Goal: Task Accomplishment & Management: Complete application form

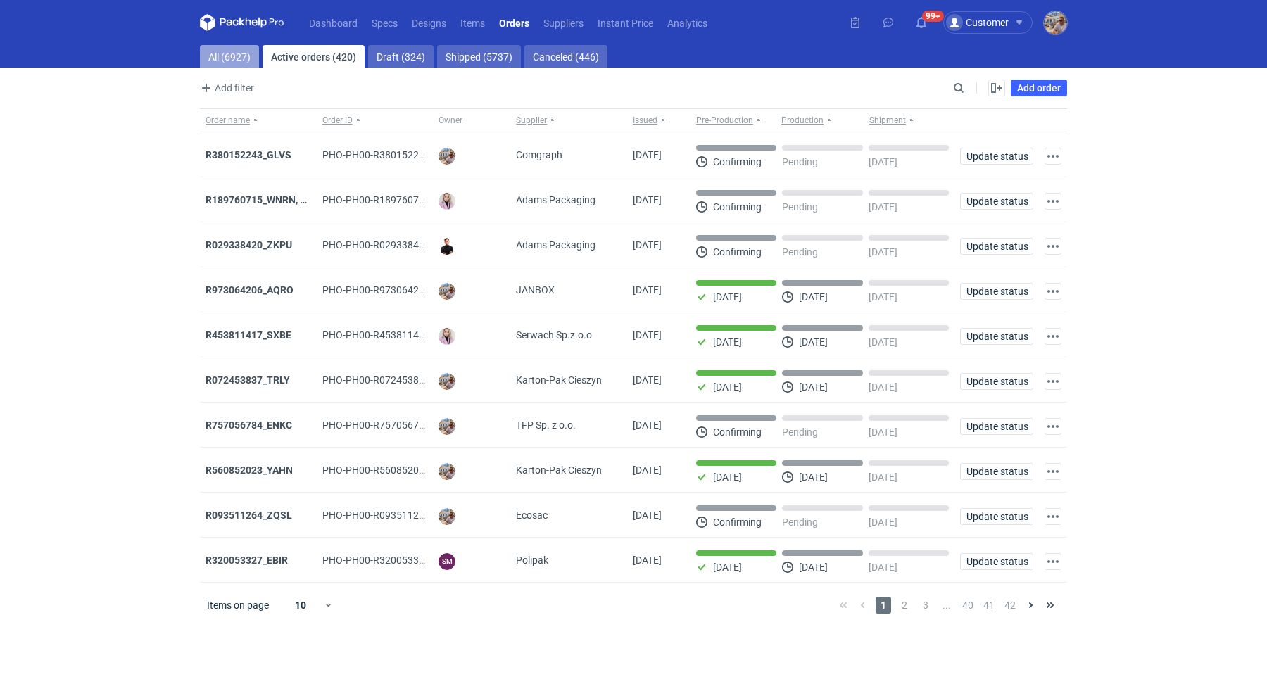
click at [223, 58] on link "All (6927)" at bounding box center [229, 56] width 59 height 23
click at [959, 89] on input "Search" at bounding box center [897, 88] width 139 height 17
paste input "KGTG"
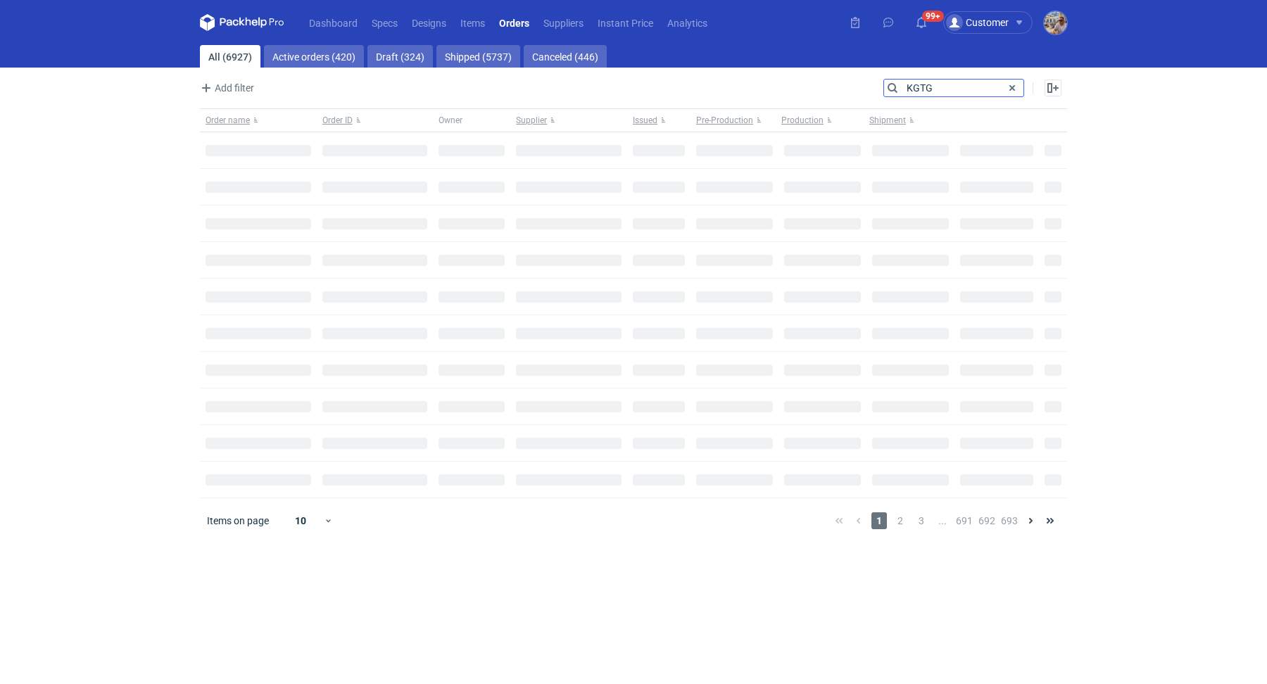
type input "KGTG"
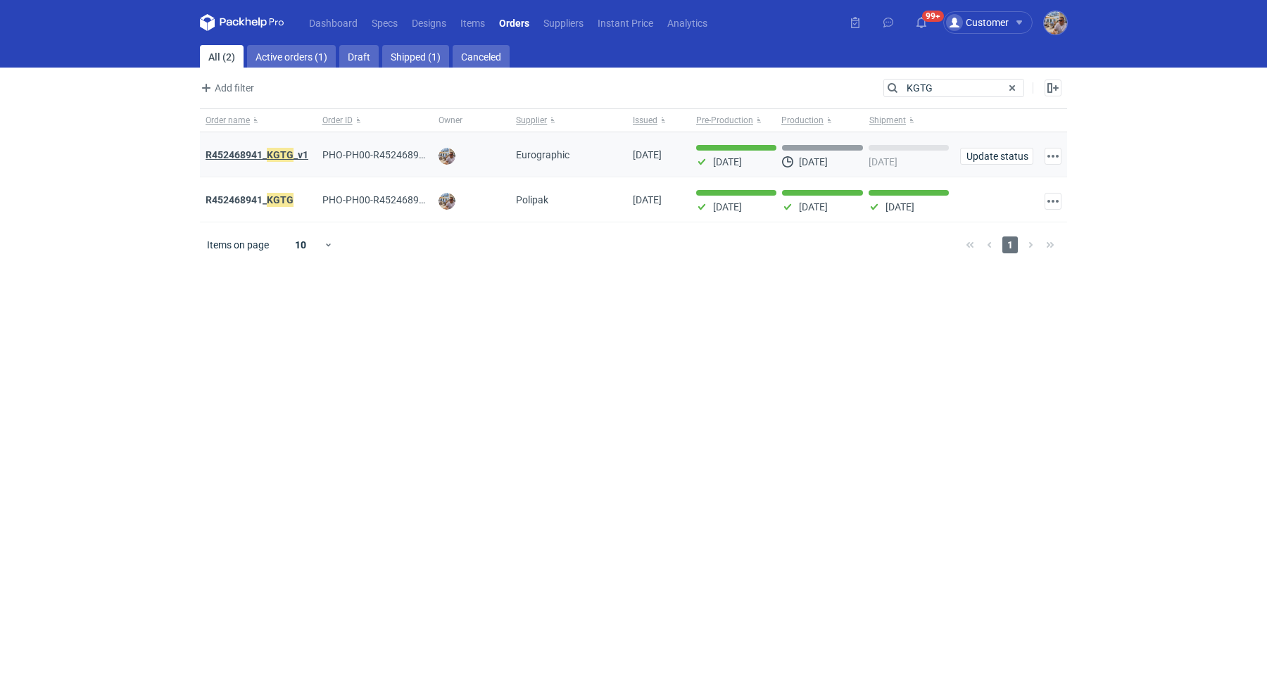
click at [277, 153] on em "KGTG" at bounding box center [280, 154] width 27 height 15
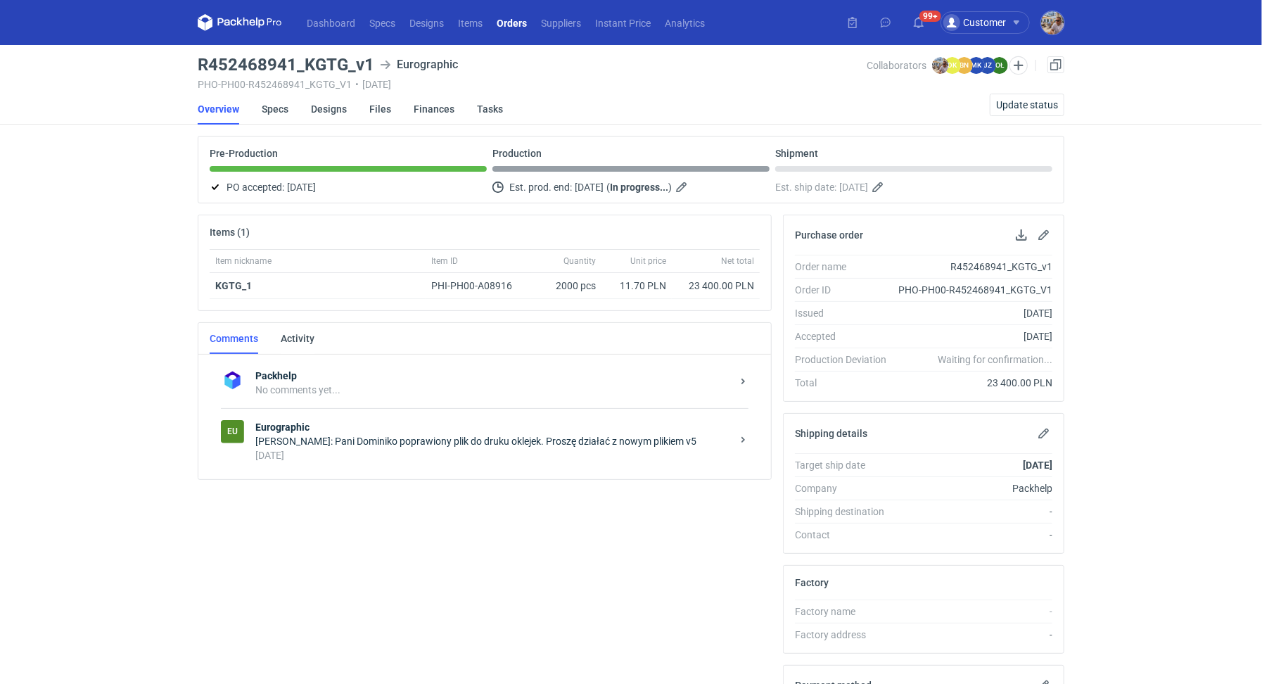
click at [394, 448] on div "3 days ago" at bounding box center [493, 455] width 476 height 14
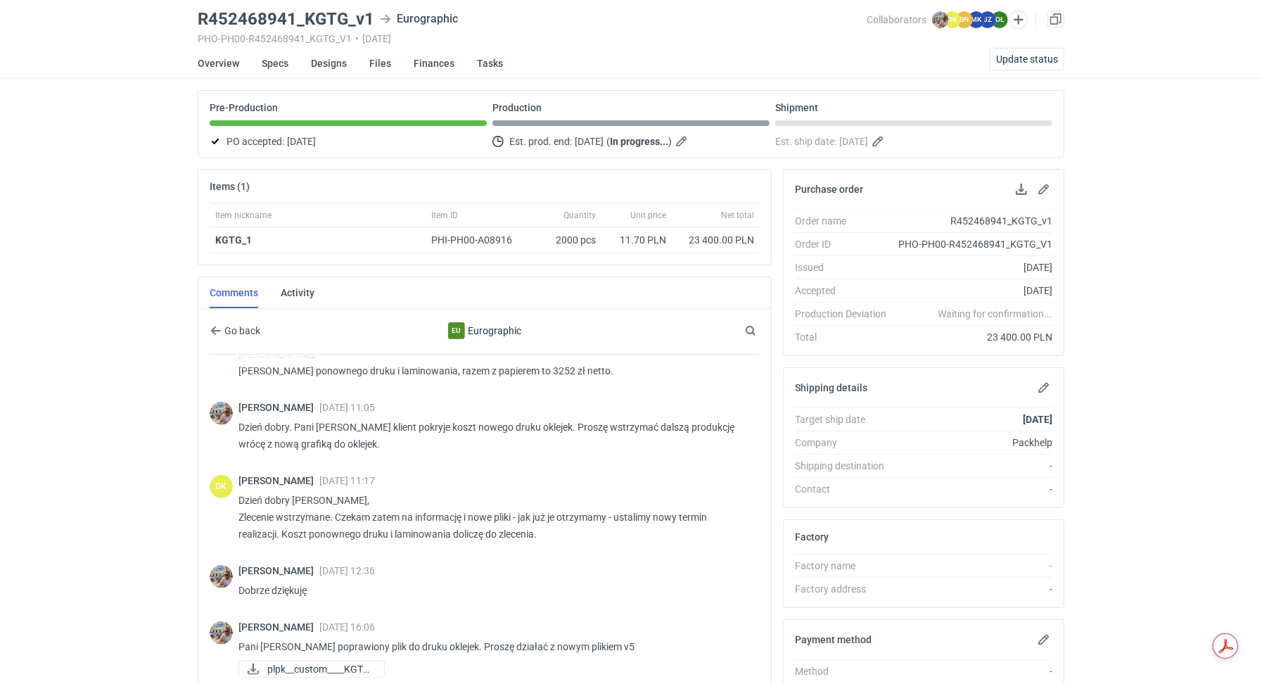
scroll to position [229, 0]
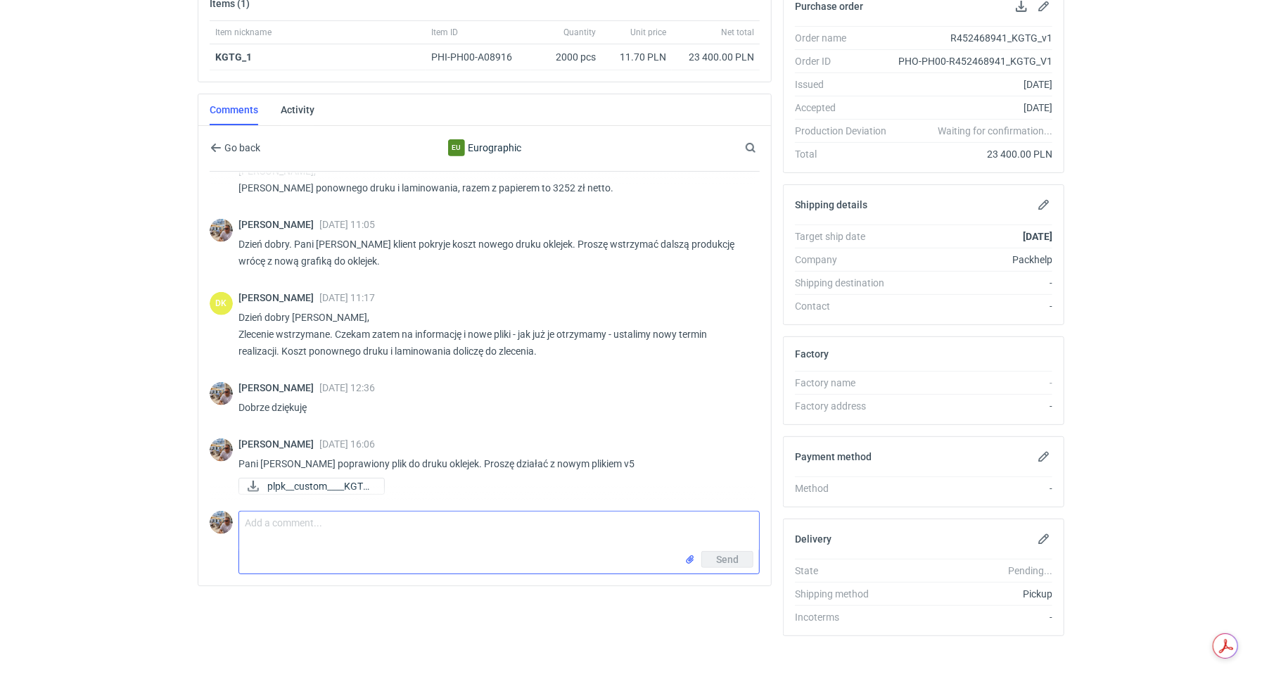
click at [350, 545] on textarea "Comment message" at bounding box center [499, 531] width 520 height 39
type textarea "Pani Dominiko z tego co widzę zmieniła się tylko okładka, szuflada bez zmian."
click at [695, 547] on input "file" at bounding box center [690, 559] width 11 height 15
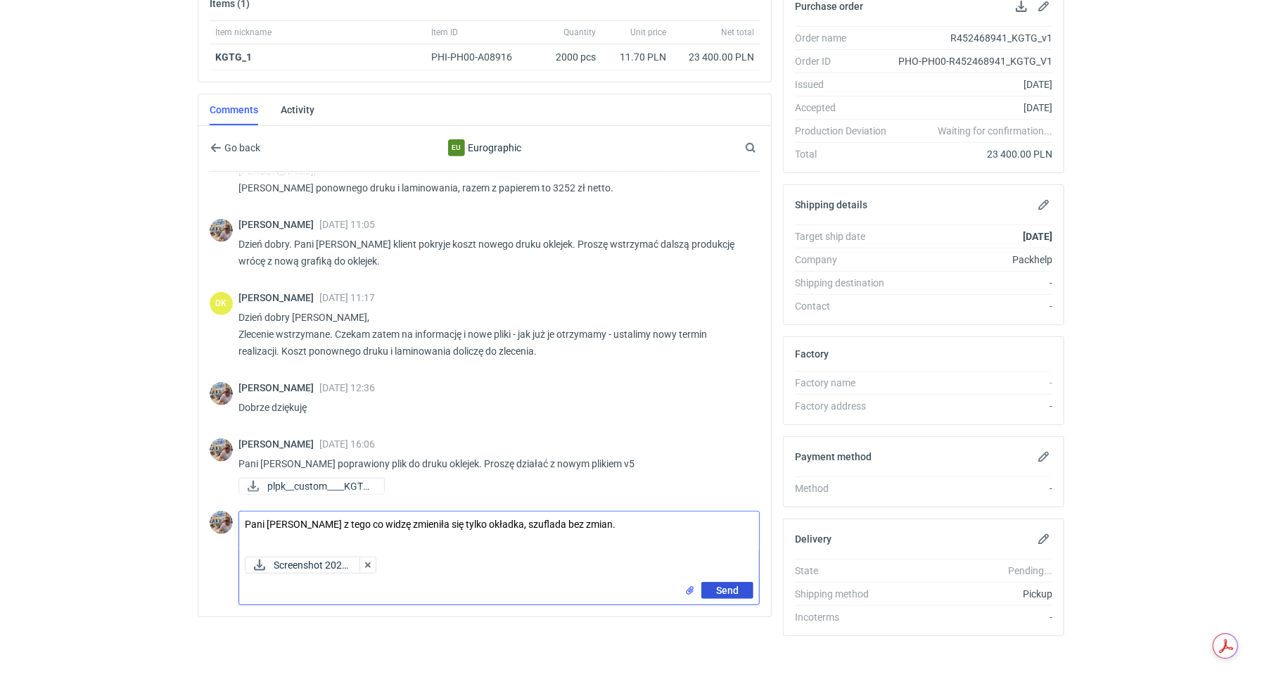
click at [736, 547] on span "Send" at bounding box center [727, 590] width 23 height 10
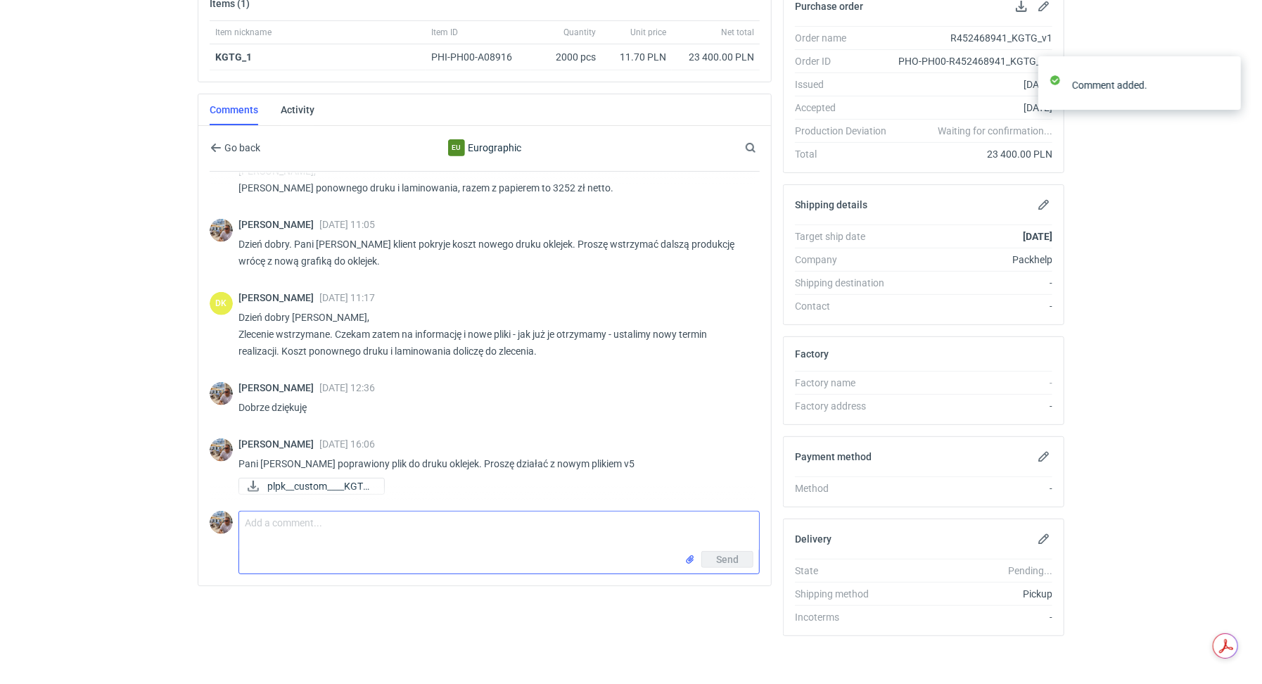
scroll to position [800, 0]
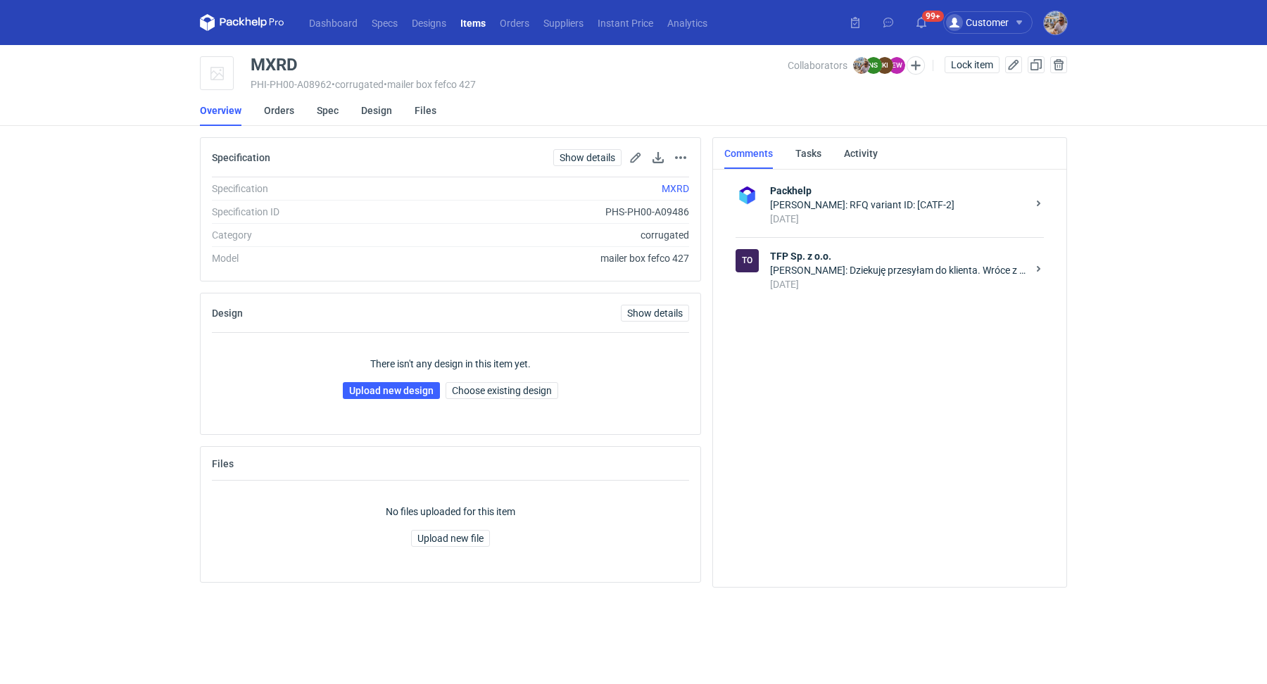
click at [871, 272] on div "Michał Palasek: Dziekuję przesyłam do klienta. Wróce z akceptacją lub prośbą o …" at bounding box center [898, 270] width 257 height 14
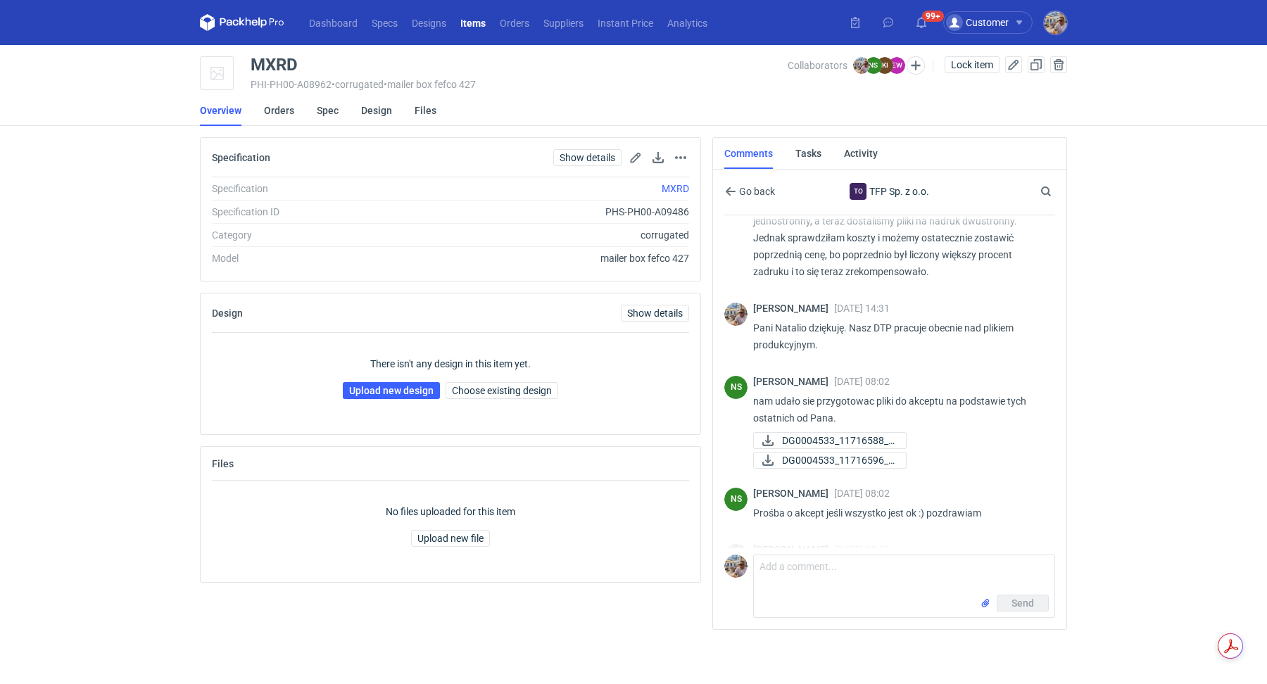
scroll to position [771, 0]
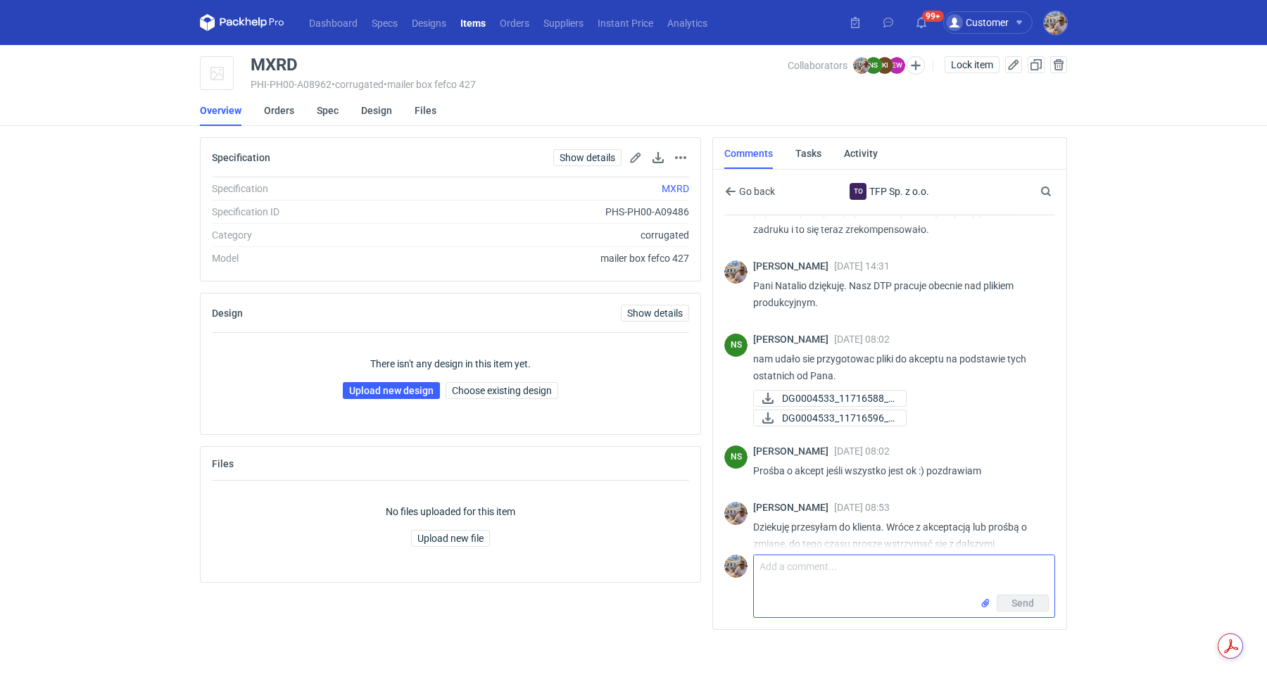
click at [809, 588] on textarea "Comment message" at bounding box center [904, 574] width 300 height 39
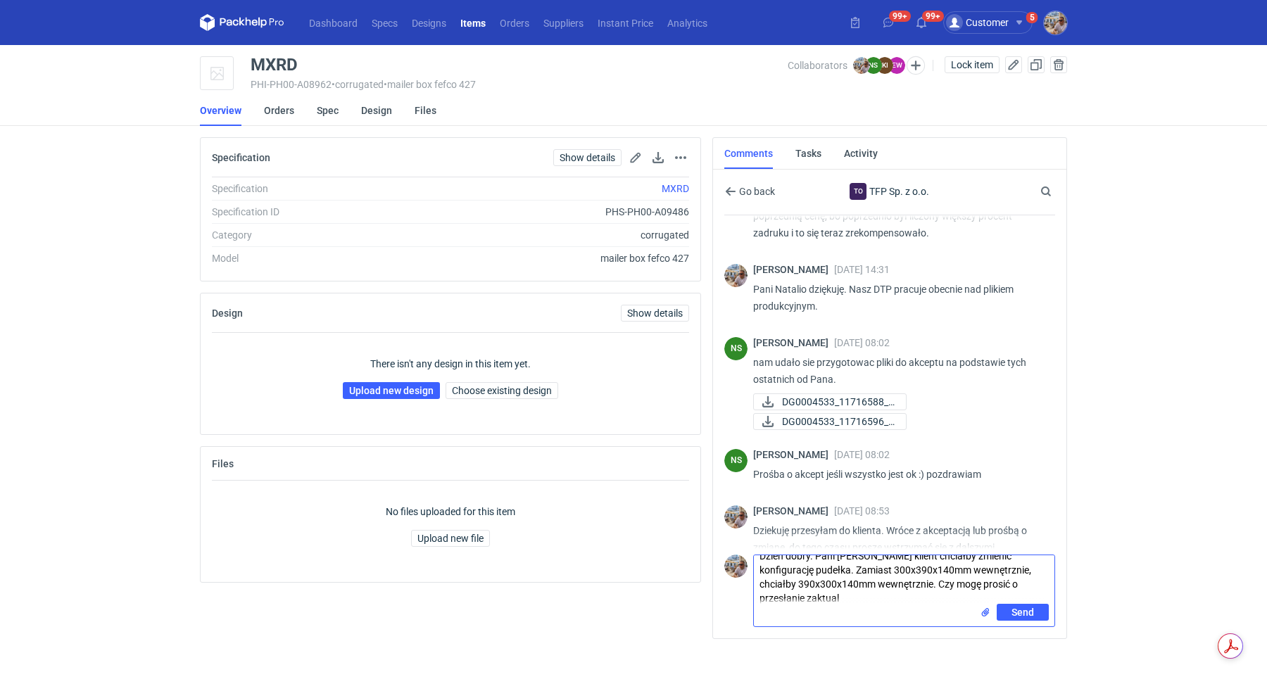
scroll to position [0, 0]
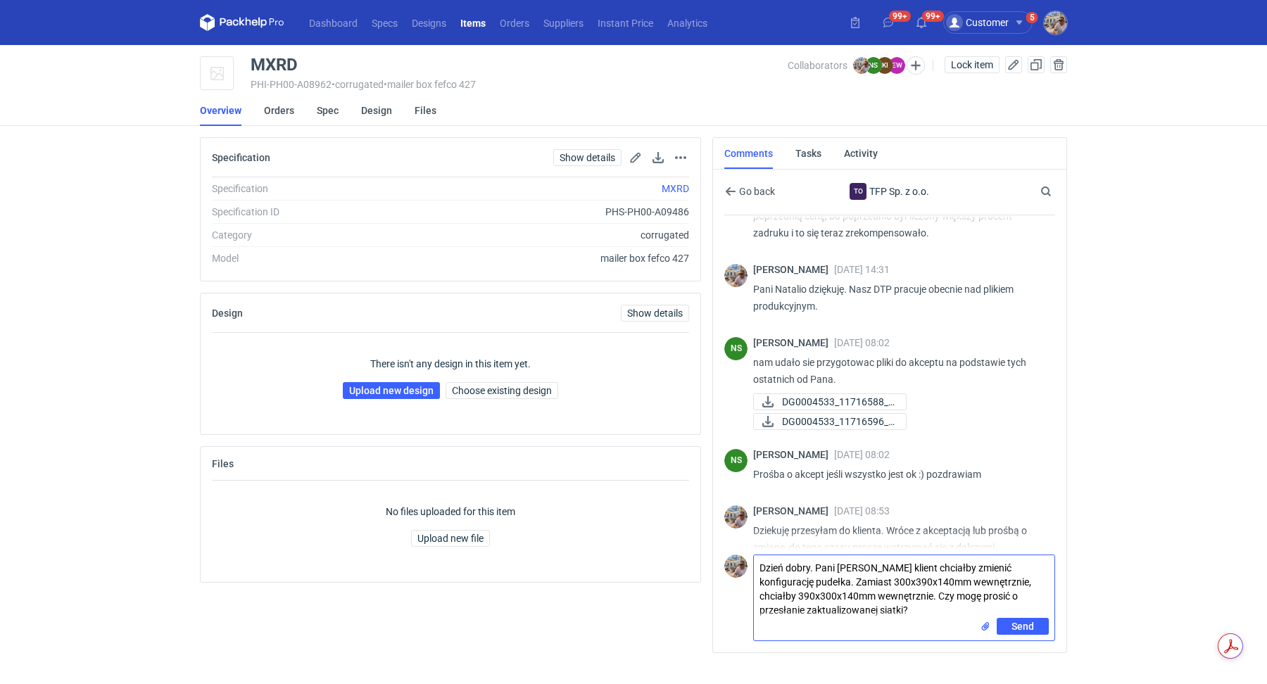
type textarea "Dzień dobry. Pani Natalio klient chciałby zmienić konfigurację pudełka. Zamiast…"
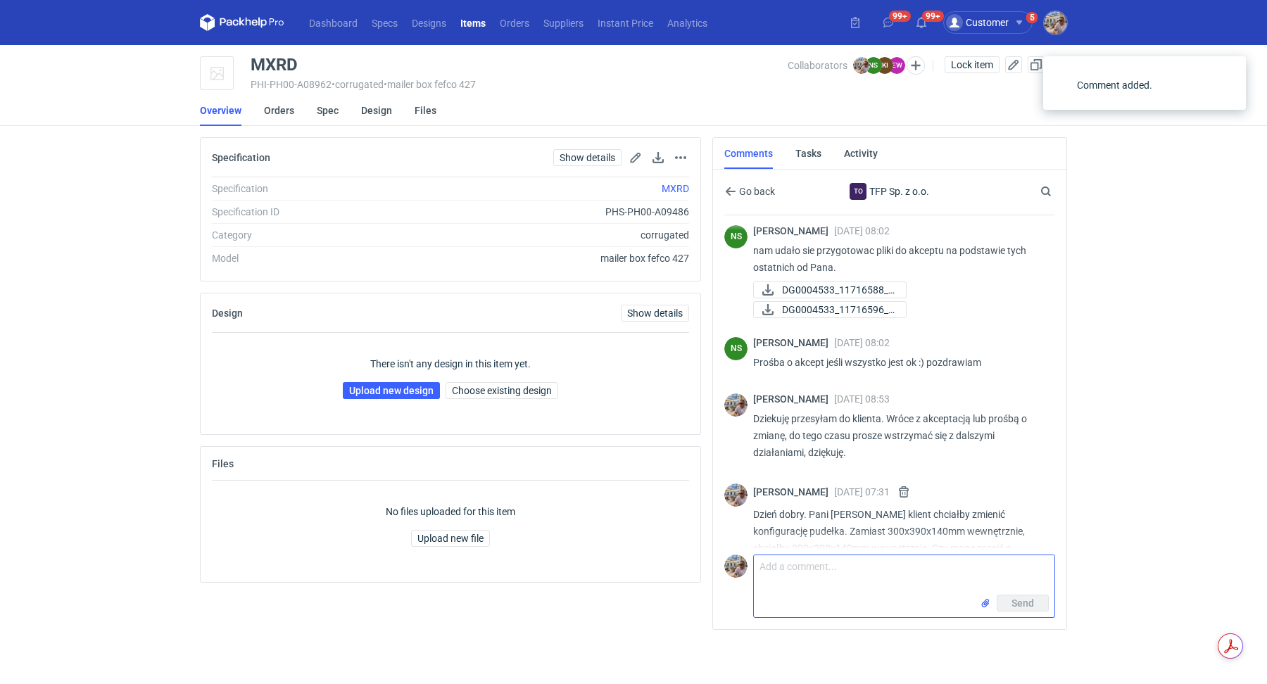
scroll to position [884, 0]
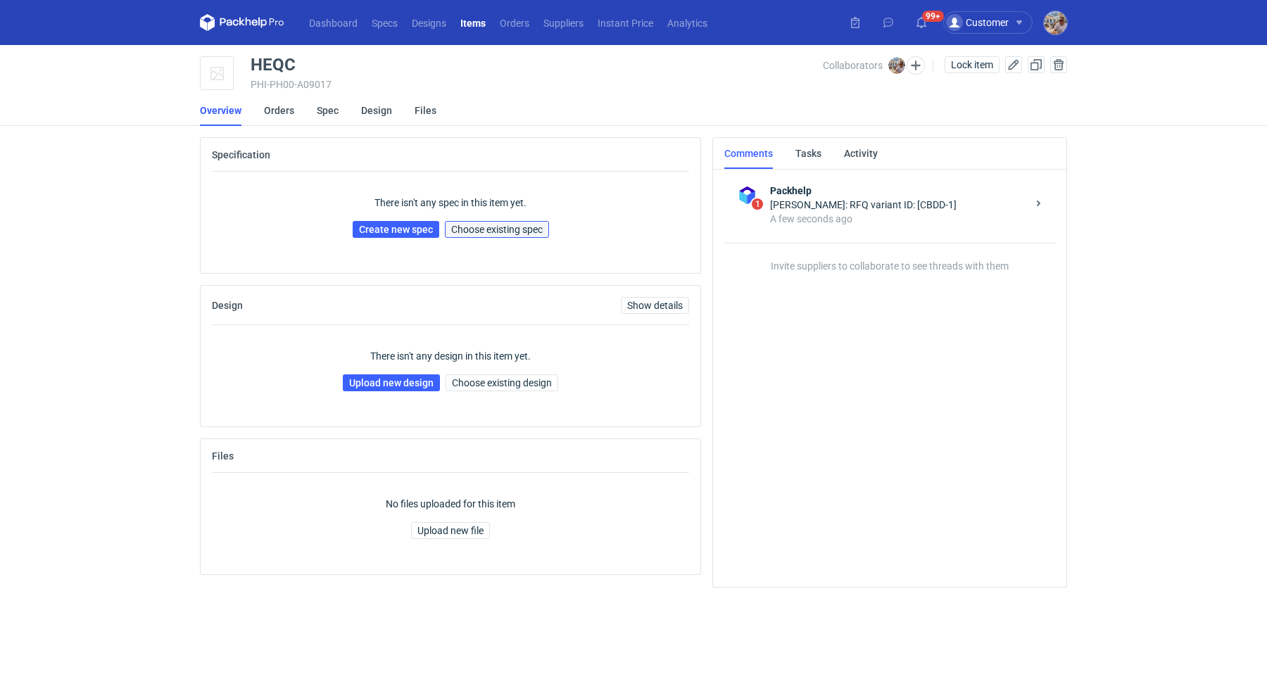
click at [515, 228] on span "Choose existing spec" at bounding box center [496, 229] width 91 height 10
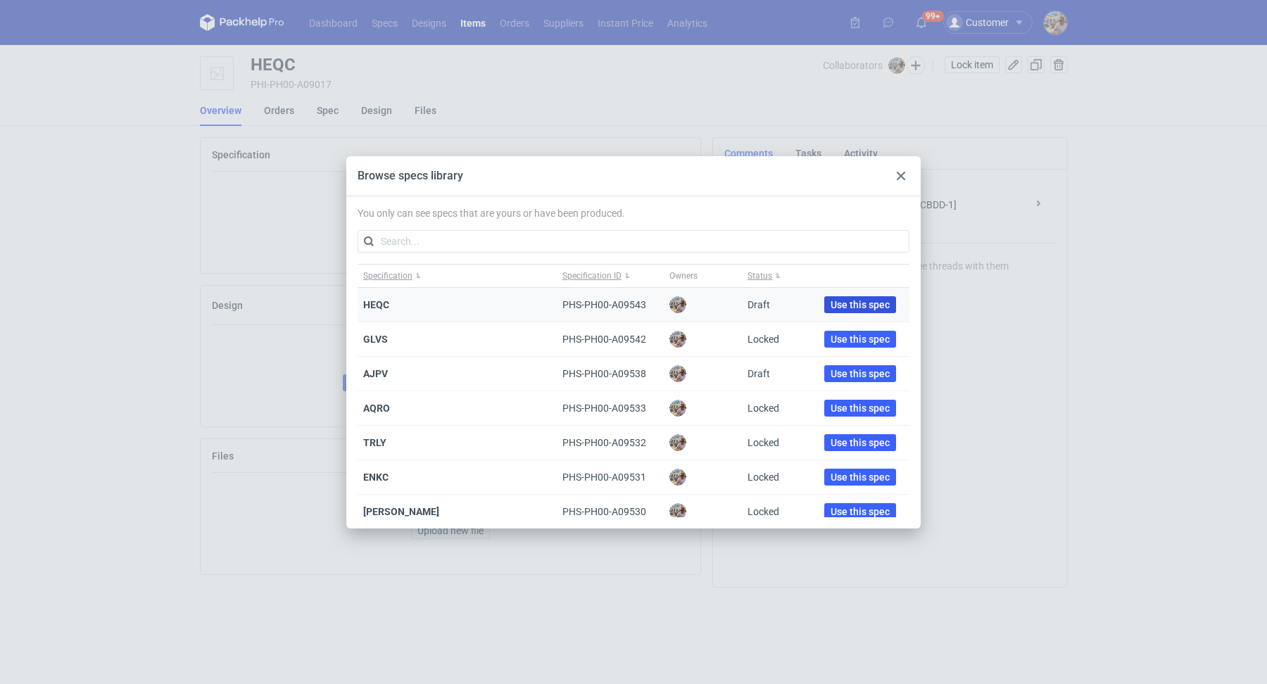
click at [844, 301] on span "Use this spec" at bounding box center [859, 305] width 59 height 10
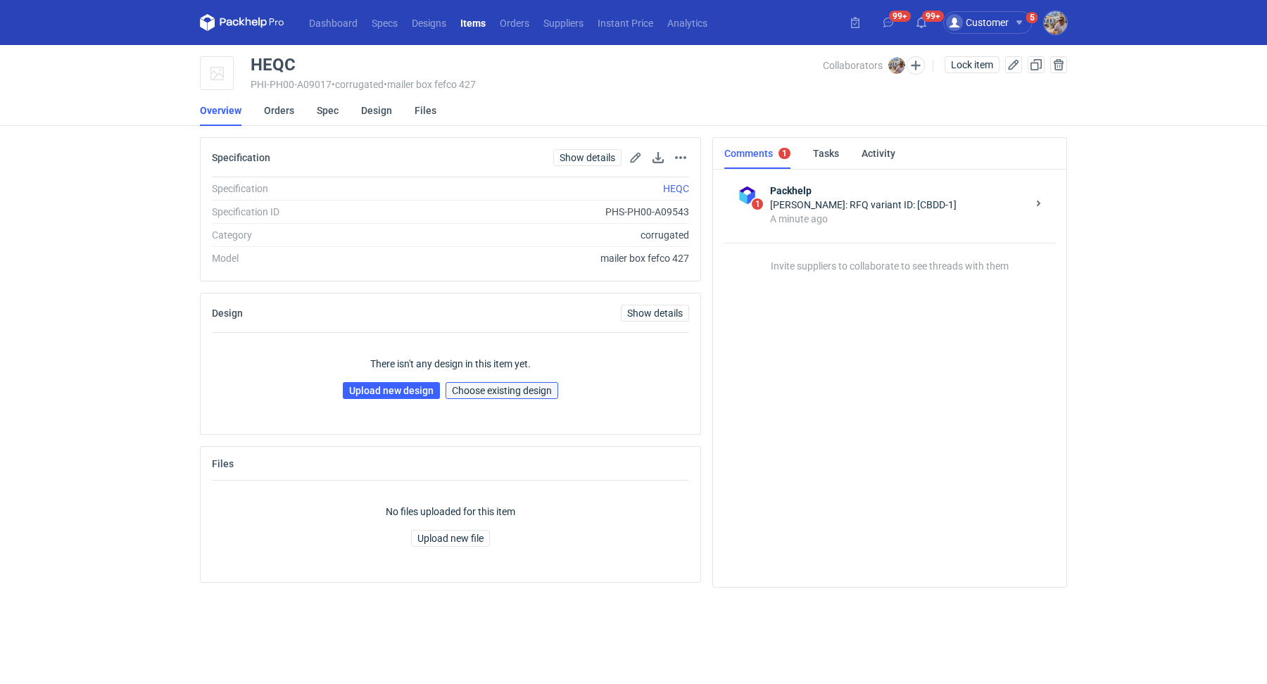
click at [478, 393] on span "Choose existing design" at bounding box center [502, 391] width 100 height 10
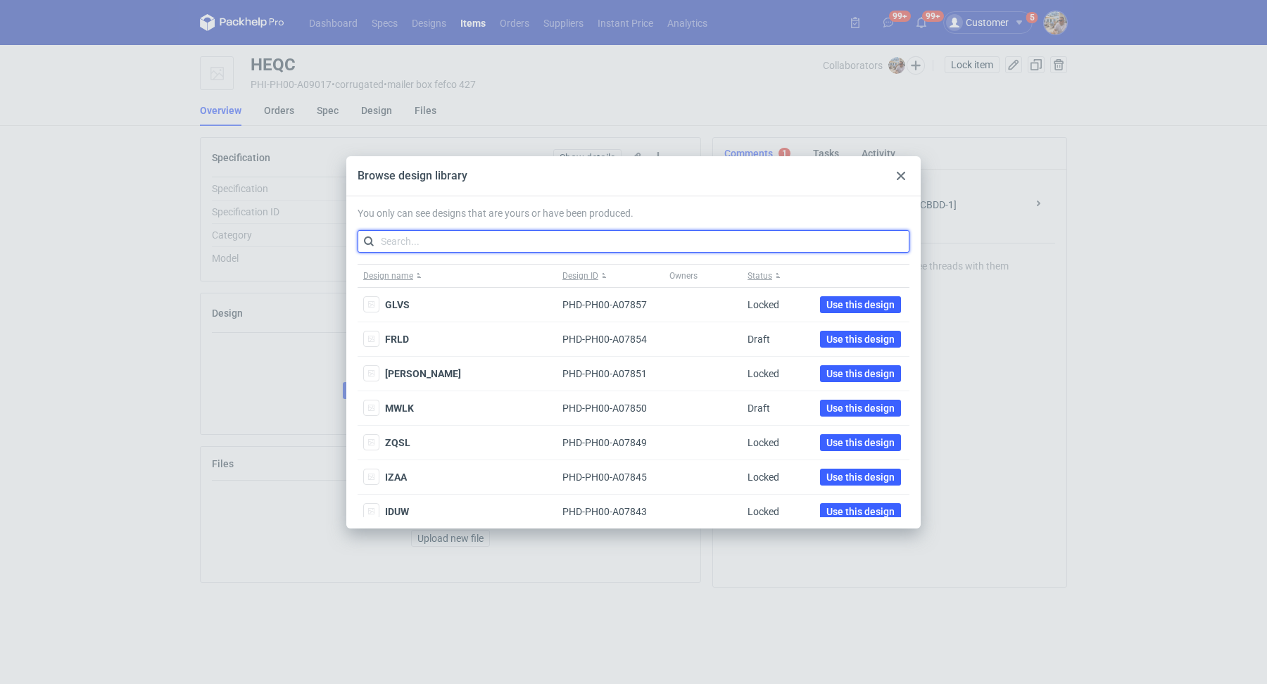
click at [406, 246] on input "text" at bounding box center [633, 241] width 552 height 23
paste input "RPMK"
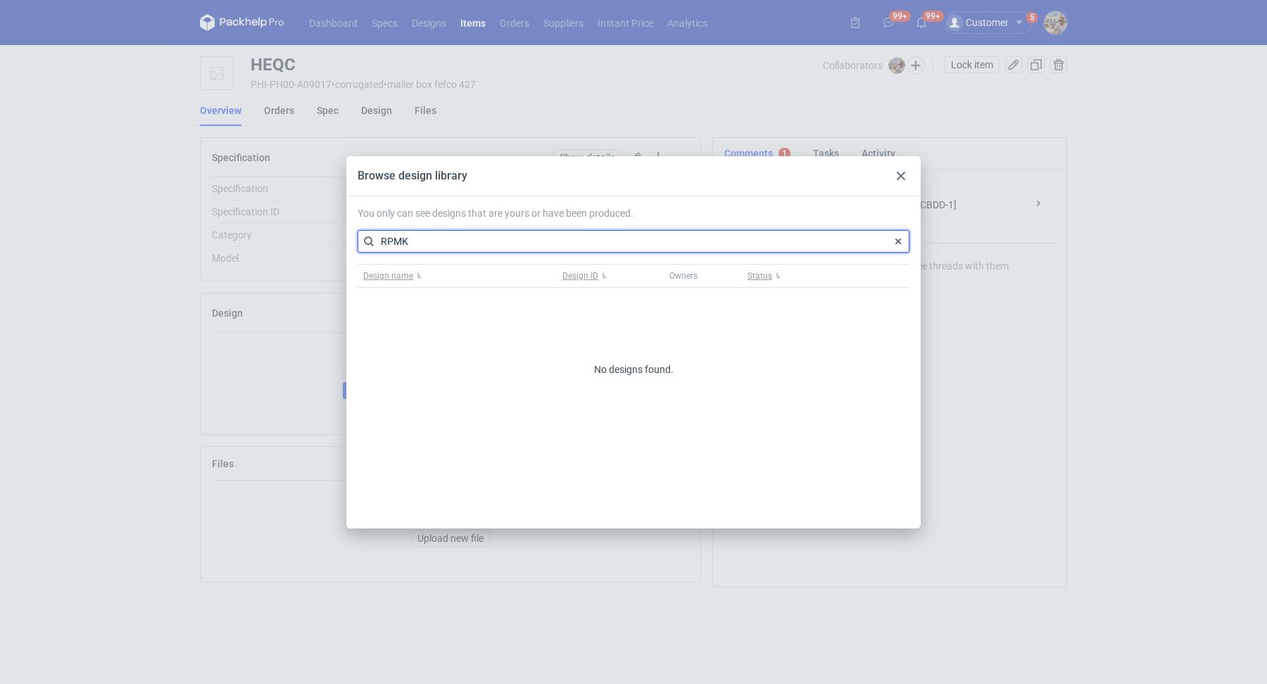
drag, startPoint x: 427, startPoint y: 239, endPoint x: 336, endPoint y: 177, distance: 110.3
click at [337, 178] on div "Browse design library You only can see designs that are yours or have been prod…" at bounding box center [633, 342] width 1267 height 684
paste input "IOOS"
type input "IOOS"
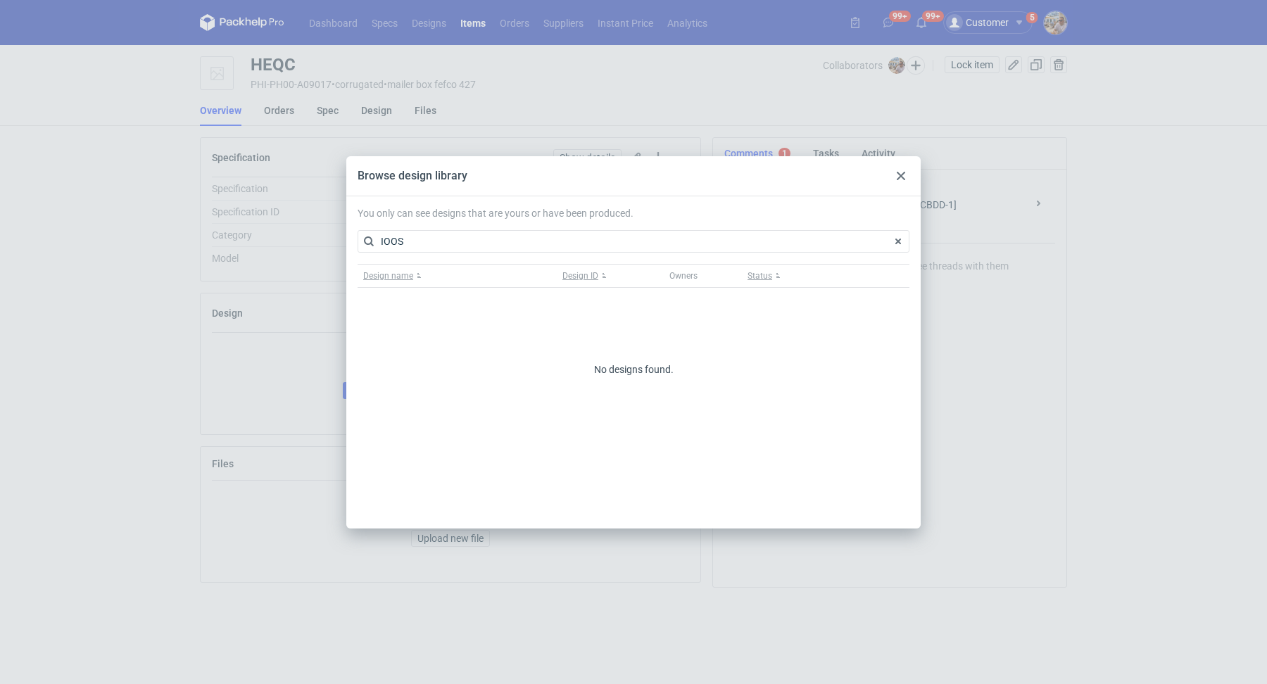
click at [901, 177] on use at bounding box center [901, 176] width 8 height 8
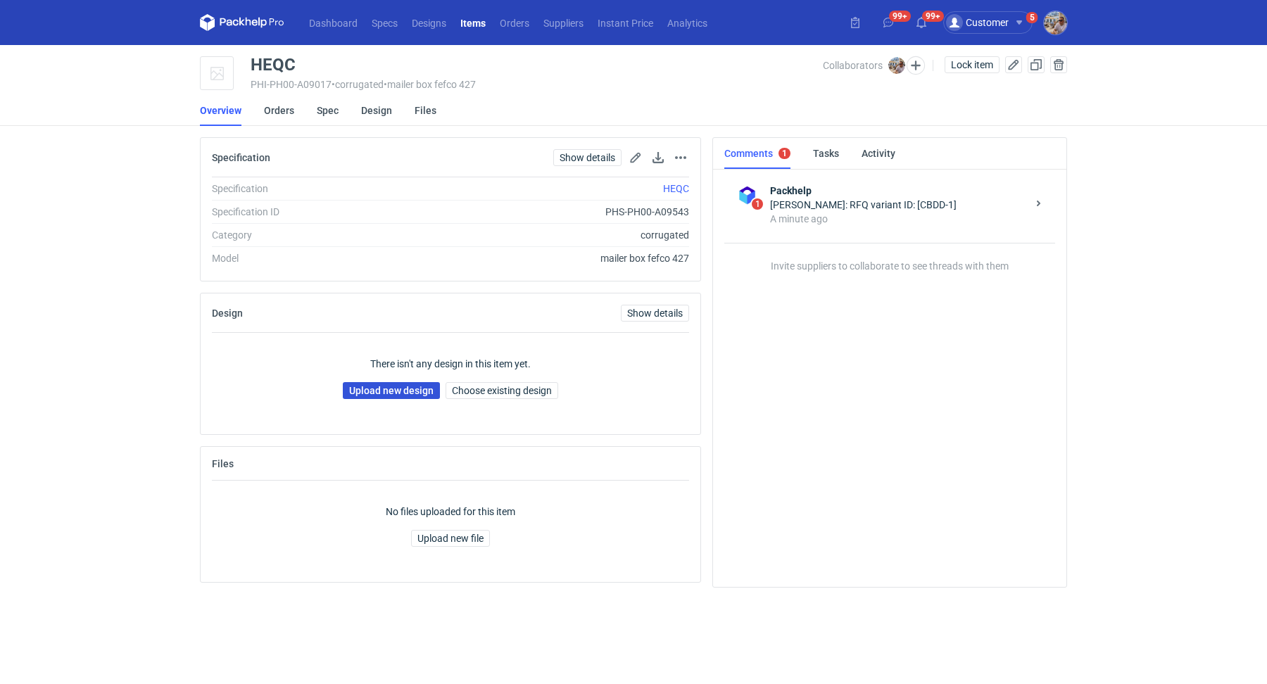
click at [403, 391] on link "Upload new design" at bounding box center [391, 390] width 97 height 17
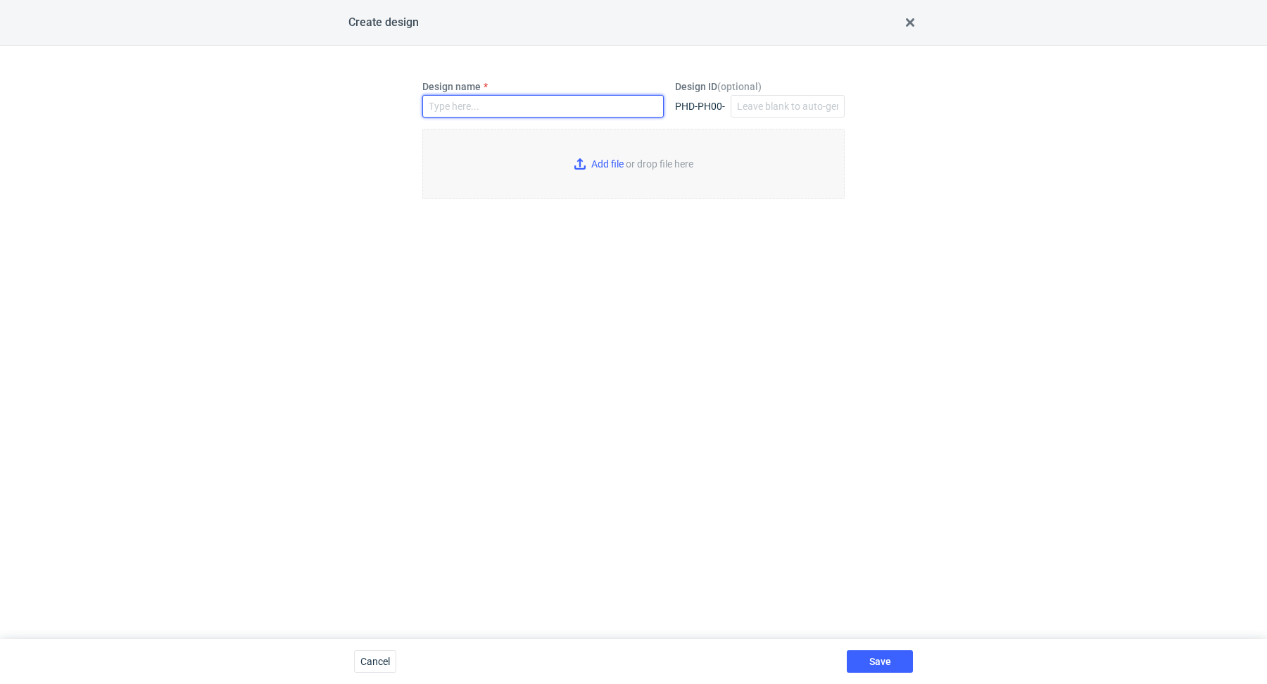
click at [457, 100] on input "Design name" at bounding box center [542, 106] width 241 height 23
paste input "IOOS"
type input "IOOS"
paste input "HEQC"
type input "HEQC"
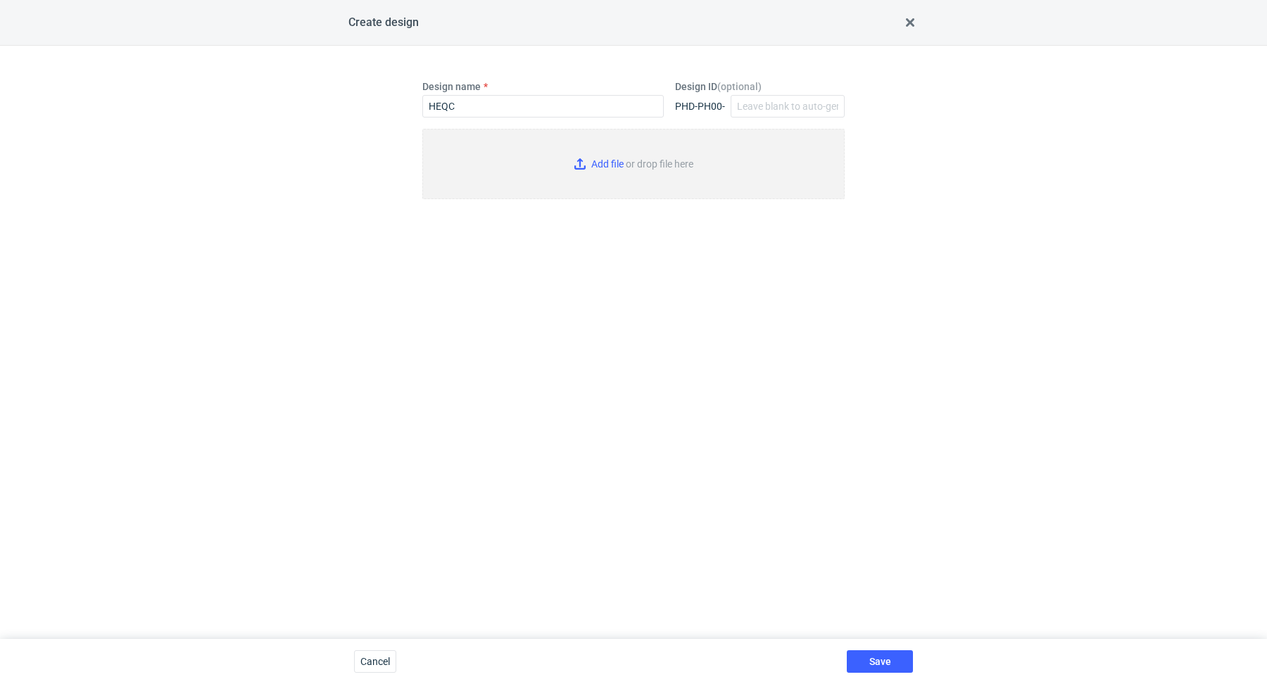
click at [593, 158] on input "Add file or drop file here" at bounding box center [633, 164] width 422 height 70
type input "C:\fakepath\adp-custom-mjji-d0-or689592671.pdf"
click at [880, 657] on span "Save" at bounding box center [880, 662] width 22 height 10
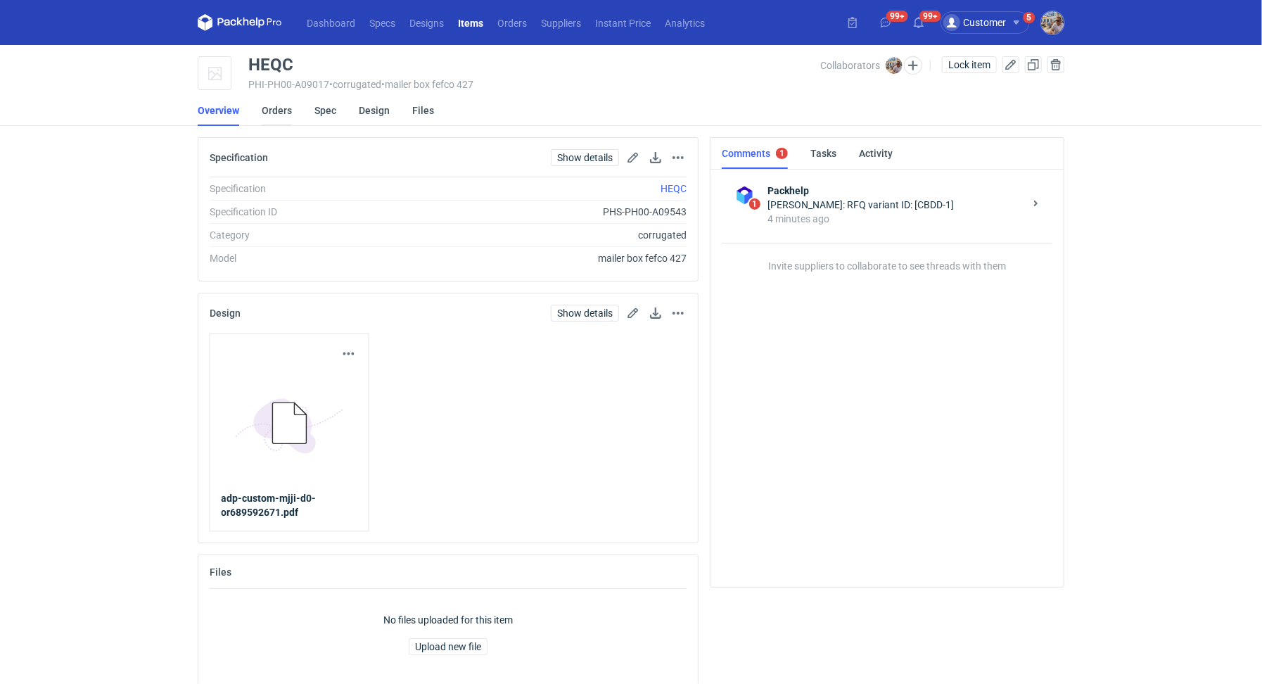
click at [272, 113] on link "Orders" at bounding box center [277, 110] width 30 height 31
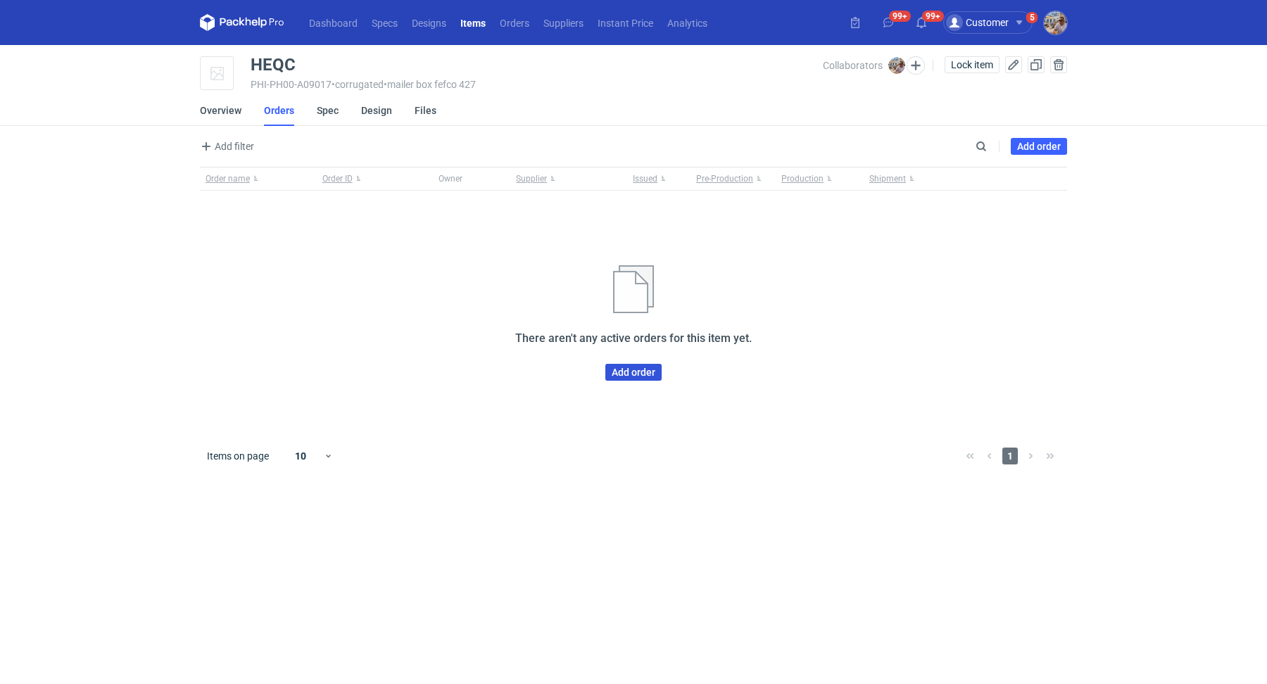
click at [647, 372] on link "Add order" at bounding box center [633, 372] width 56 height 17
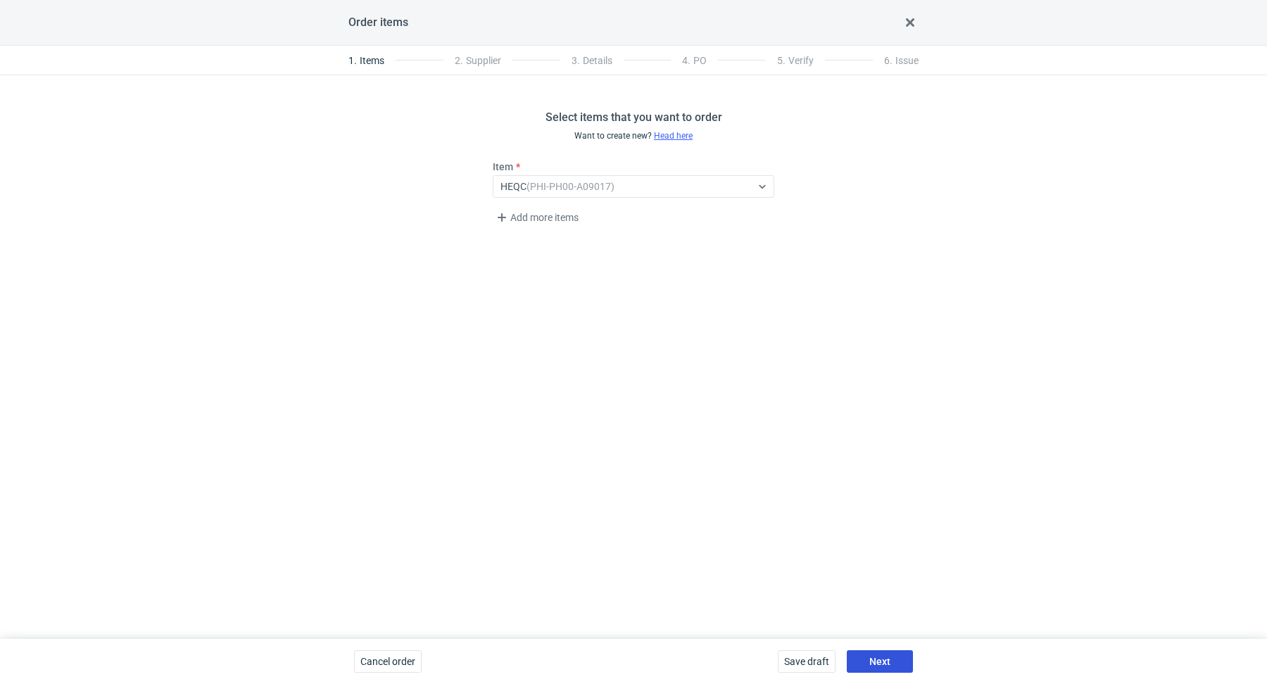
click at [877, 657] on span "Next" at bounding box center [879, 662] width 21 height 10
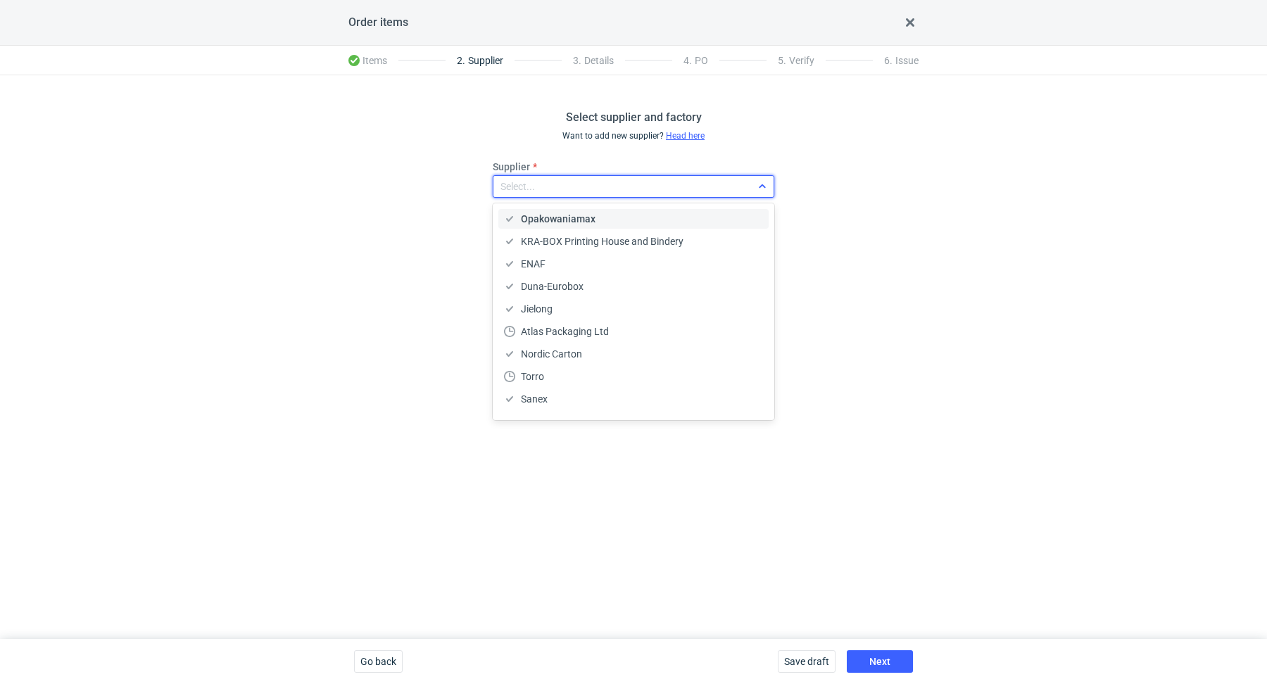
click at [543, 194] on div "Select..." at bounding box center [622, 187] width 258 height 20
type input "ada"
click at [536, 212] on span "Adams Packaging" at bounding box center [561, 219] width 80 height 14
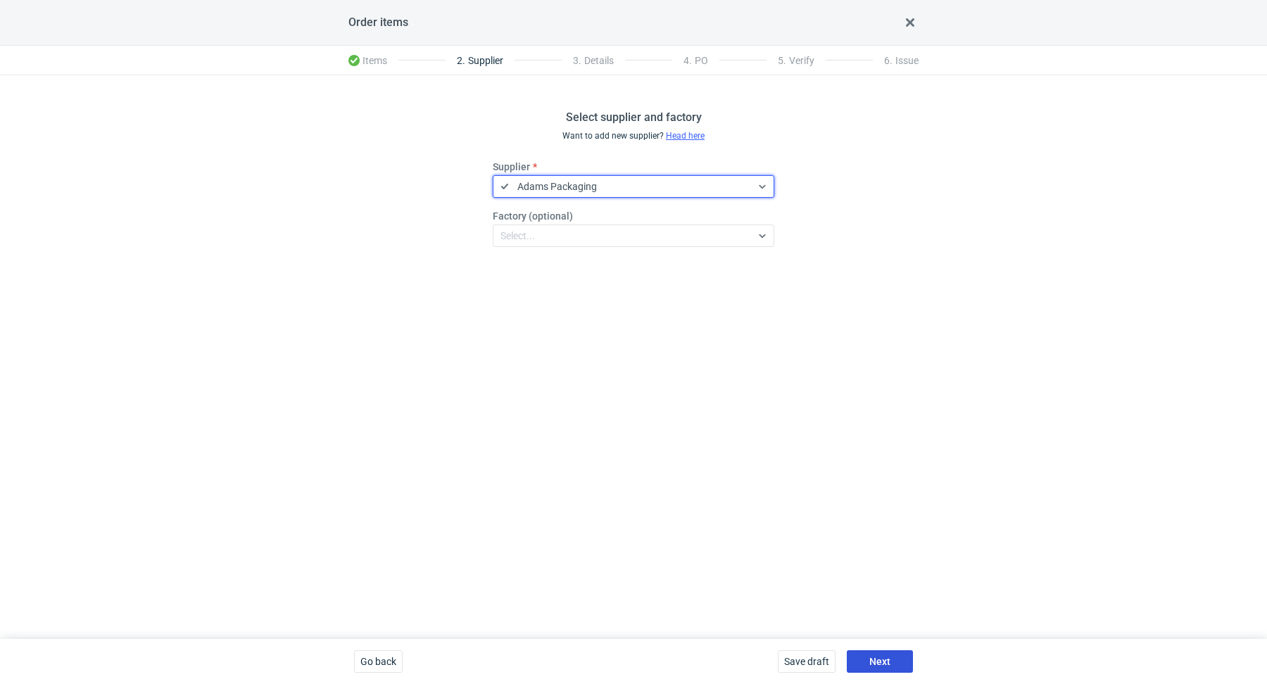
click at [901, 661] on button "Next" at bounding box center [880, 661] width 66 height 23
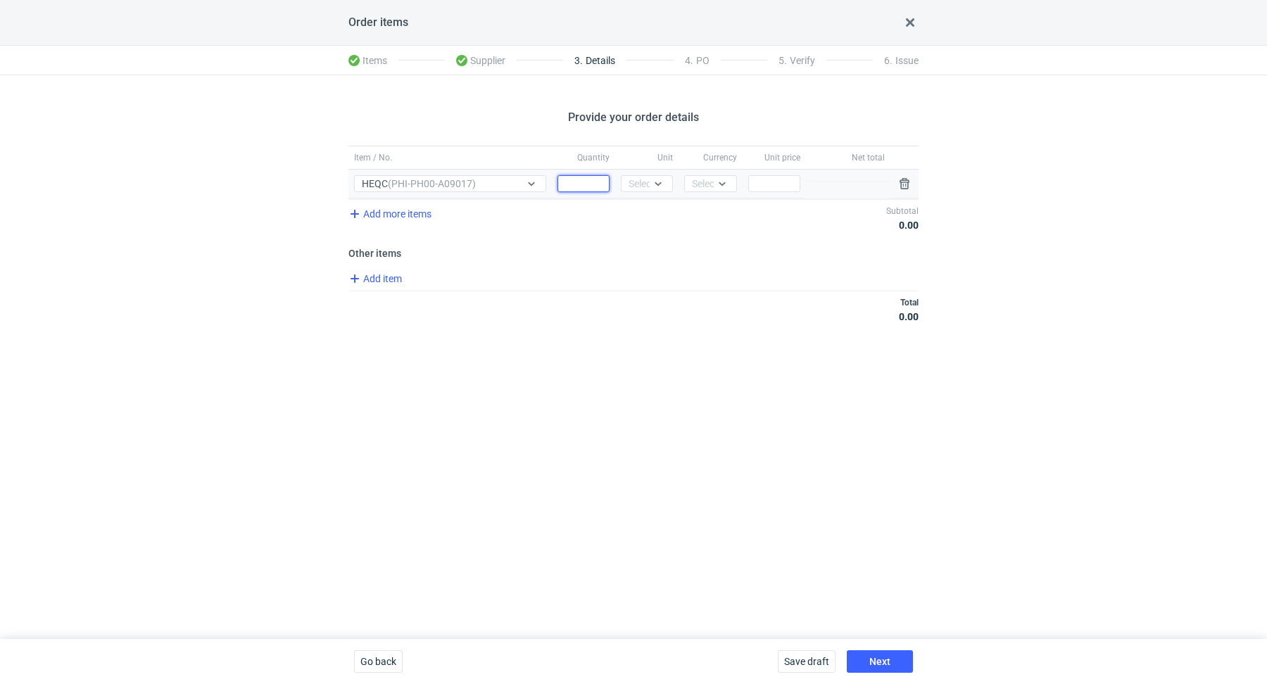
click at [575, 186] on input "Quantity" at bounding box center [583, 183] width 52 height 17
paste input "7000"
type input "7000"
click at [627, 186] on div "Select..." at bounding box center [635, 184] width 28 height 14
click at [631, 203] on div "pcs" at bounding box center [646, 213] width 41 height 20
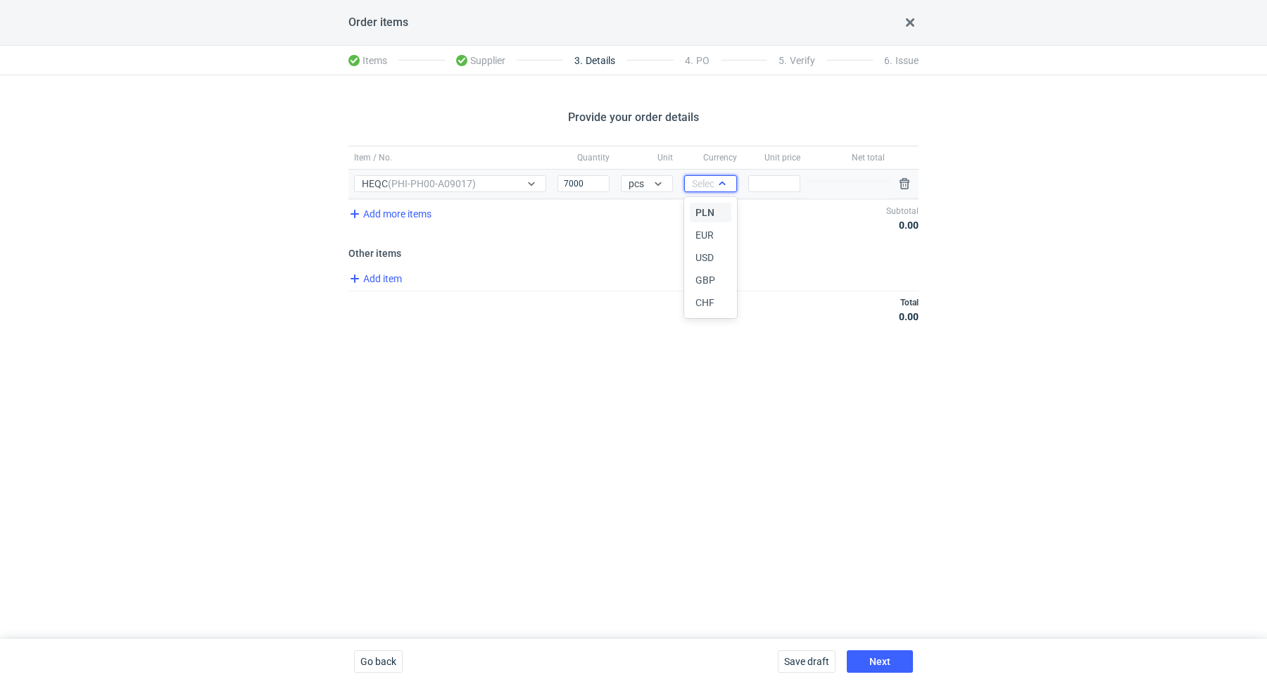
click at [711, 182] on div "Select..." at bounding box center [709, 184] width 34 height 14
click at [714, 211] on div "PLN" at bounding box center [710, 212] width 30 height 14
click at [790, 182] on input "Price" at bounding box center [774, 183] width 52 height 17
paste input "1.48"
type input "1.48"
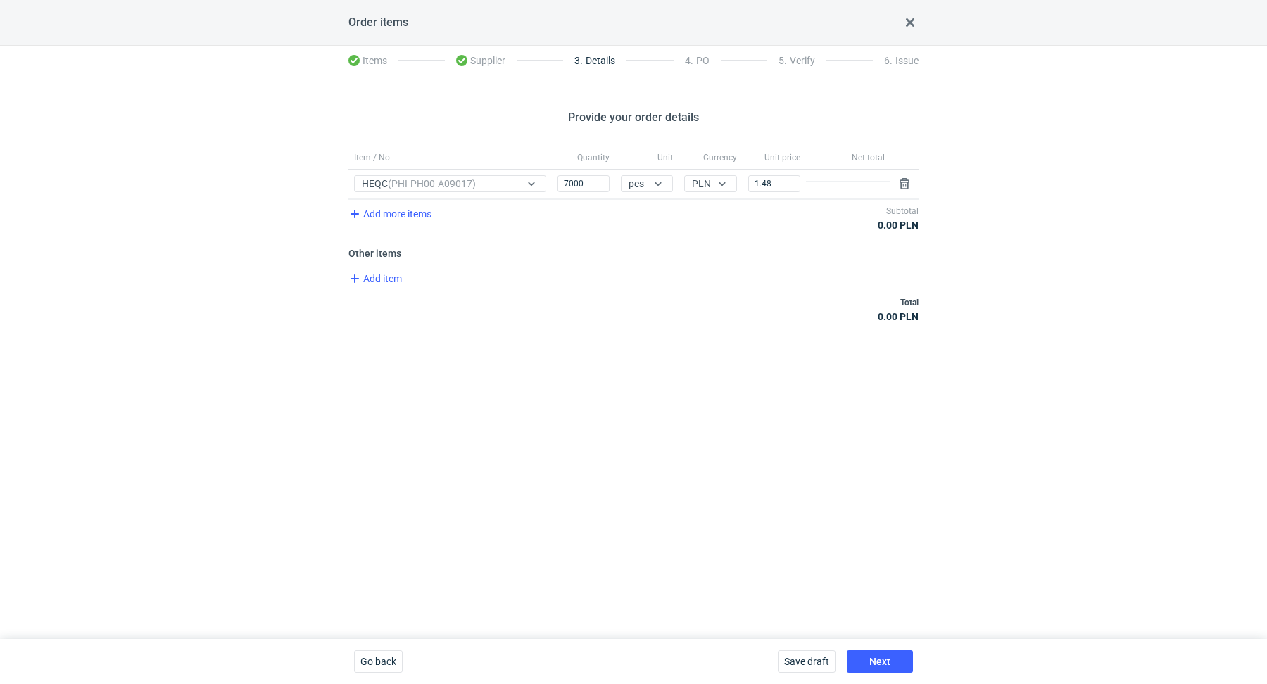
click at [718, 303] on div "Total 0.00 PLN" at bounding box center [633, 309] width 570 height 37
click at [875, 658] on span "Next" at bounding box center [879, 662] width 21 height 10
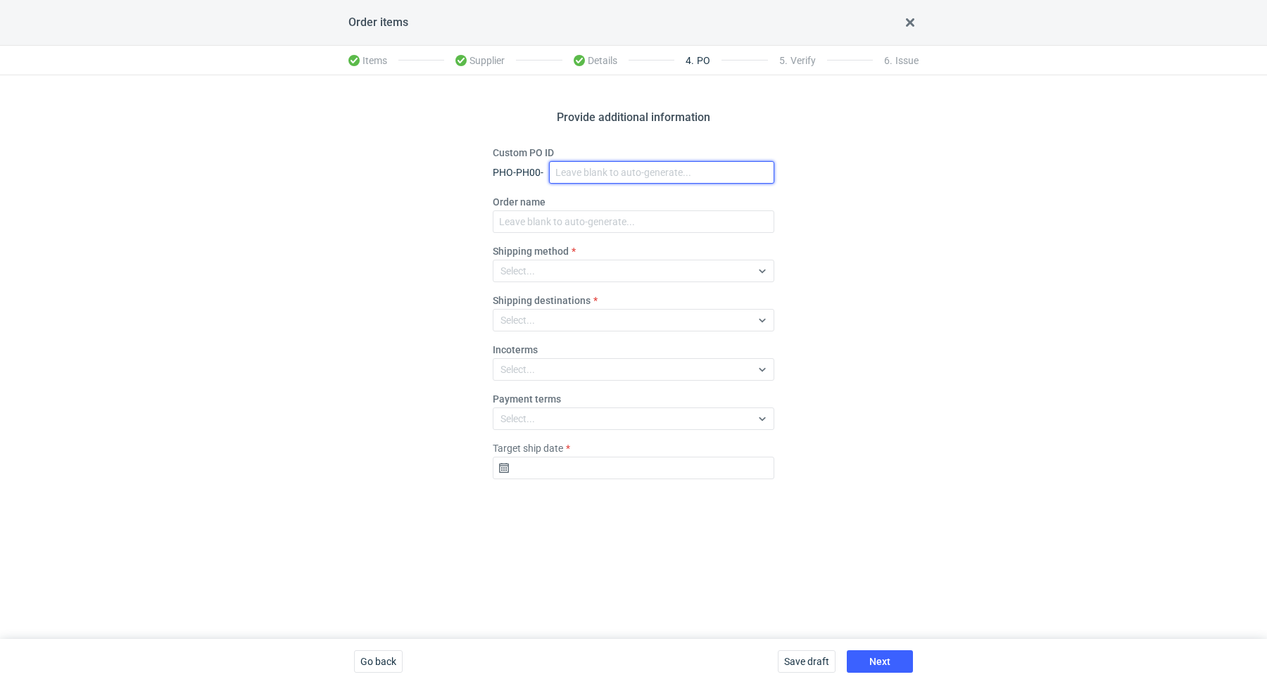
click at [595, 174] on input "Custom PO ID" at bounding box center [661, 172] width 225 height 23
paste input "R950459395"
paste input "HEQC"
click at [651, 169] on input "R950459395_HEQC" at bounding box center [661, 172] width 225 height 23
type input "R950459395_HEQC"
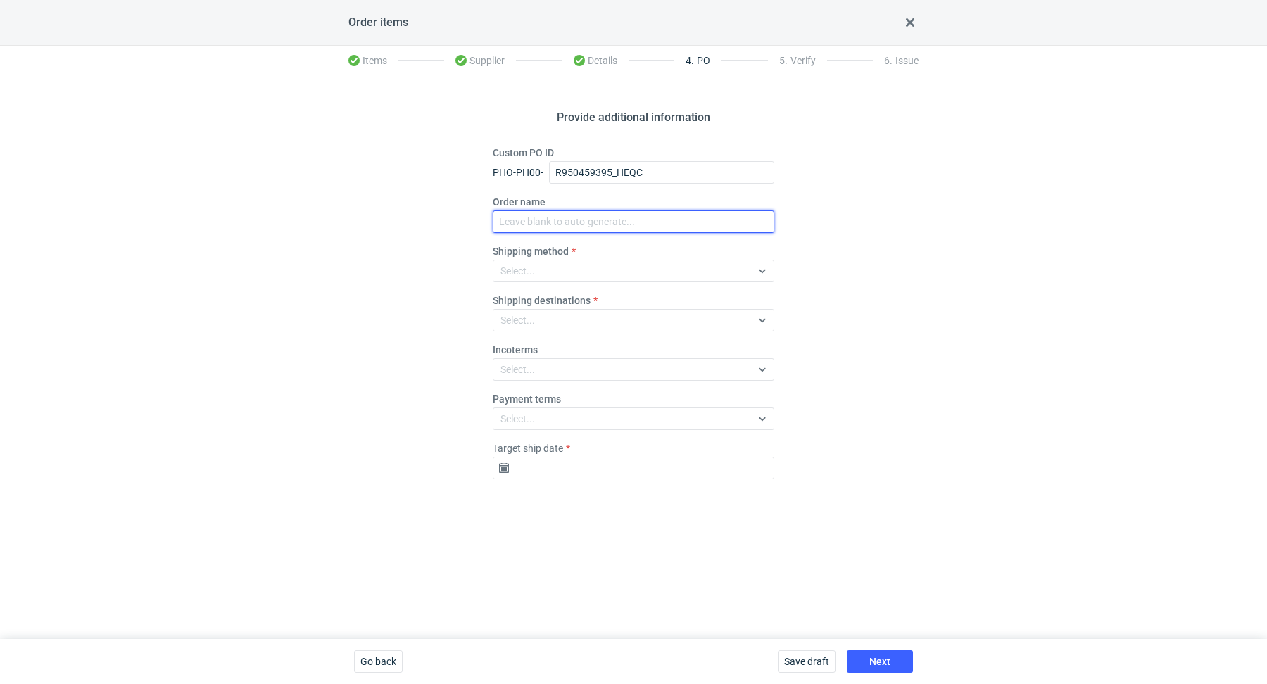
click at [601, 228] on input "Order name" at bounding box center [633, 221] width 281 height 23
paste input "R950459395_HEQC"
type input "R950459395_HEQC"
click at [583, 271] on div "Select..." at bounding box center [622, 271] width 258 height 20
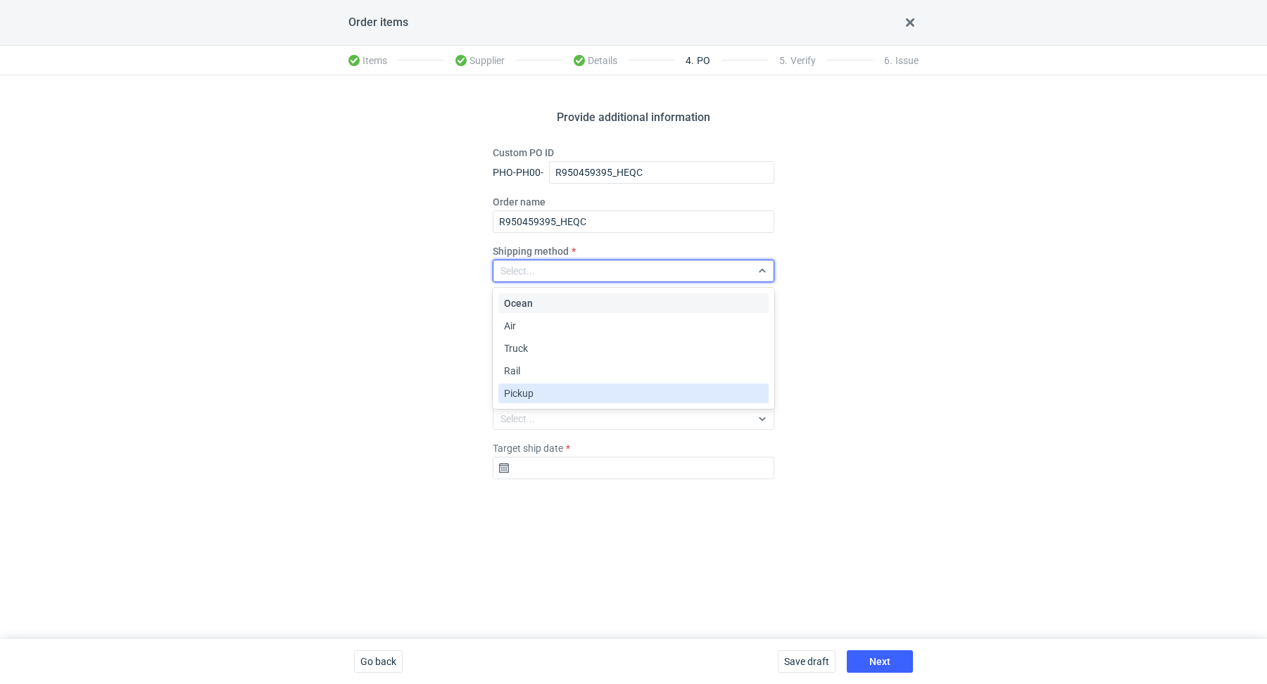
click at [560, 396] on div "Pickup" at bounding box center [633, 393] width 259 height 14
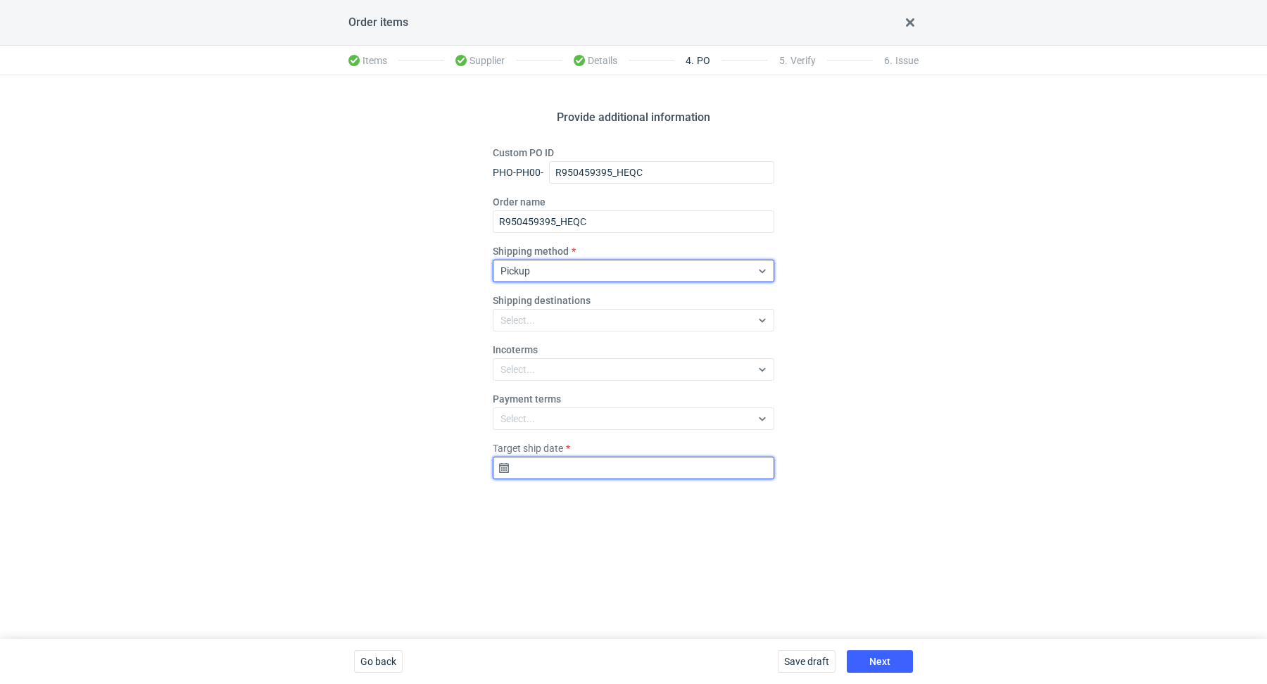
click at [560, 473] on input "Target ship date" at bounding box center [633, 468] width 281 height 23
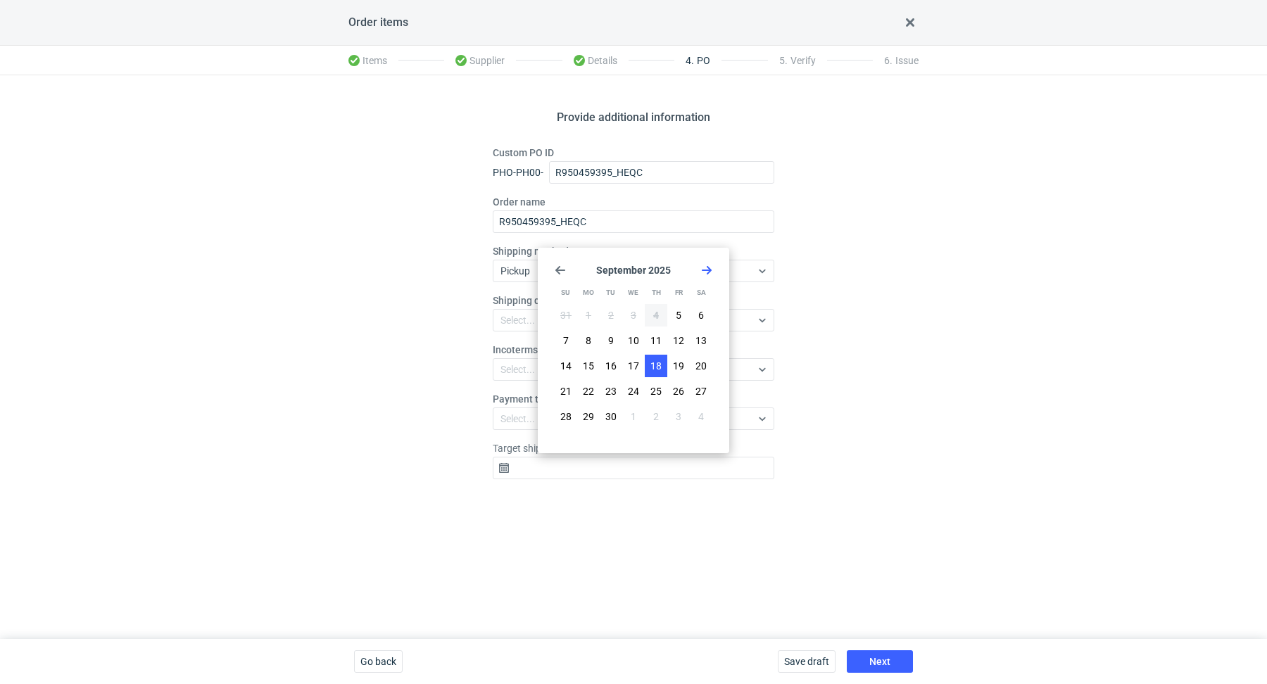
click at [651, 359] on span "18" at bounding box center [655, 366] width 11 height 14
type input "2025-09-18"
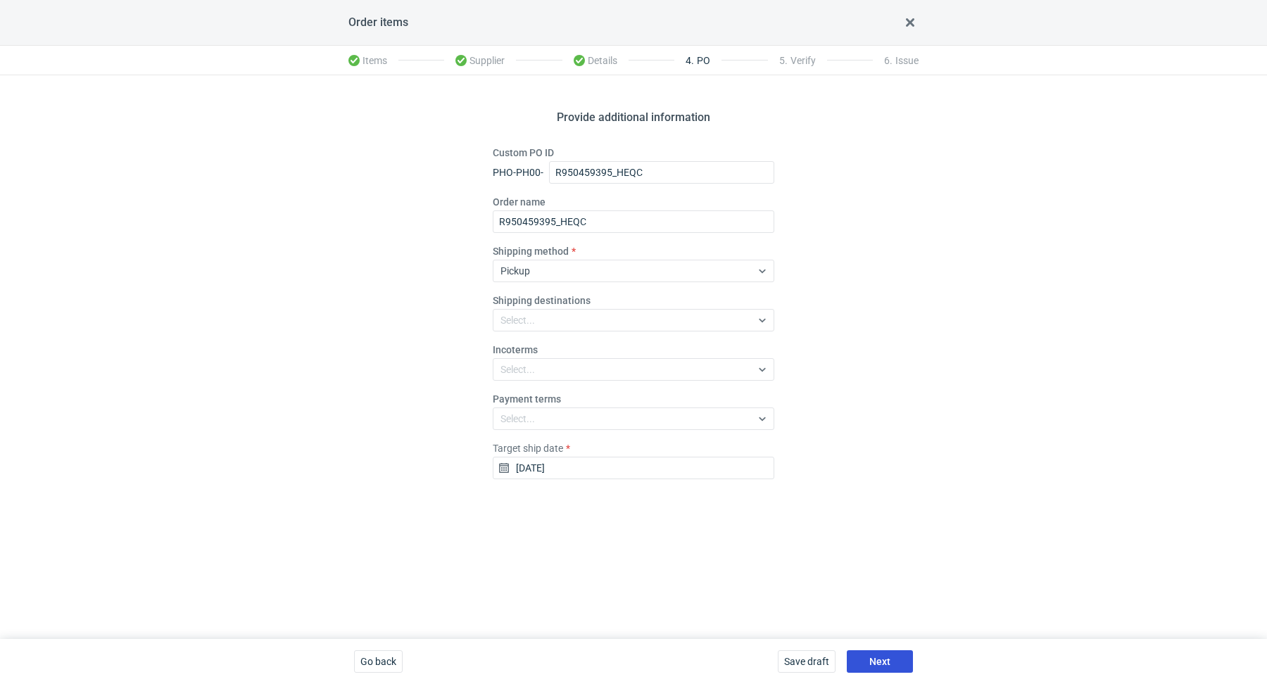
click at [876, 658] on span "Next" at bounding box center [879, 662] width 21 height 10
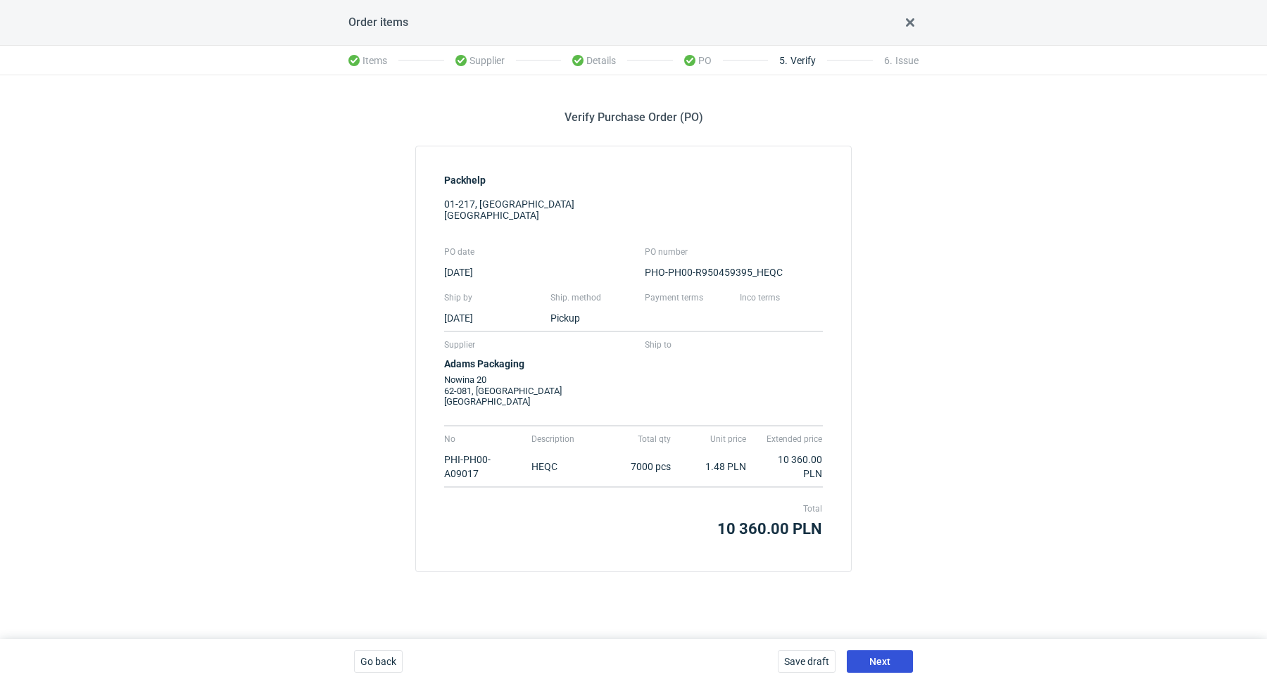
click at [882, 661] on span "Next" at bounding box center [879, 662] width 21 height 10
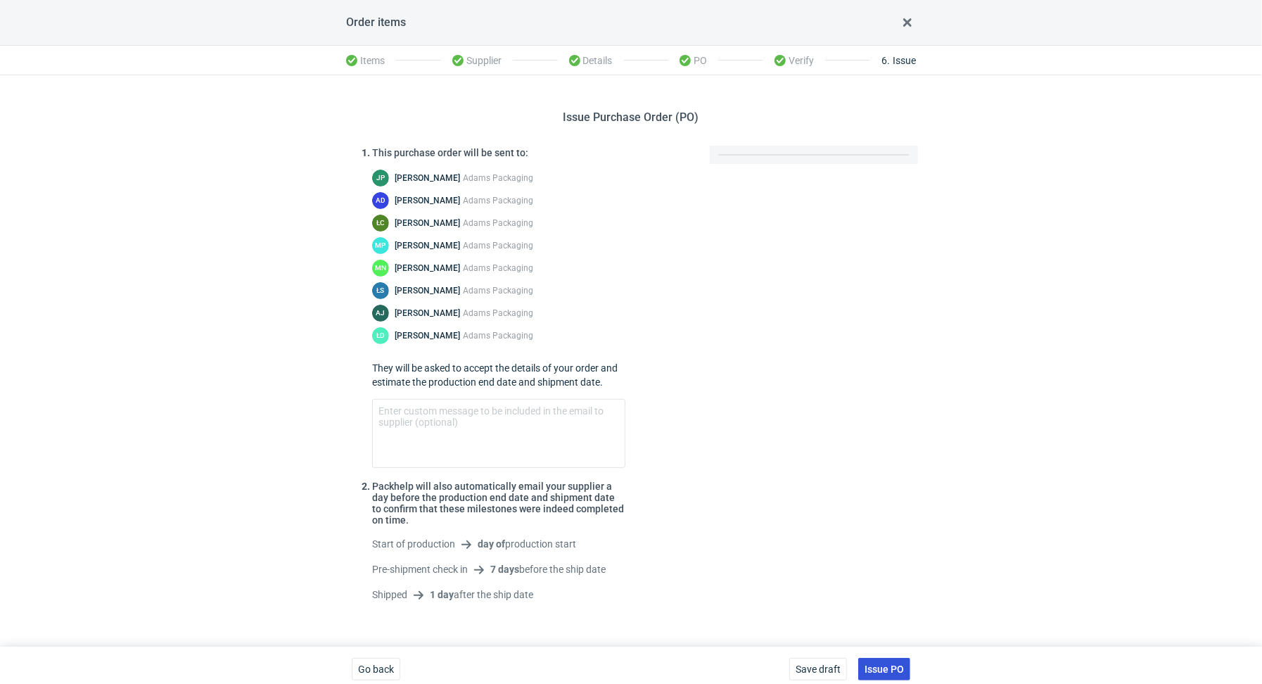
click at [890, 668] on span "Issue PO" at bounding box center [884, 669] width 39 height 10
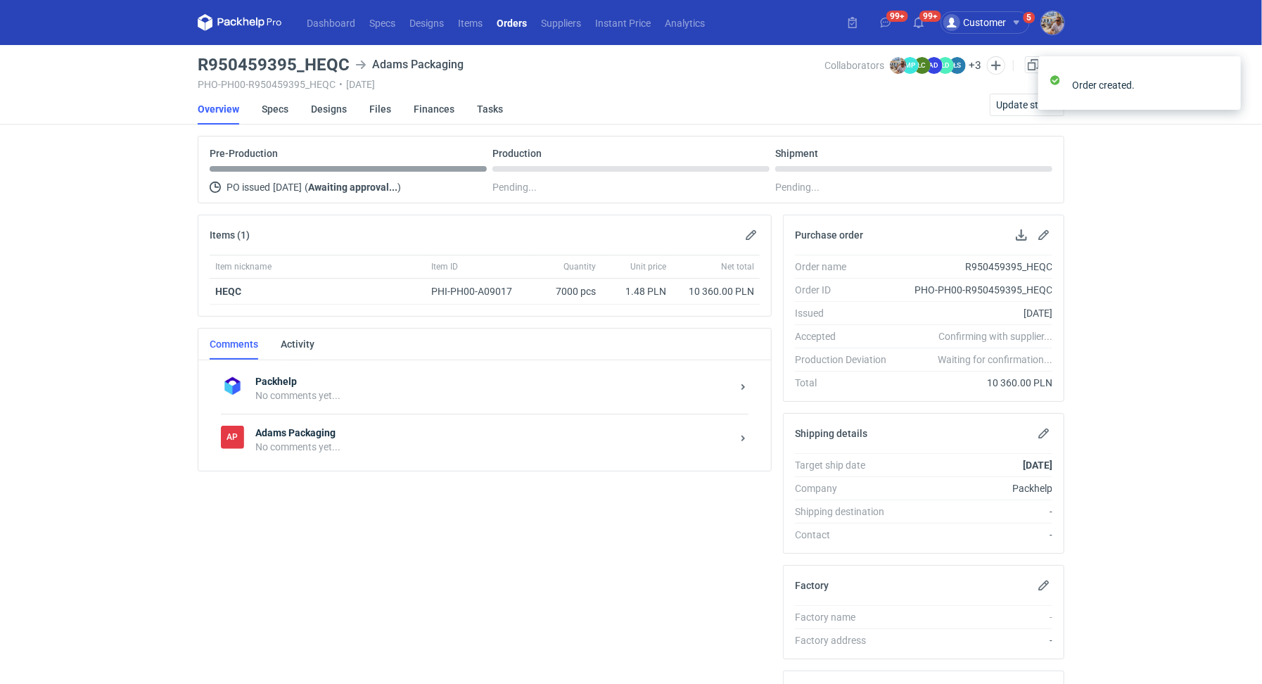
click at [358, 440] on div "No comments yet..." at bounding box center [493, 447] width 476 height 14
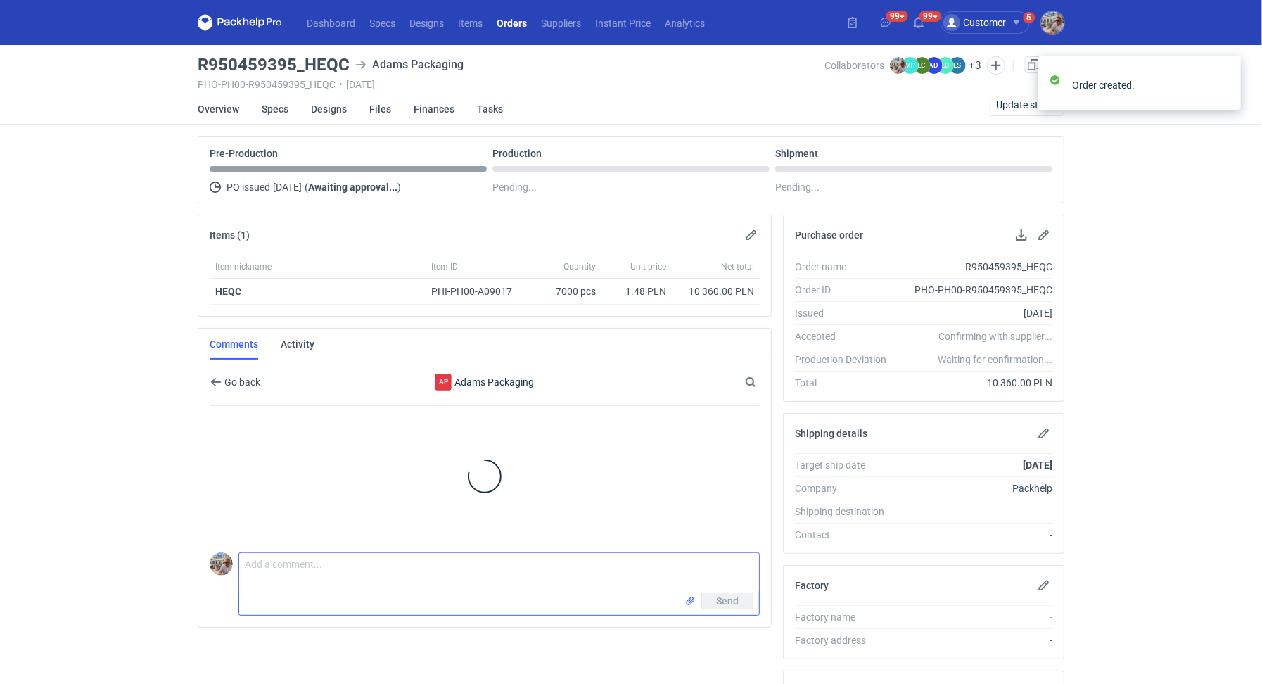
click at [329, 571] on textarea "Comment message" at bounding box center [499, 572] width 520 height 39
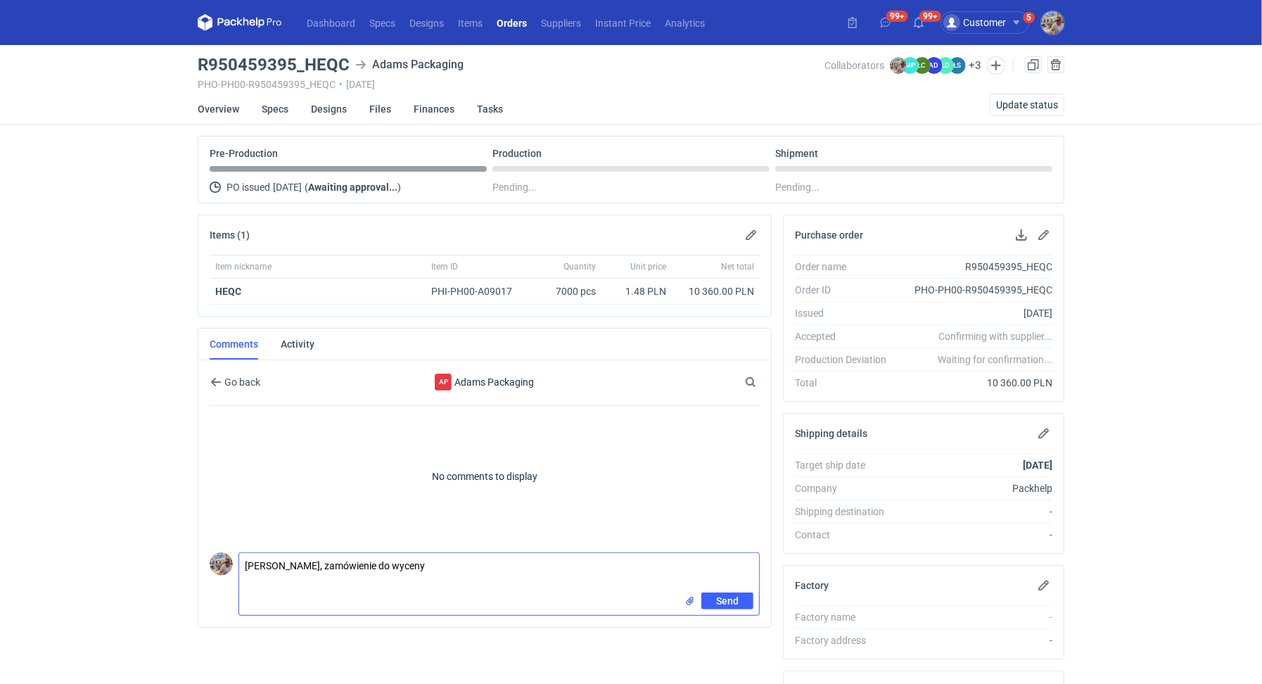
paste textarea "CBDD - 1"
paste textarea "R718617096_RPMK"
type textarea "Martyna, zamówienie do wyceny CBDD - 1. Powtórka R718617096_RPMK"
click at [721, 604] on button "Send" at bounding box center [728, 601] width 52 height 17
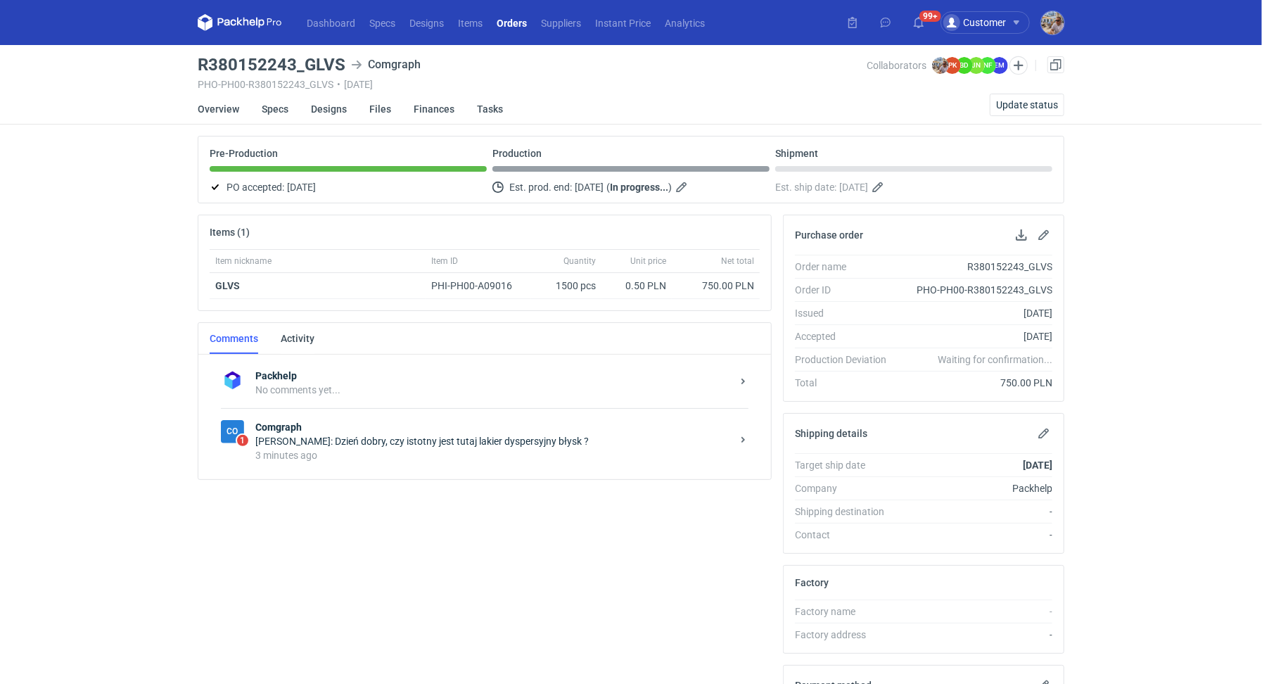
click at [337, 427] on strong "Comgraph" at bounding box center [493, 427] width 476 height 14
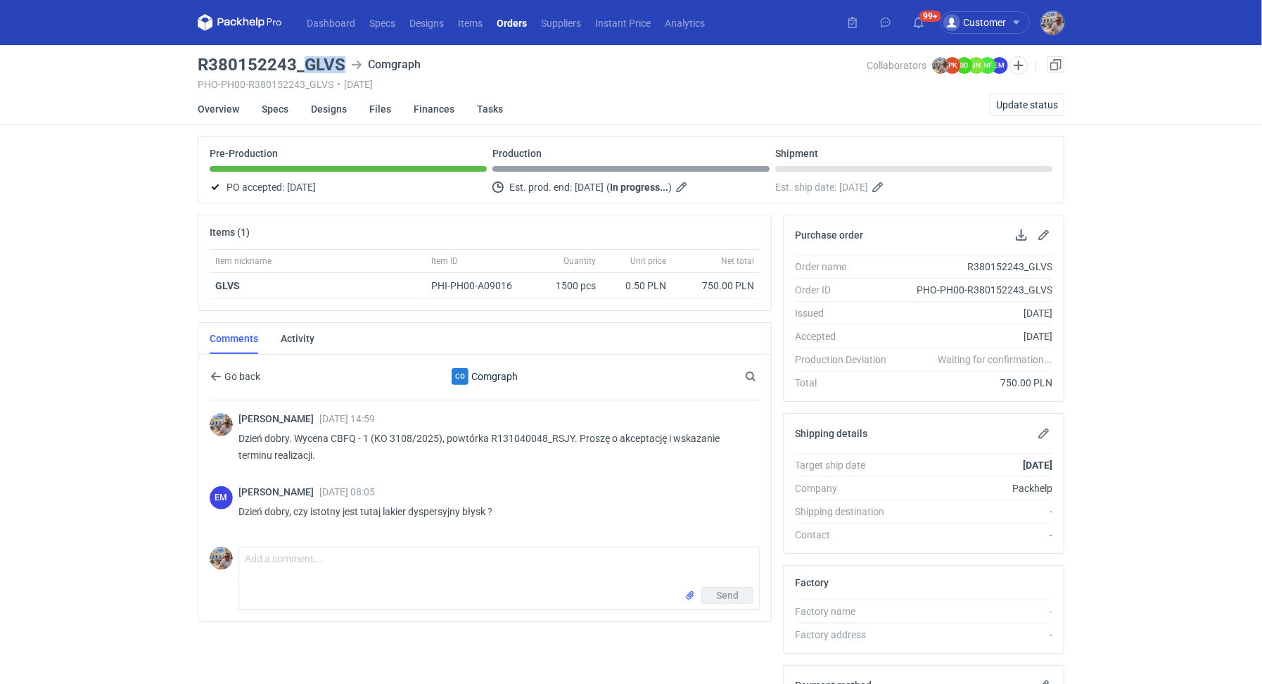
drag, startPoint x: 308, startPoint y: 61, endPoint x: 341, endPoint y: 63, distance: 33.1
click at [341, 63] on h3 "R380152243_GLVS" at bounding box center [272, 64] width 148 height 17
copy h3 "GLVS"
click at [355, 567] on textarea "Comment message" at bounding box center [499, 566] width 520 height 39
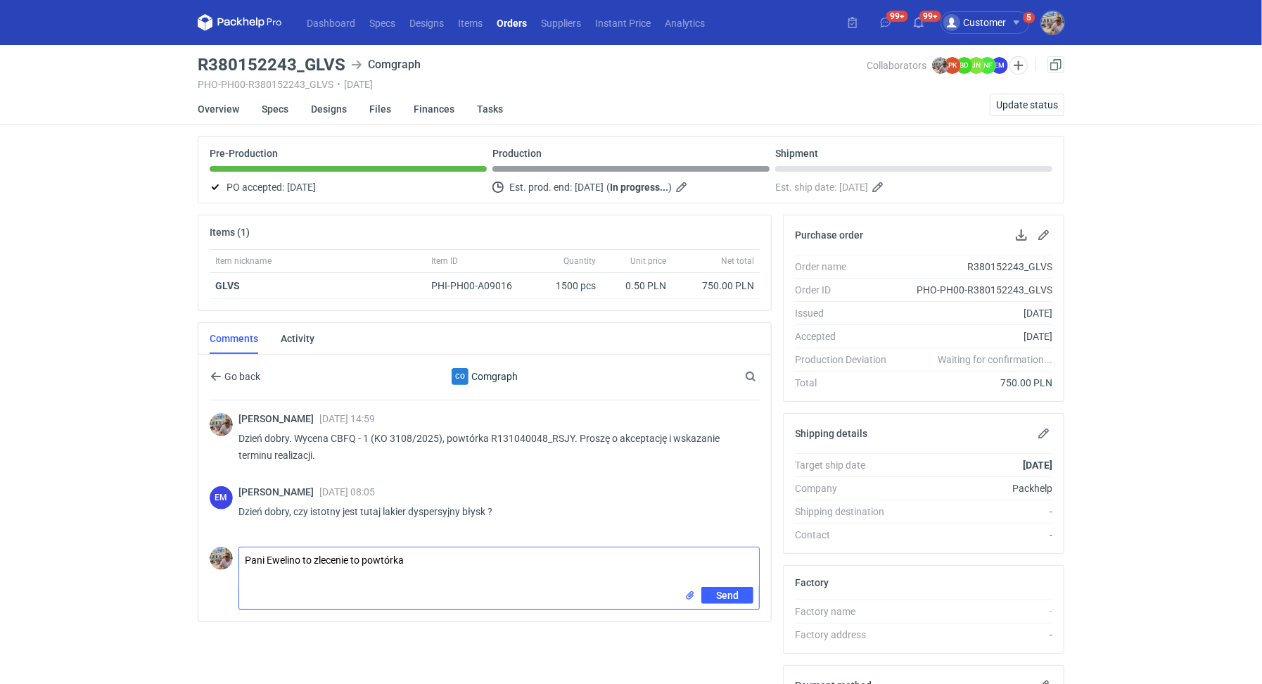
paste textarea "R131040048_RSJY"
type textarea "Pani Ewelino to zlecenie to powtórka R131040048_RSJY zróbmy tak jak poprzednio …"
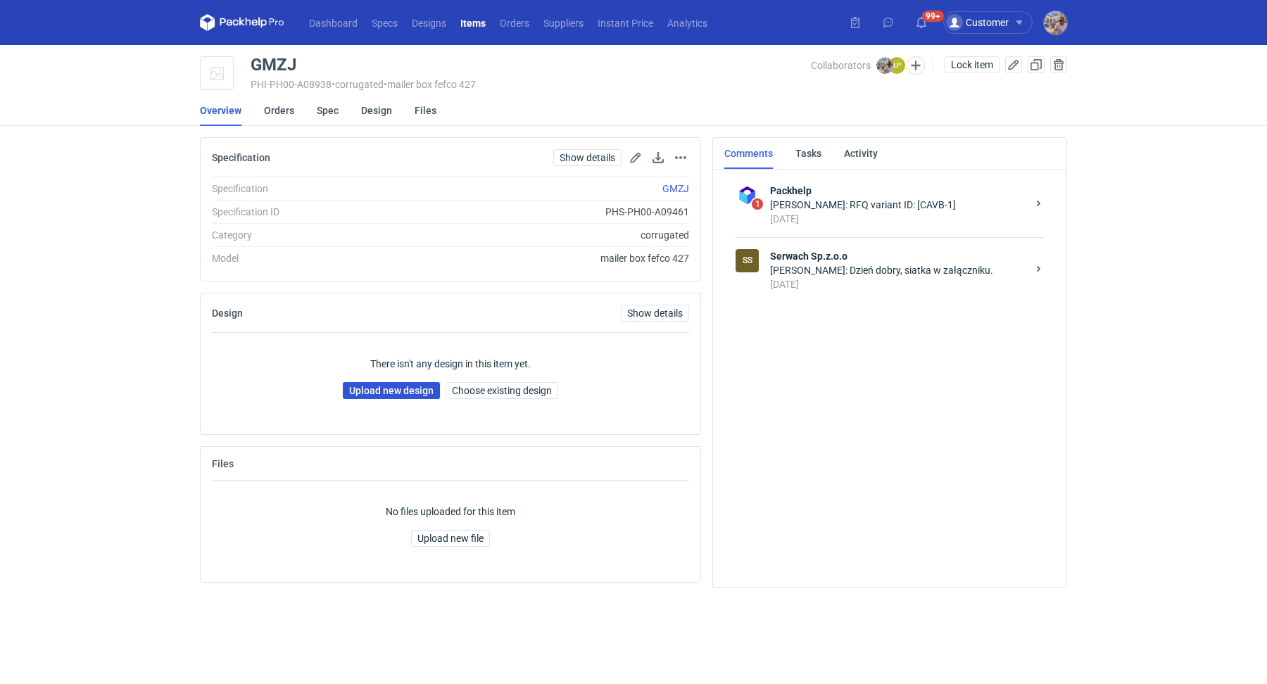
click at [407, 390] on link "Upload new design" at bounding box center [391, 390] width 97 height 17
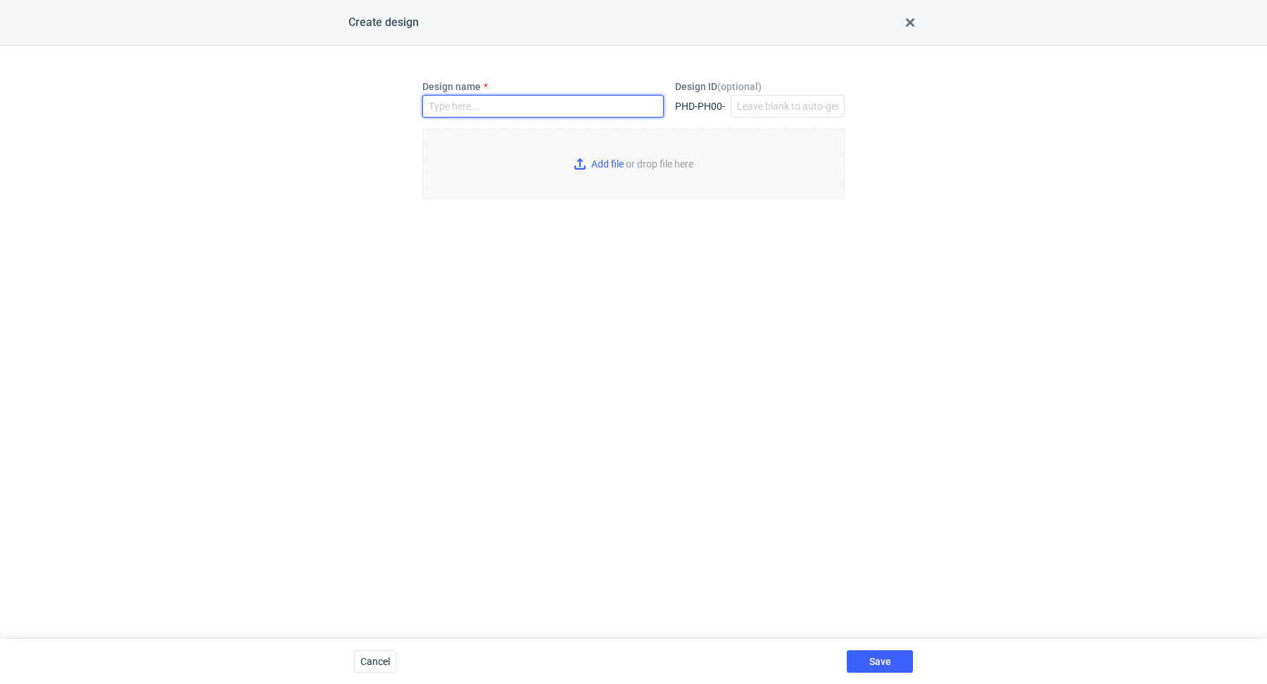
click at [460, 110] on input "Design name" at bounding box center [542, 106] width 241 height 23
paste input "GMZJ"
type input "GMZJ"
click at [595, 160] on input "Add file or drop file here" at bounding box center [633, 164] width 422 height 70
type input "C:\fakepath\custom____GMZJ__d0__oR054257906.pdf"
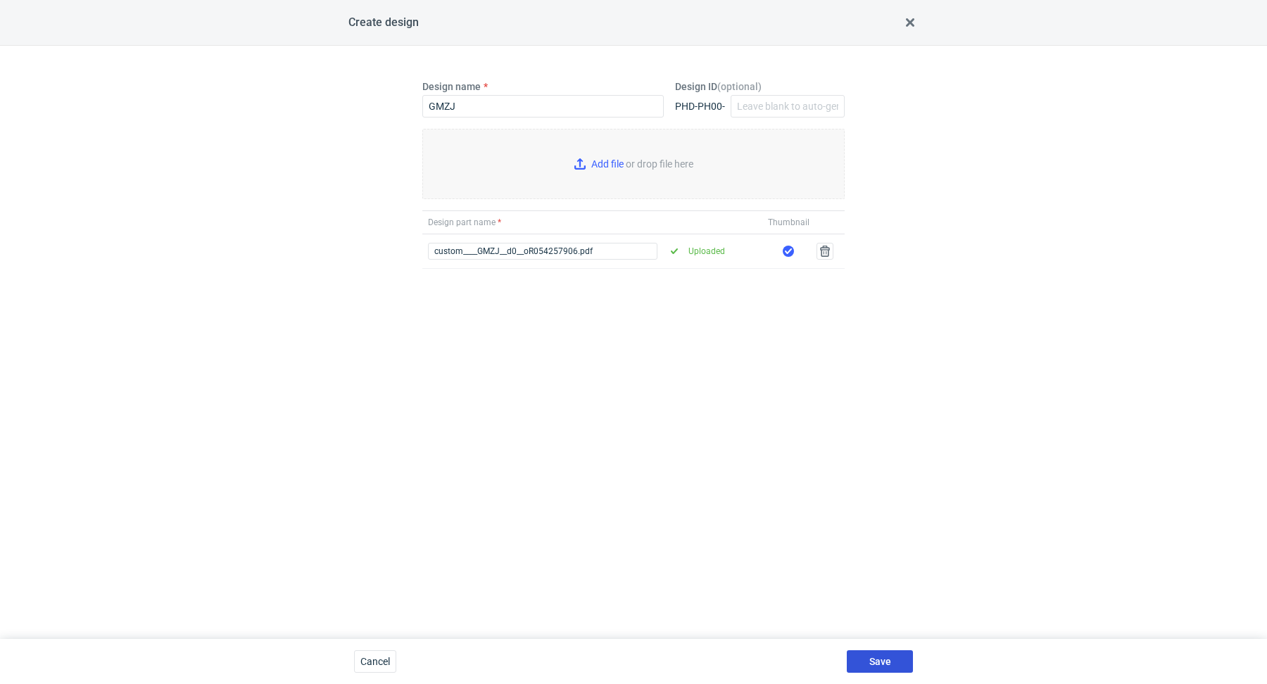
click at [897, 664] on button "Save" at bounding box center [880, 661] width 66 height 23
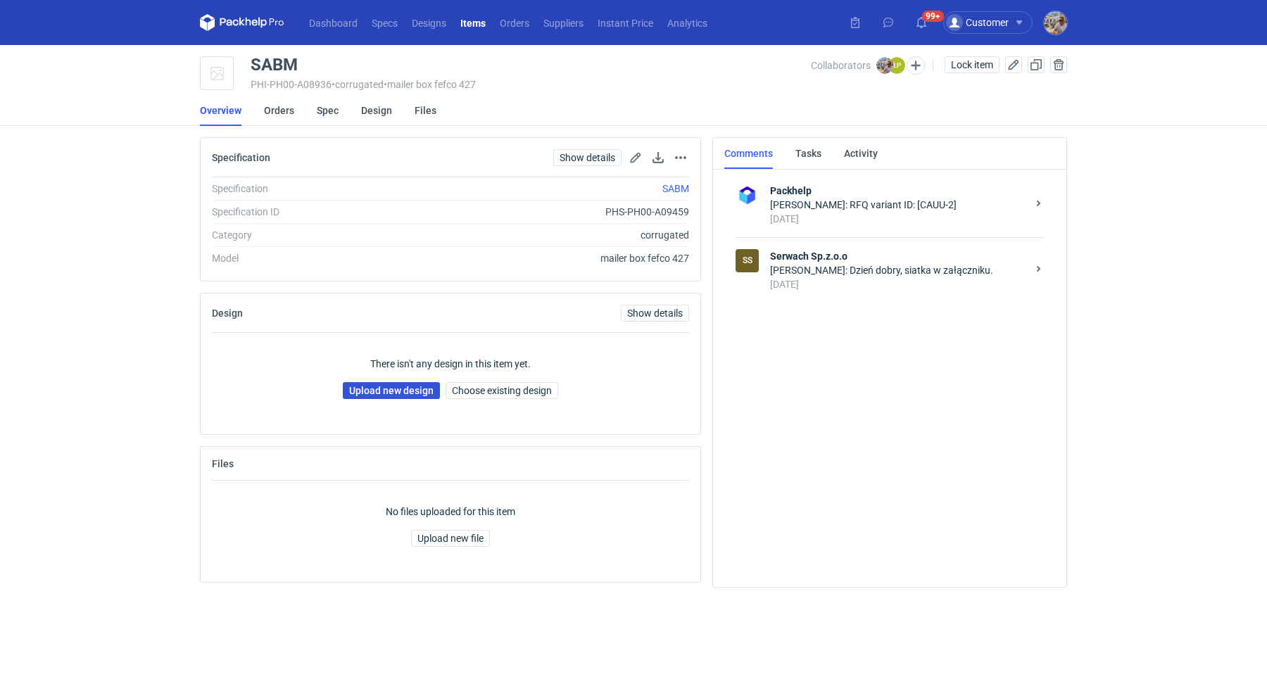
click at [418, 388] on link "Upload new design" at bounding box center [391, 390] width 97 height 17
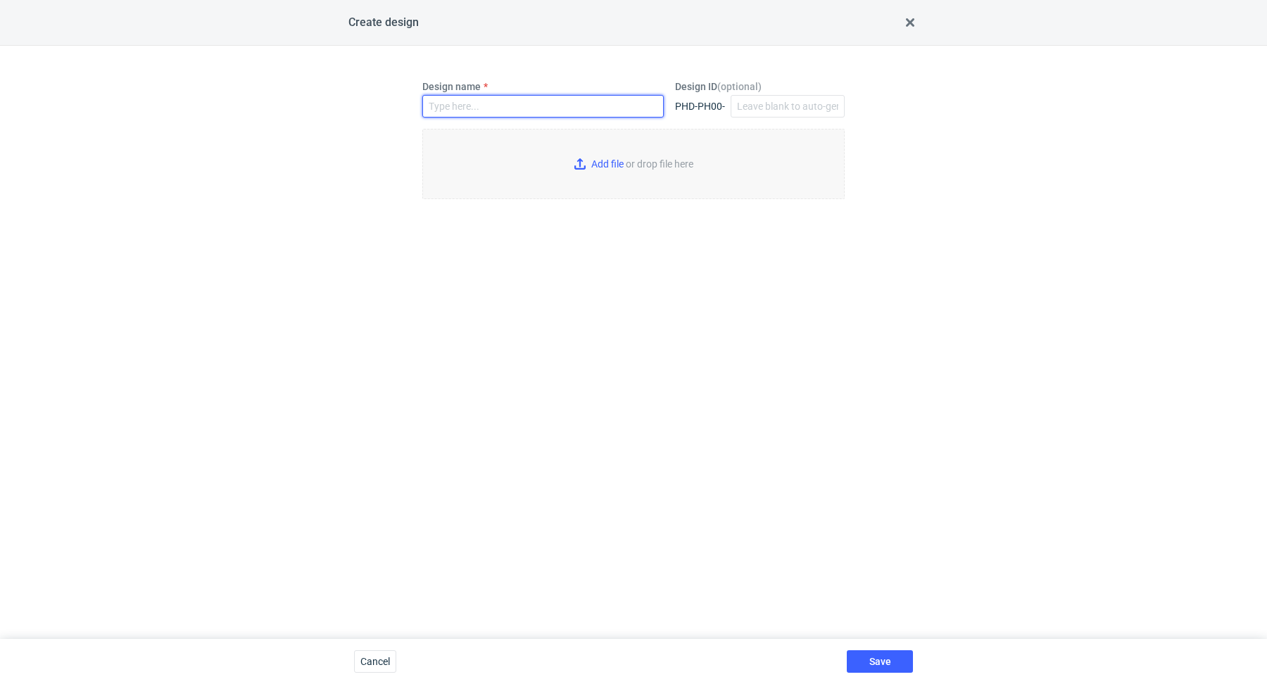
click at [513, 104] on input "Design name" at bounding box center [542, 106] width 241 height 23
paste input "SABM"
type input "SABM"
click at [606, 156] on input "Add file or drop file here" at bounding box center [633, 164] width 422 height 70
type input "C:\fakepath\custom____SABM__d0__oR054257906.pdf"
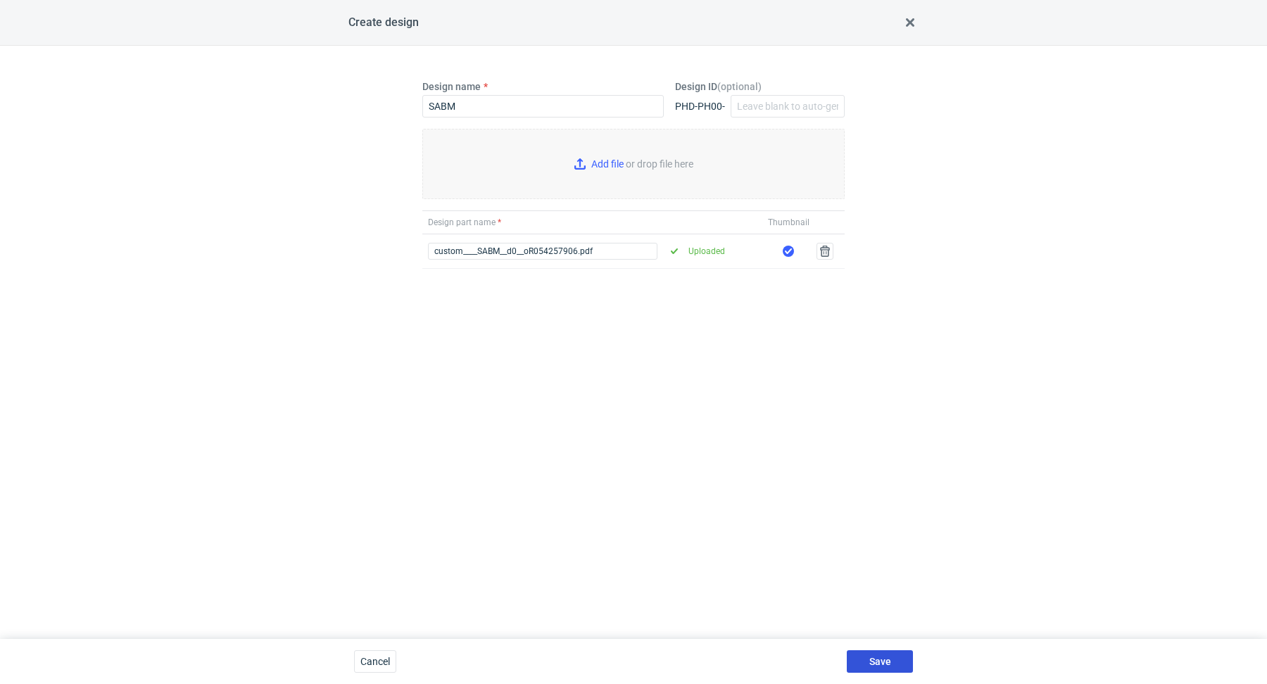
click at [904, 659] on button "Save" at bounding box center [880, 661] width 66 height 23
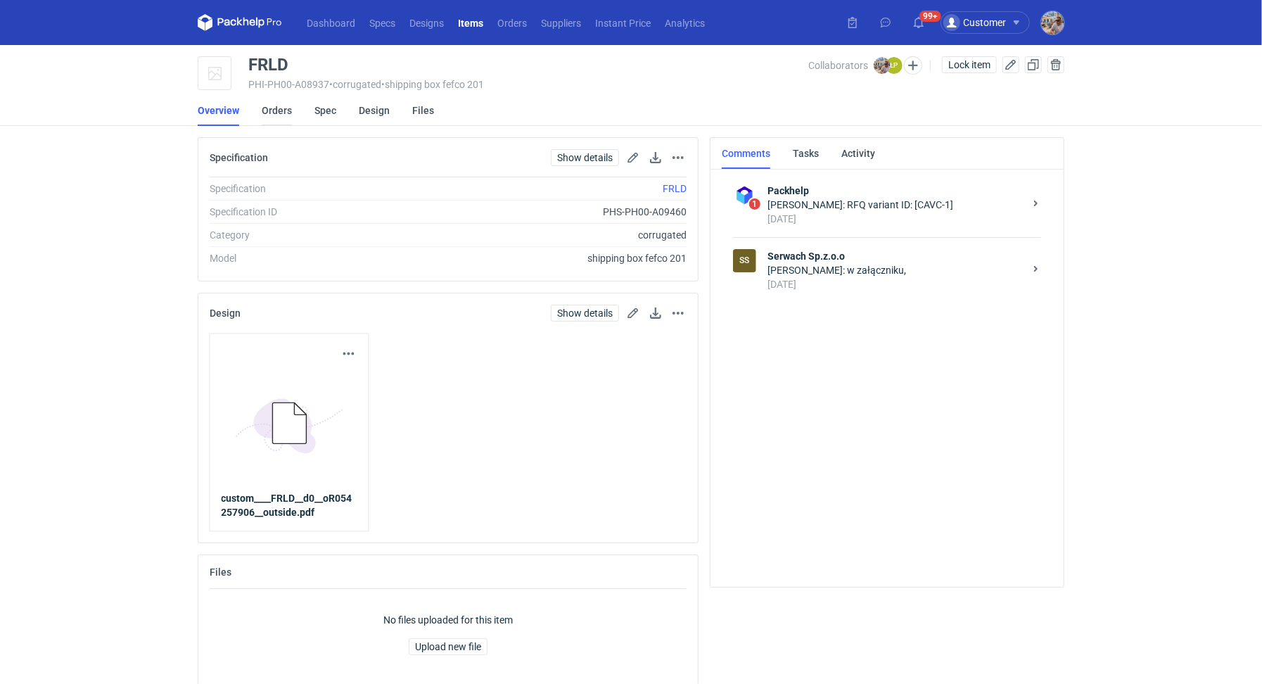
click at [269, 108] on link "Orders" at bounding box center [277, 110] width 30 height 31
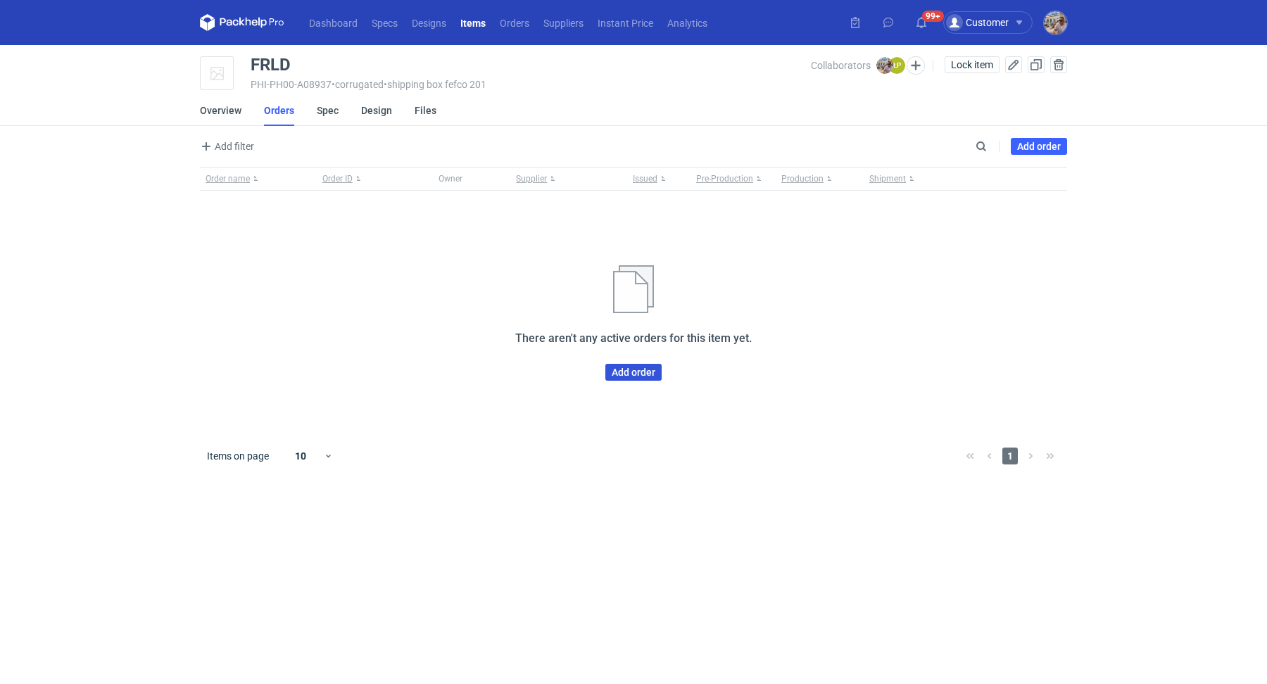
click at [640, 367] on link "Add order" at bounding box center [633, 372] width 56 height 17
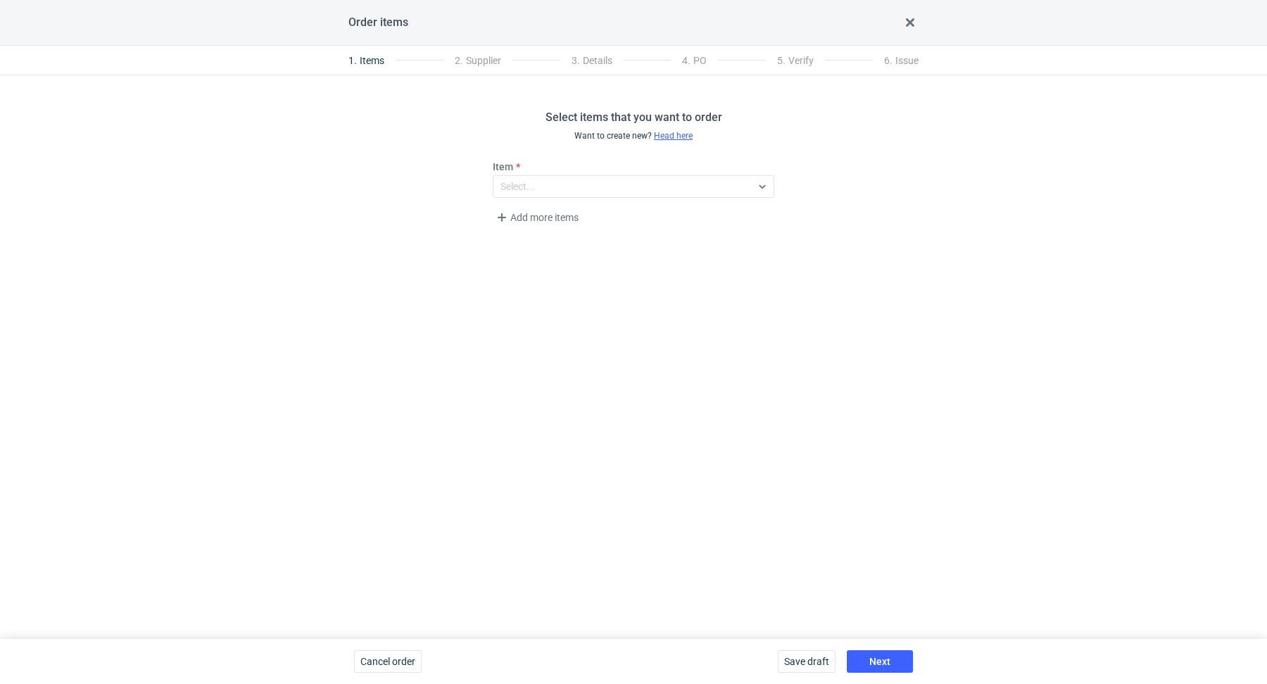
click at [570, 173] on div "Item Select..." at bounding box center [633, 179] width 293 height 38
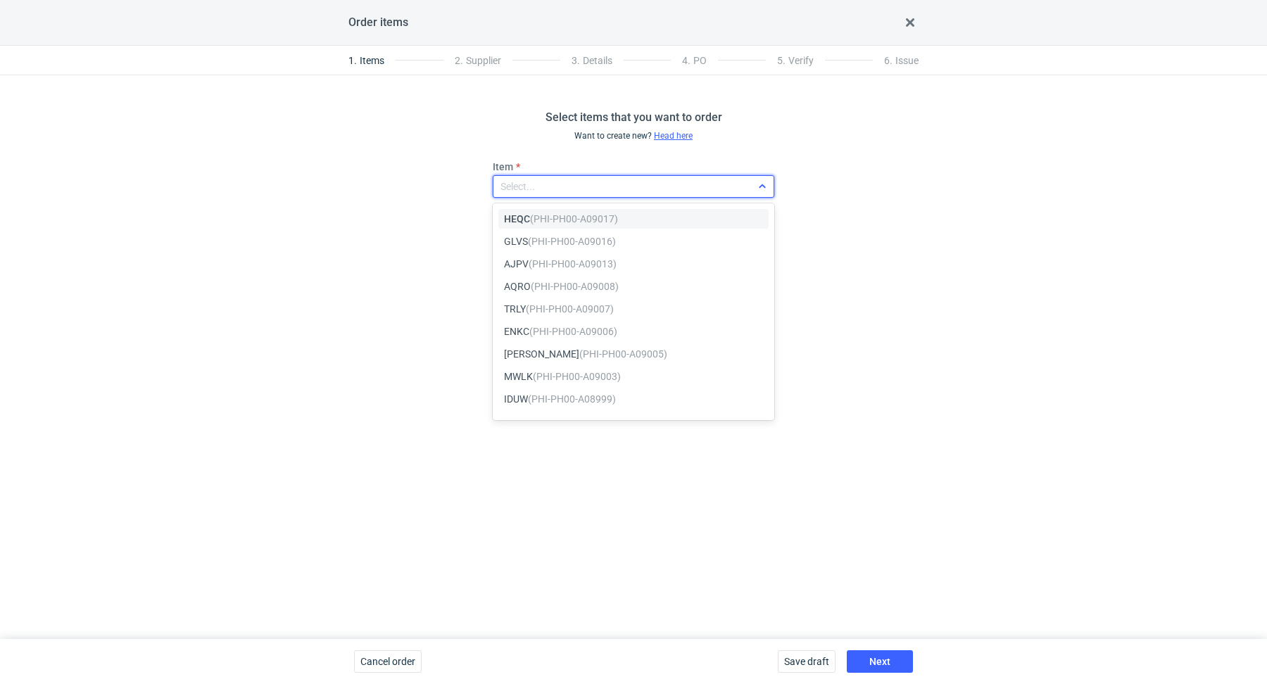
click at [571, 181] on div "Select..." at bounding box center [622, 187] width 258 height 20
paste input "FRLD"
type input "FRLD"
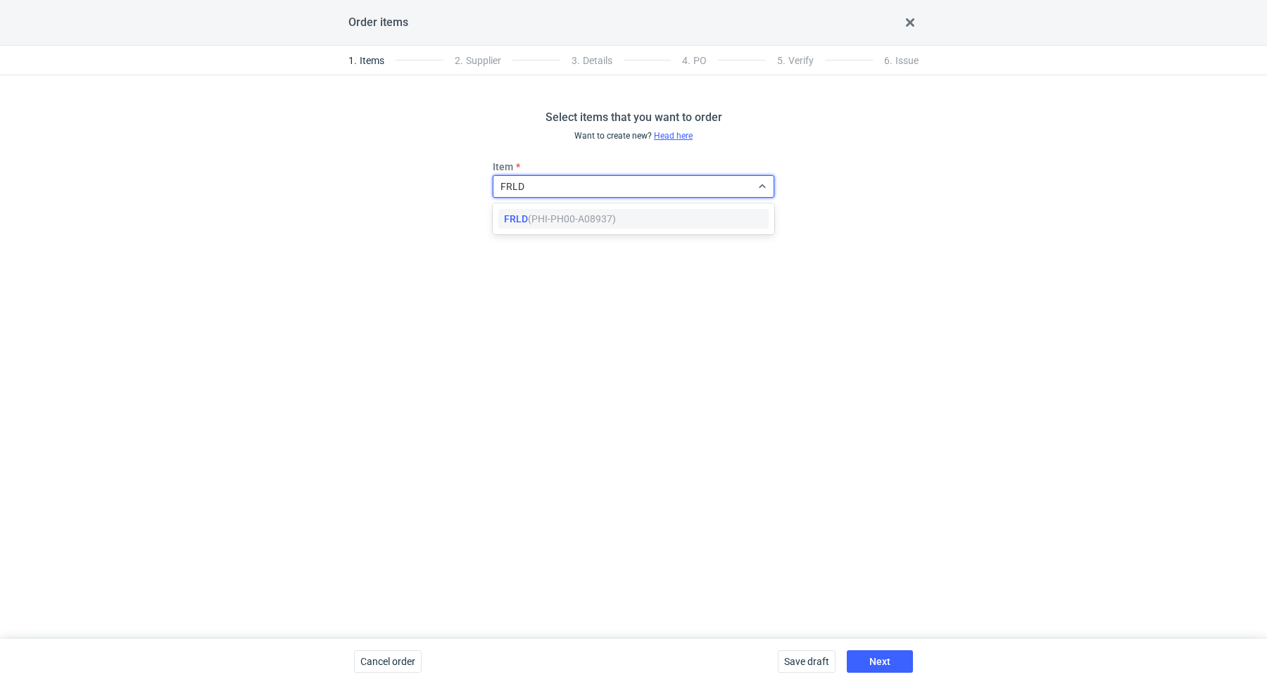
click at [550, 207] on div "FRLD (PHI-PH00-A08937)" at bounding box center [634, 218] width 273 height 25
click at [552, 218] on em "(PHI-PH00-A08937)" at bounding box center [572, 218] width 88 height 11
click at [547, 221] on span "Add more items" at bounding box center [536, 217] width 87 height 17
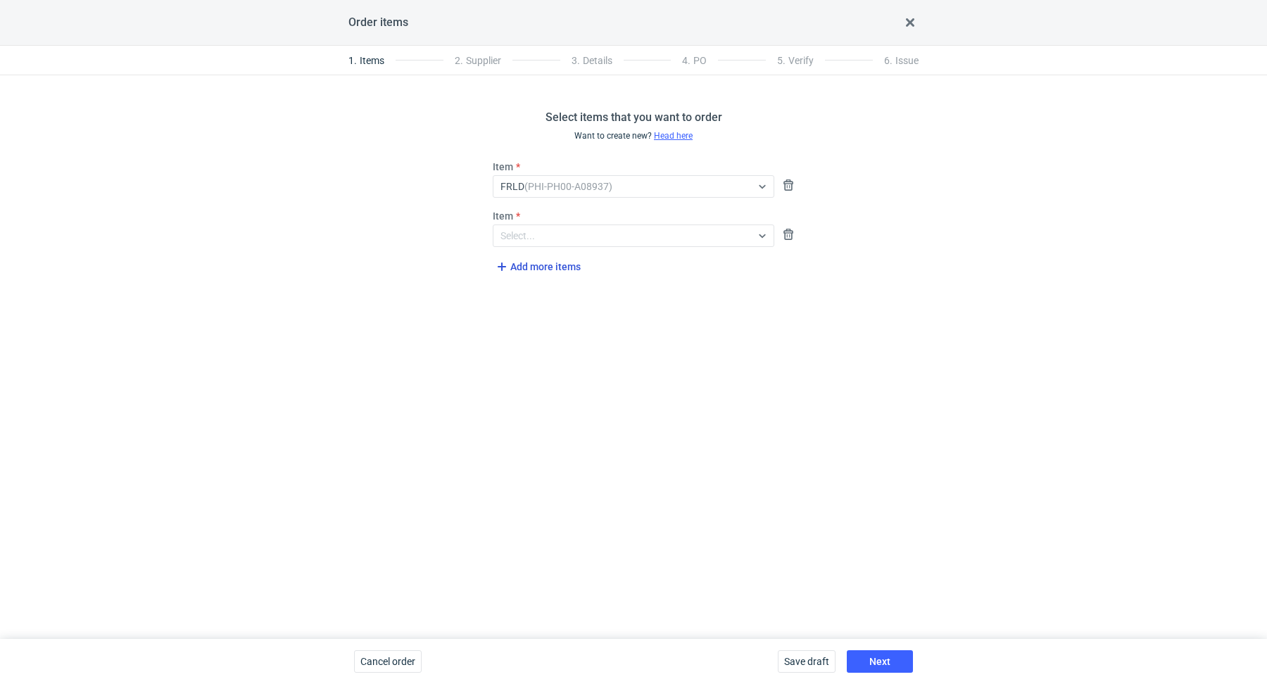
click at [539, 267] on span "Add more items" at bounding box center [536, 266] width 87 height 17
click at [563, 242] on div "Select..." at bounding box center [622, 236] width 258 height 20
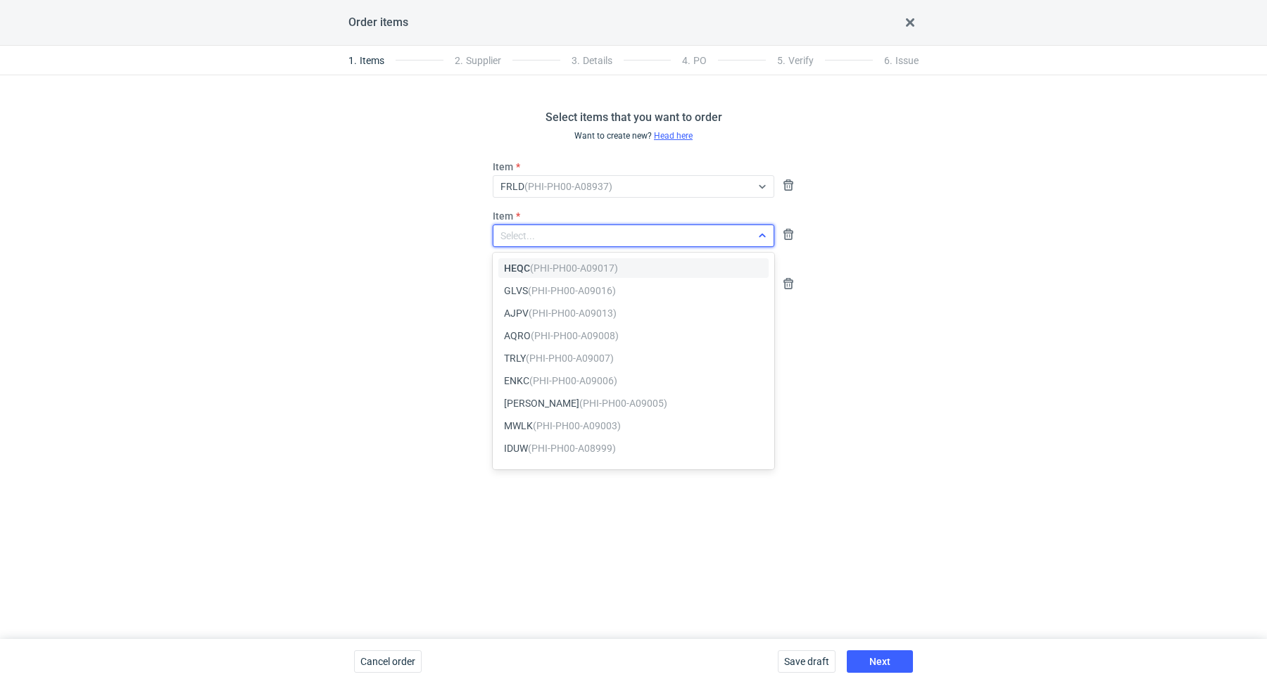
paste input "GMZJ"
type input "GMZJ"
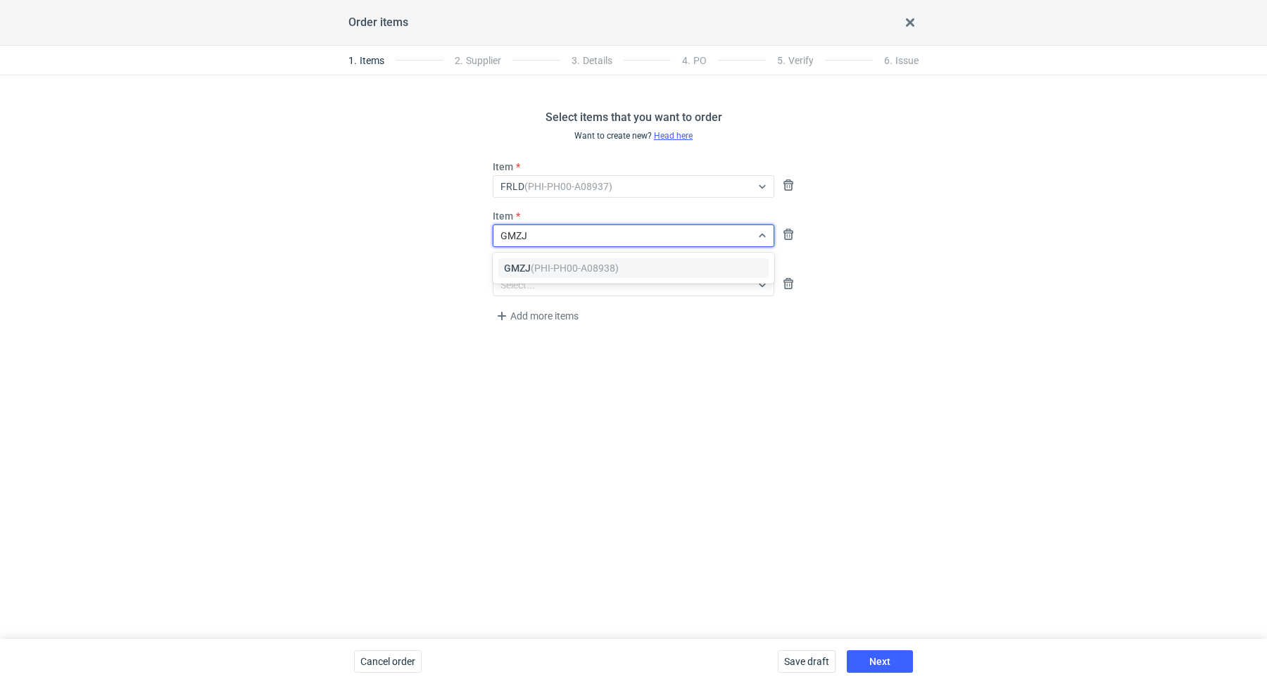
click at [568, 260] on div "GMZJ (PHI-PH00-A08938)" at bounding box center [633, 268] width 270 height 20
click at [393, 296] on div "Select items that you want to order Want to create new? Head here Item FRLD (PH…" at bounding box center [633, 357] width 1267 height 564
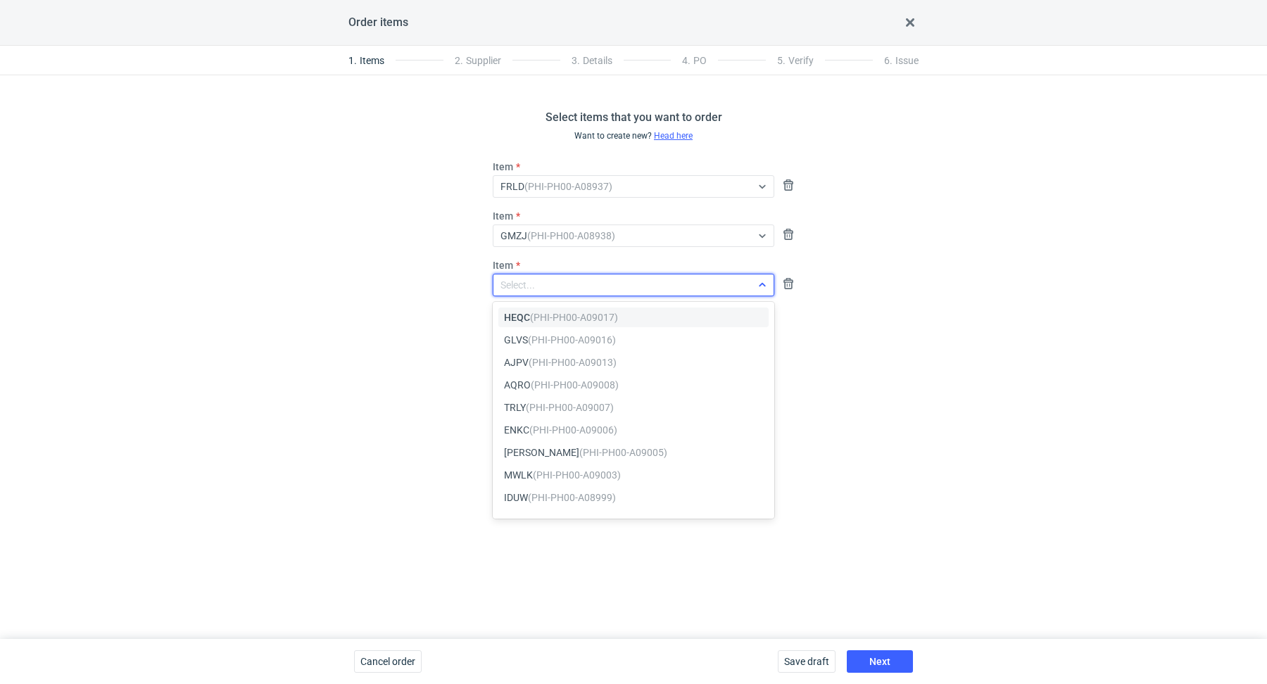
click at [533, 280] on div "Select..." at bounding box center [517, 285] width 34 height 14
paste input "SABM"
type input "SABM"
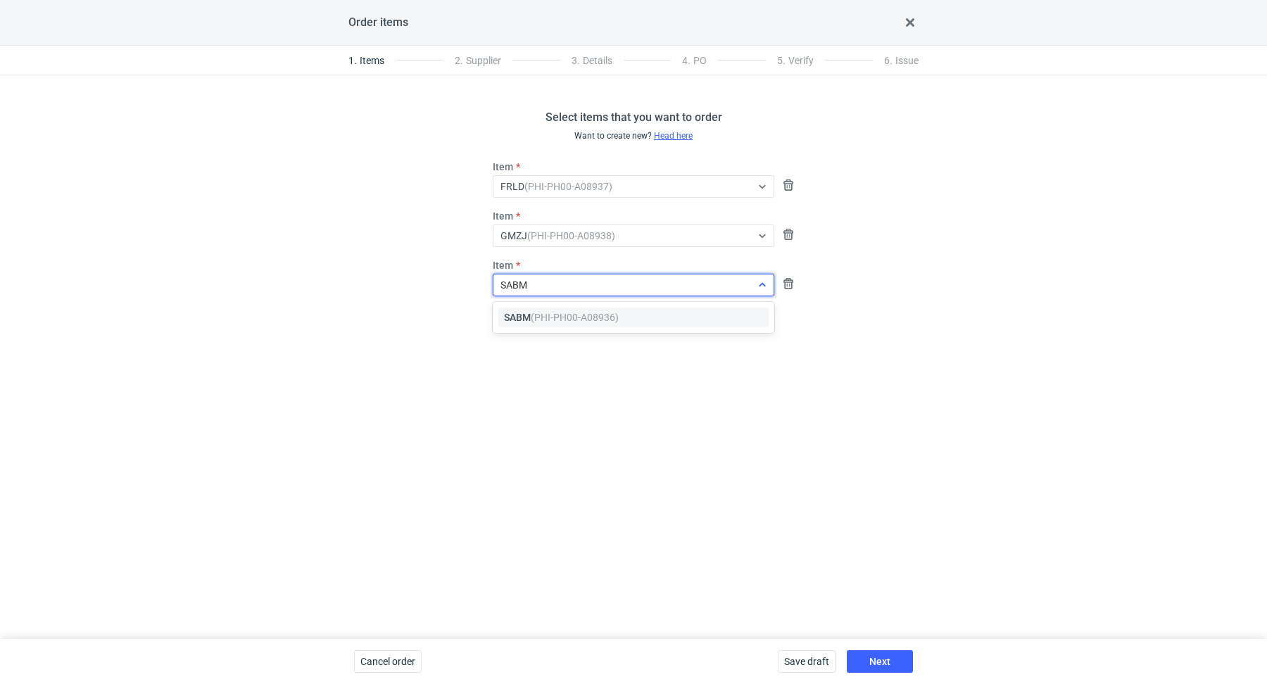
click at [555, 314] on em "(PHI-PH00-A08936)" at bounding box center [575, 317] width 88 height 11
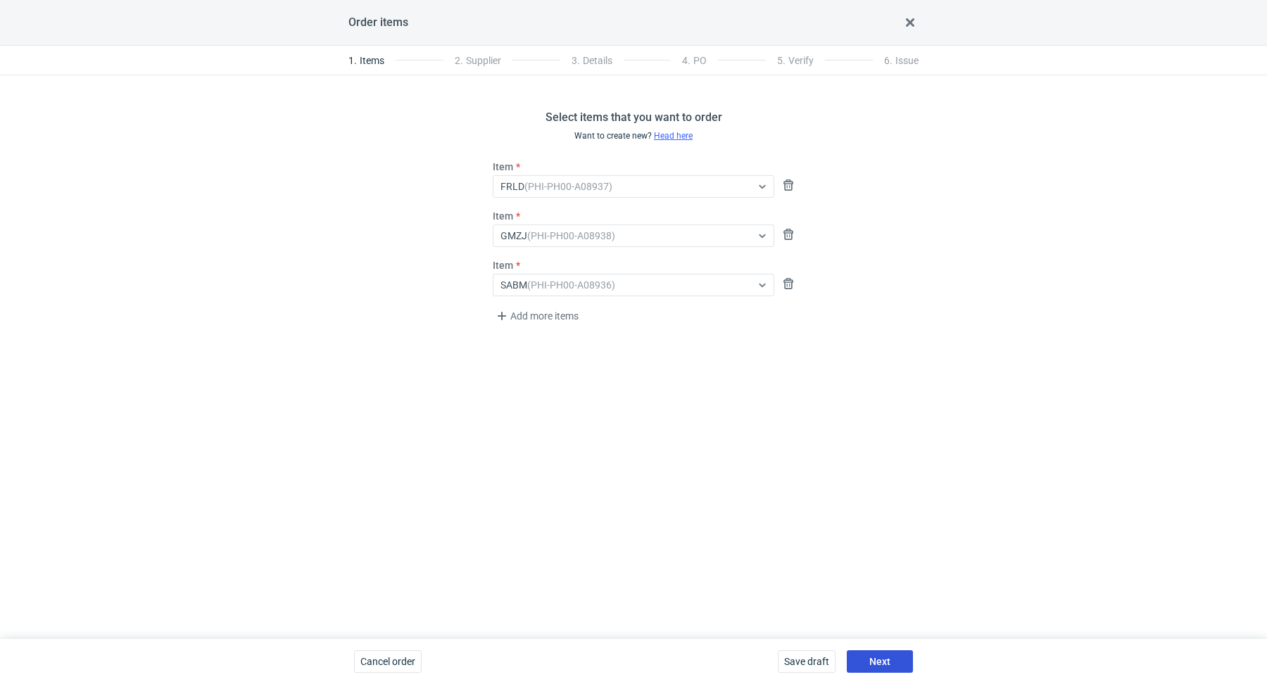
click at [881, 657] on span "Next" at bounding box center [879, 662] width 21 height 10
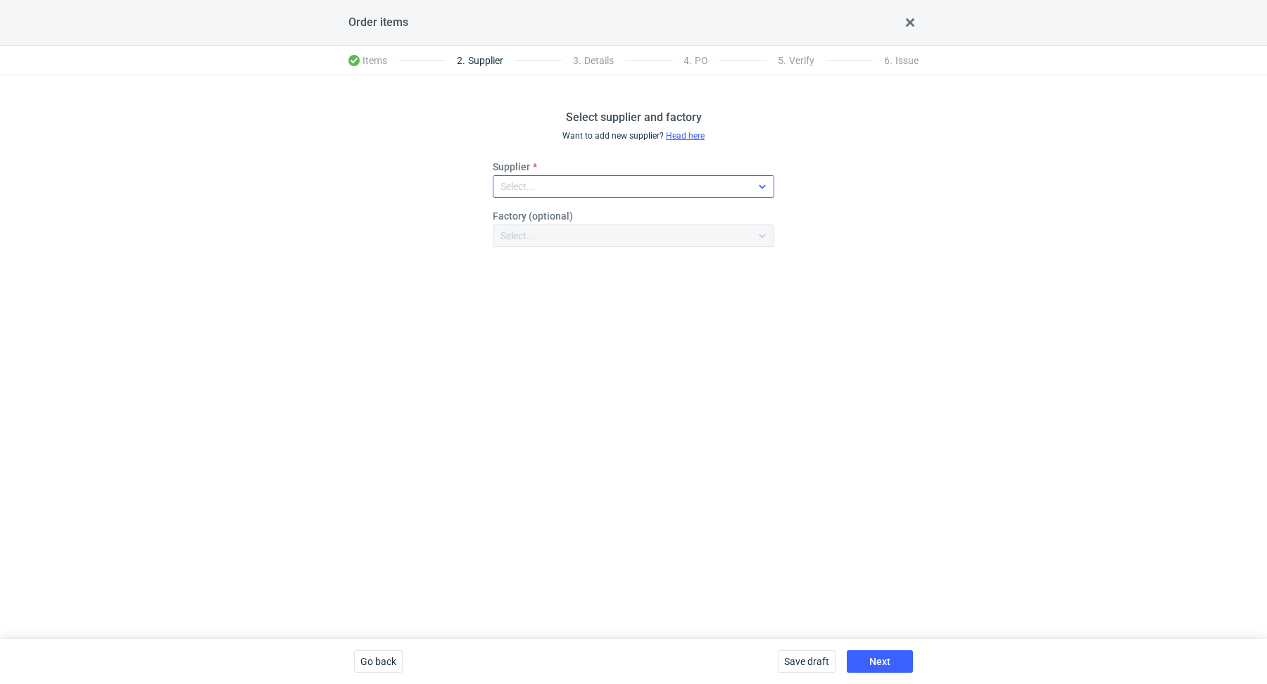
click at [562, 180] on div "Select..." at bounding box center [622, 187] width 258 height 20
type input "serwa"
click at [573, 214] on span "Serwach Sp.z.o.o" at bounding box center [559, 219] width 76 height 14
click at [704, 409] on div "Select supplier and factory Want to add new supplier? Head here Supplier option…" at bounding box center [633, 357] width 1267 height 564
click at [882, 660] on span "Next" at bounding box center [879, 662] width 21 height 10
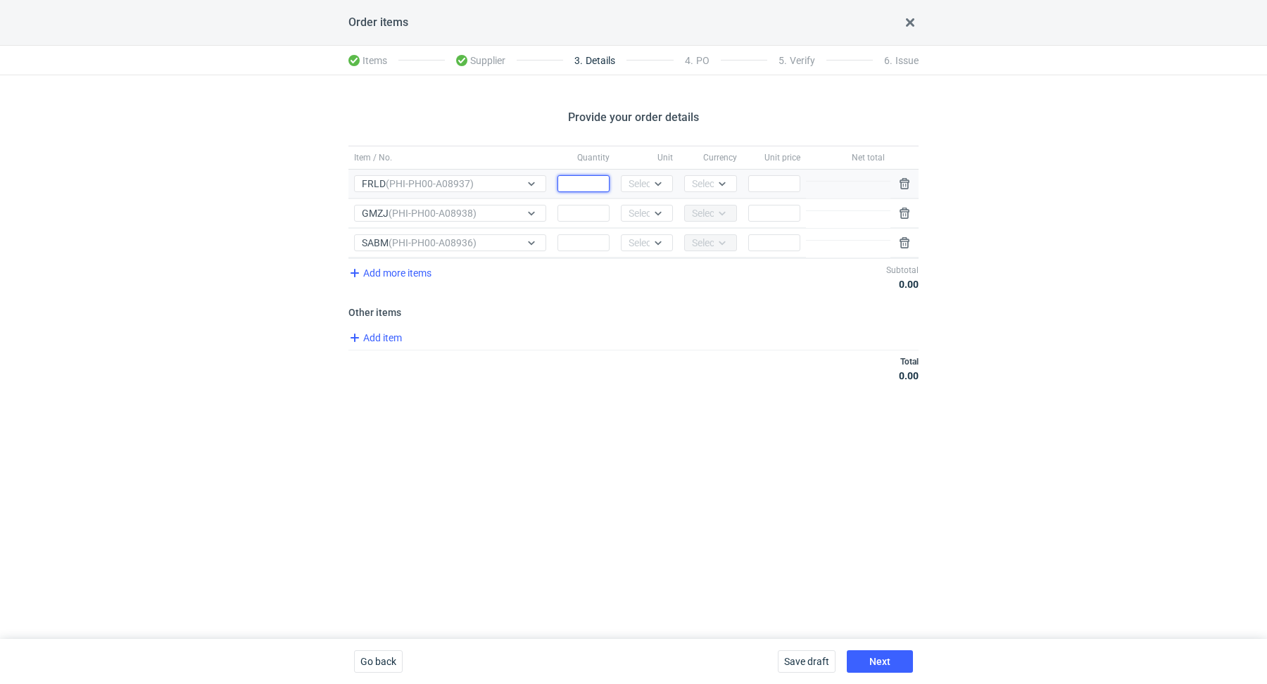
click at [603, 182] on input "Quantity" at bounding box center [583, 183] width 52 height 17
paste input "1500"
type input "1500"
click at [583, 208] on input "Quantity" at bounding box center [583, 213] width 52 height 17
paste input "7500"
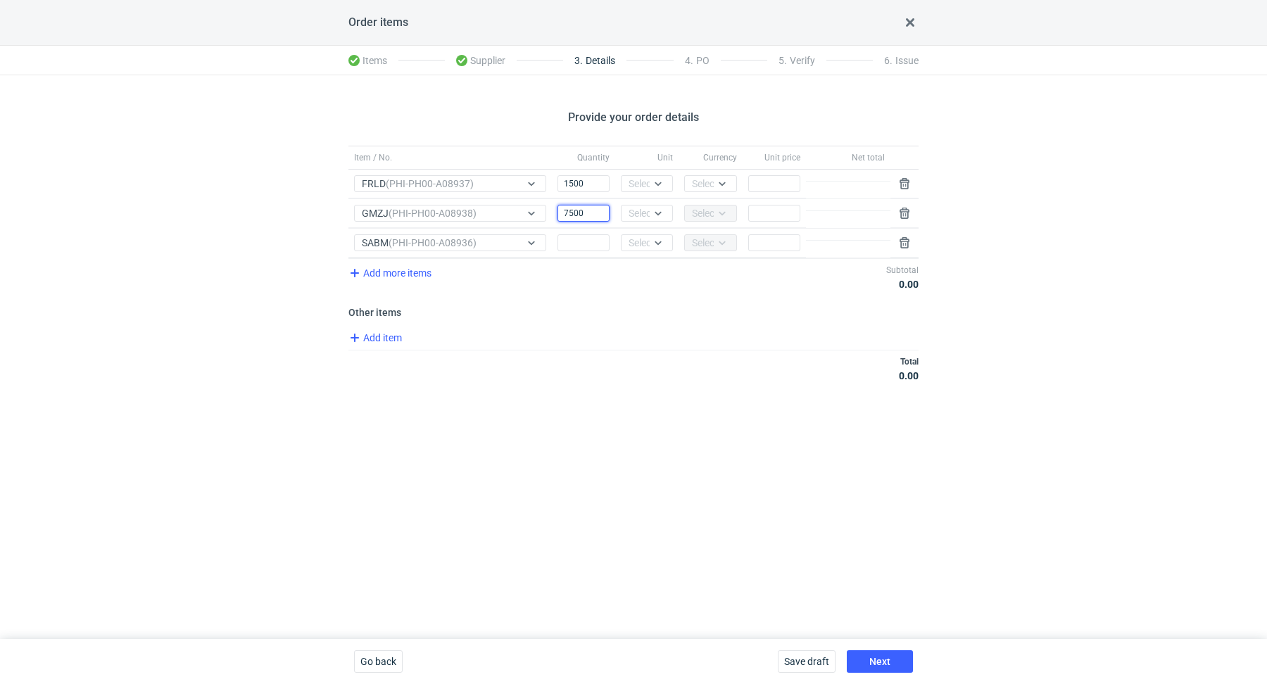
type input "7500"
click at [601, 241] on input "Quantity" at bounding box center [583, 242] width 52 height 17
paste input "25000"
type input "25000"
click at [651, 178] on div at bounding box center [658, 183] width 17 height 11
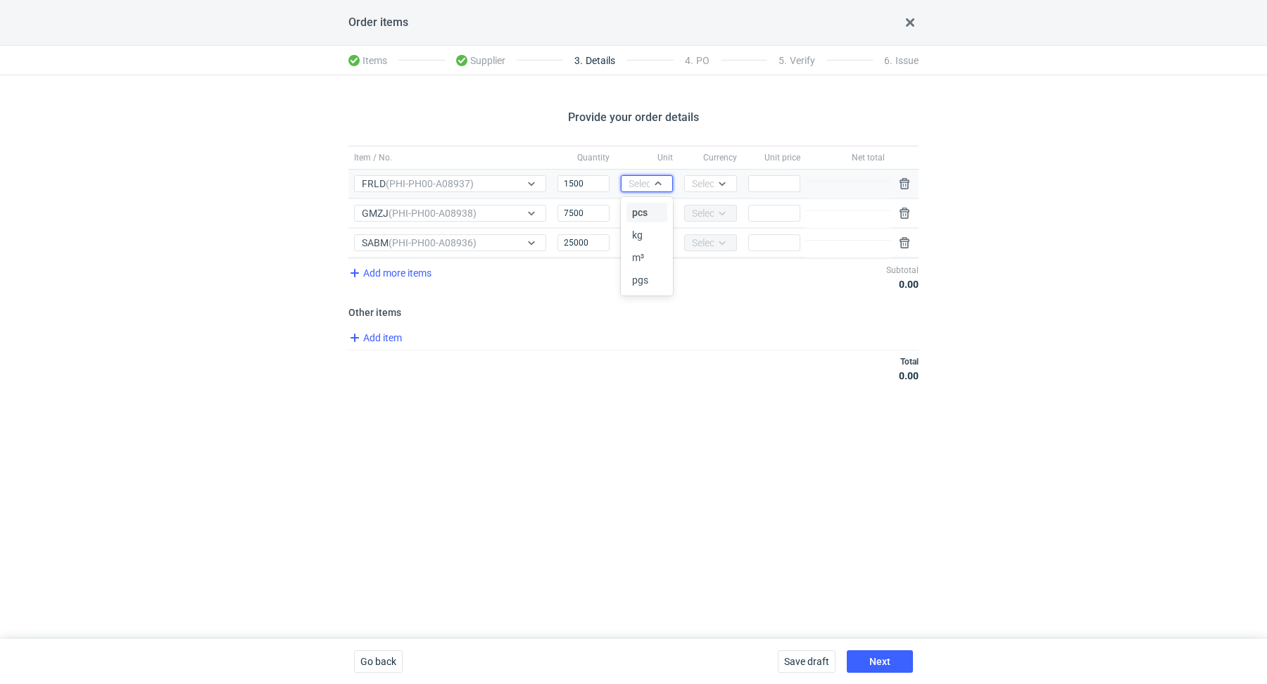
click at [645, 213] on span "pcs" at bounding box center [639, 212] width 15 height 14
click at [649, 212] on div "Select..." at bounding box center [645, 213] width 34 height 14
click at [638, 237] on span "pcs" at bounding box center [639, 241] width 15 height 14
click at [642, 242] on div "Select..." at bounding box center [645, 243] width 34 height 14
click at [652, 264] on div "pcs" at bounding box center [647, 270] width 30 height 14
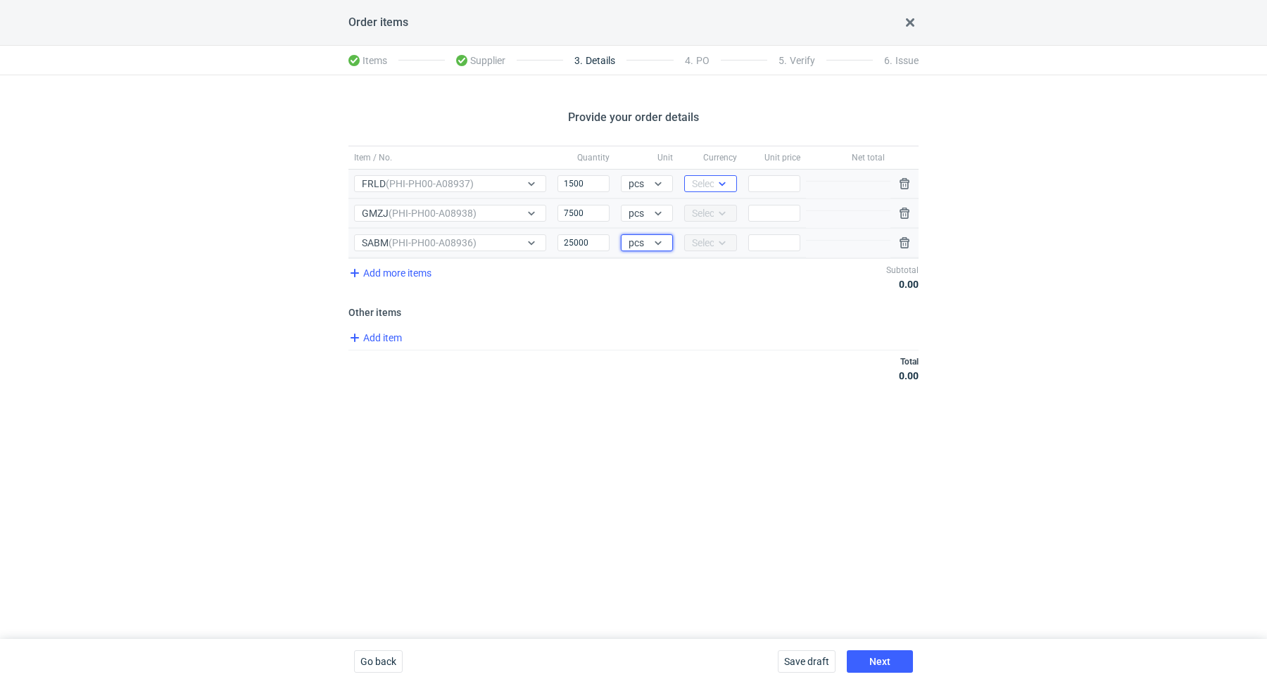
click at [721, 186] on icon at bounding box center [721, 183] width 11 height 11
click at [718, 208] on div "PLN" at bounding box center [710, 212] width 30 height 14
click at [764, 176] on input "Price" at bounding box center [774, 183] width 52 height 17
paste input "0.75"
type input "0.75"
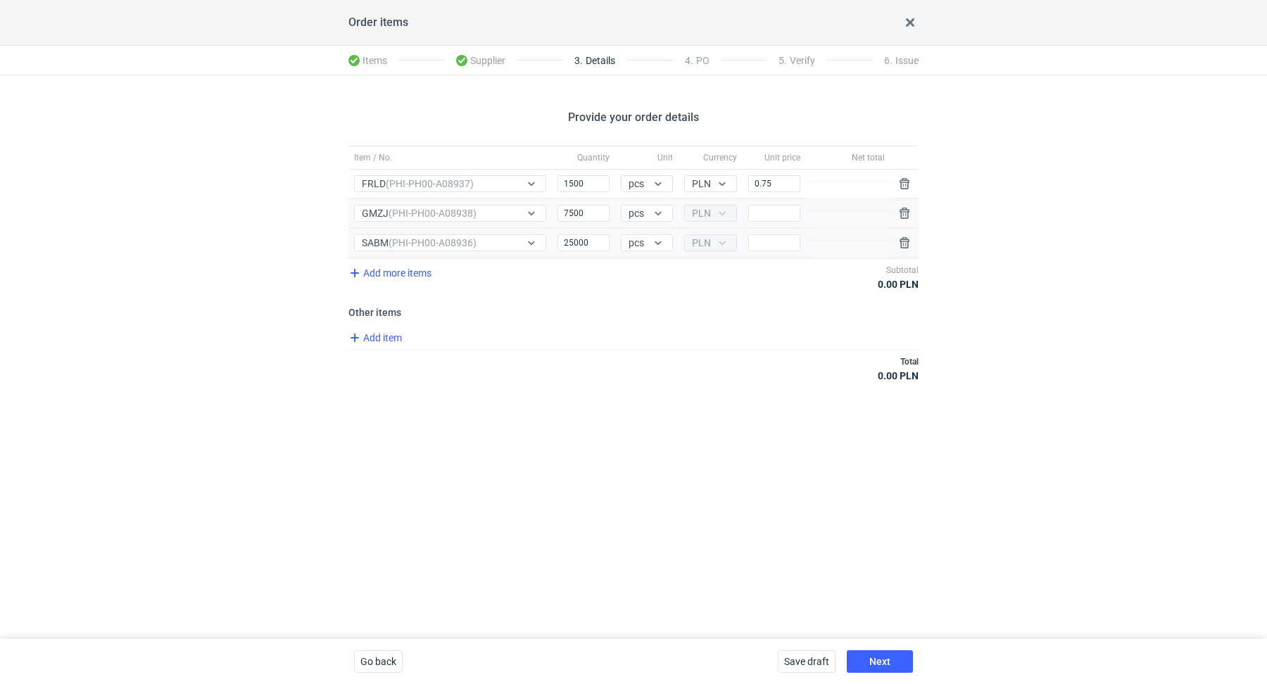
click at [693, 362] on div "Total 0.00 PLN" at bounding box center [633, 368] width 570 height 37
click at [400, 338] on span "Add item" at bounding box center [374, 337] width 57 height 17
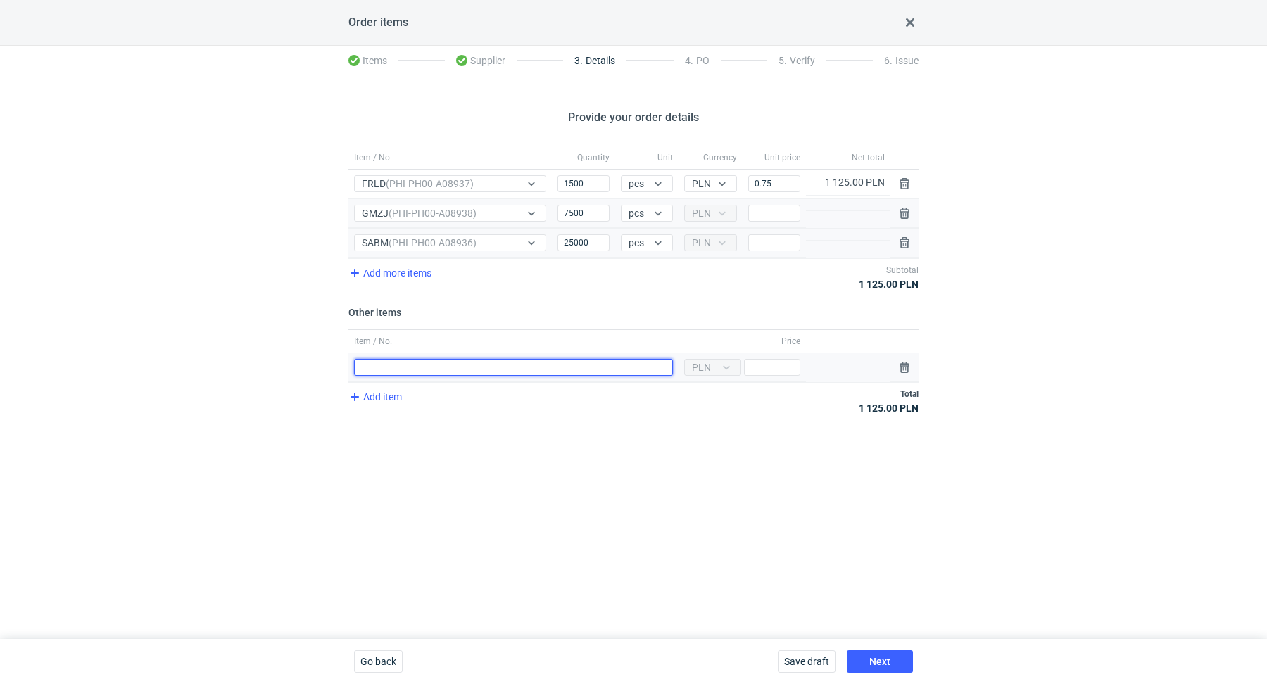
click at [383, 369] on input "Item / No." at bounding box center [513, 367] width 319 height 17
type input "Polimer FRLD"
click at [766, 359] on input "Price" at bounding box center [772, 367] width 56 height 17
type input "400"
click at [695, 429] on div "Provide your order details Item / No. Quantity Unit Currency Unit price Net tot…" at bounding box center [633, 357] width 1267 height 564
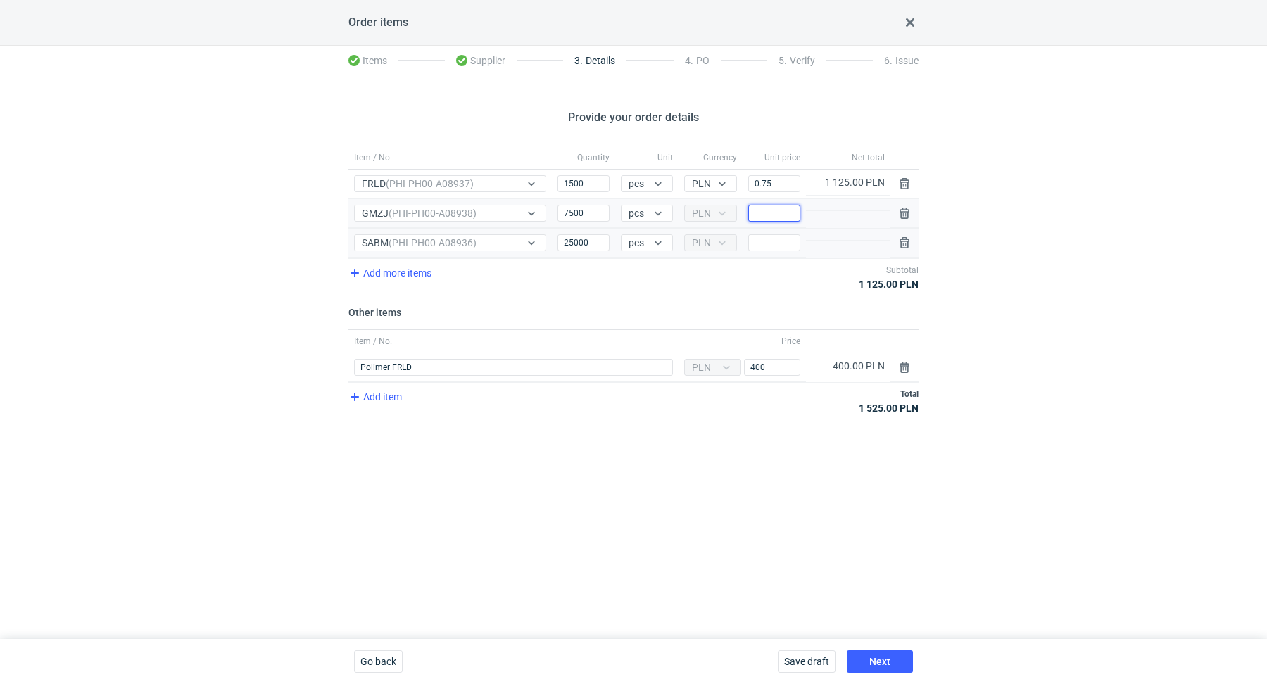
click at [771, 215] on input "Price" at bounding box center [774, 213] width 52 height 17
paste input "0.56"
type input "0.56"
click at [606, 456] on div "Provide your order details Item / No. Quantity Unit Currency Unit price Net tot…" at bounding box center [633, 357] width 1267 height 564
click at [391, 399] on span "Add item" at bounding box center [374, 396] width 57 height 17
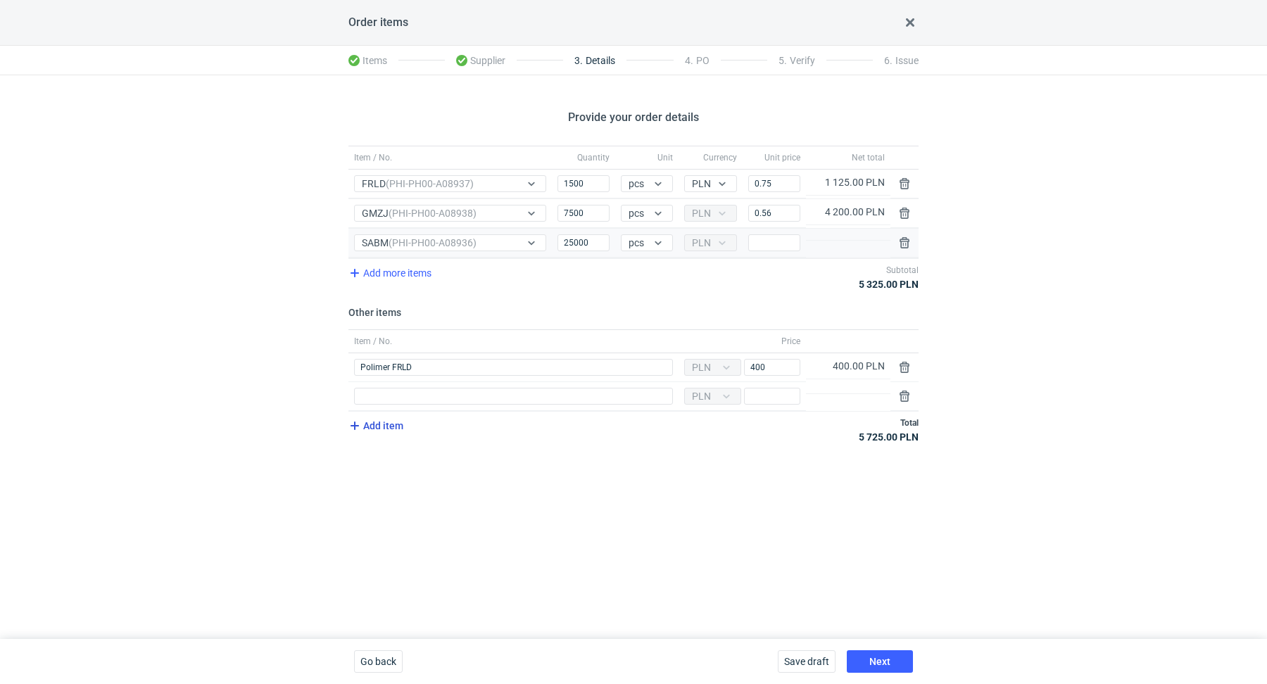
click at [389, 427] on span "Add item" at bounding box center [374, 425] width 57 height 17
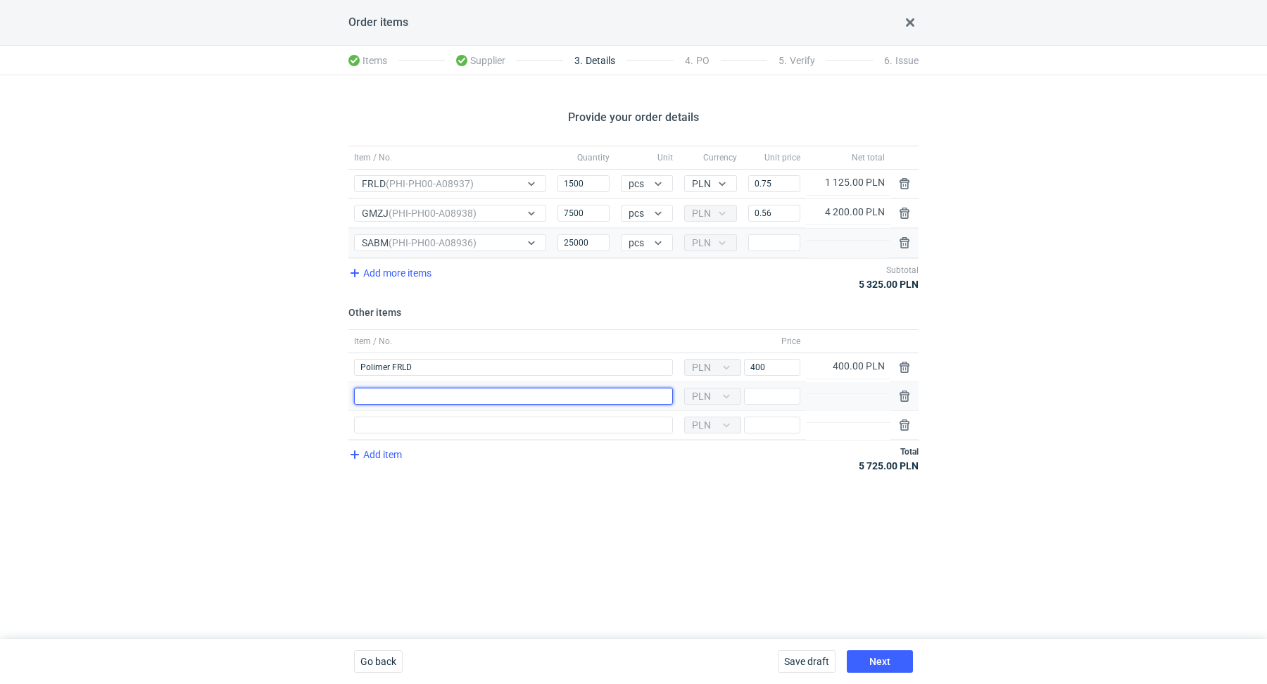
click at [391, 391] on input "Item / No." at bounding box center [513, 396] width 319 height 17
type input "Wykrojnik GMZJ"
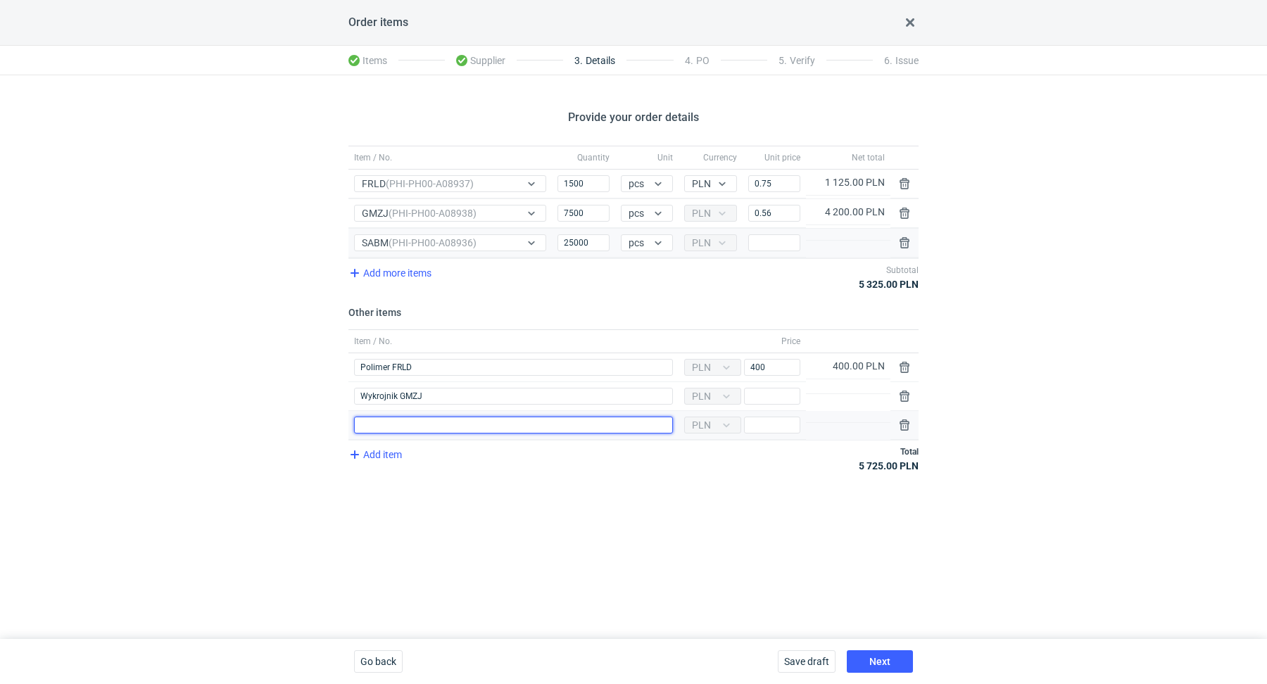
click at [404, 418] on input "Item / No." at bounding box center [513, 425] width 319 height 17
type input "Polimer GMZJ"
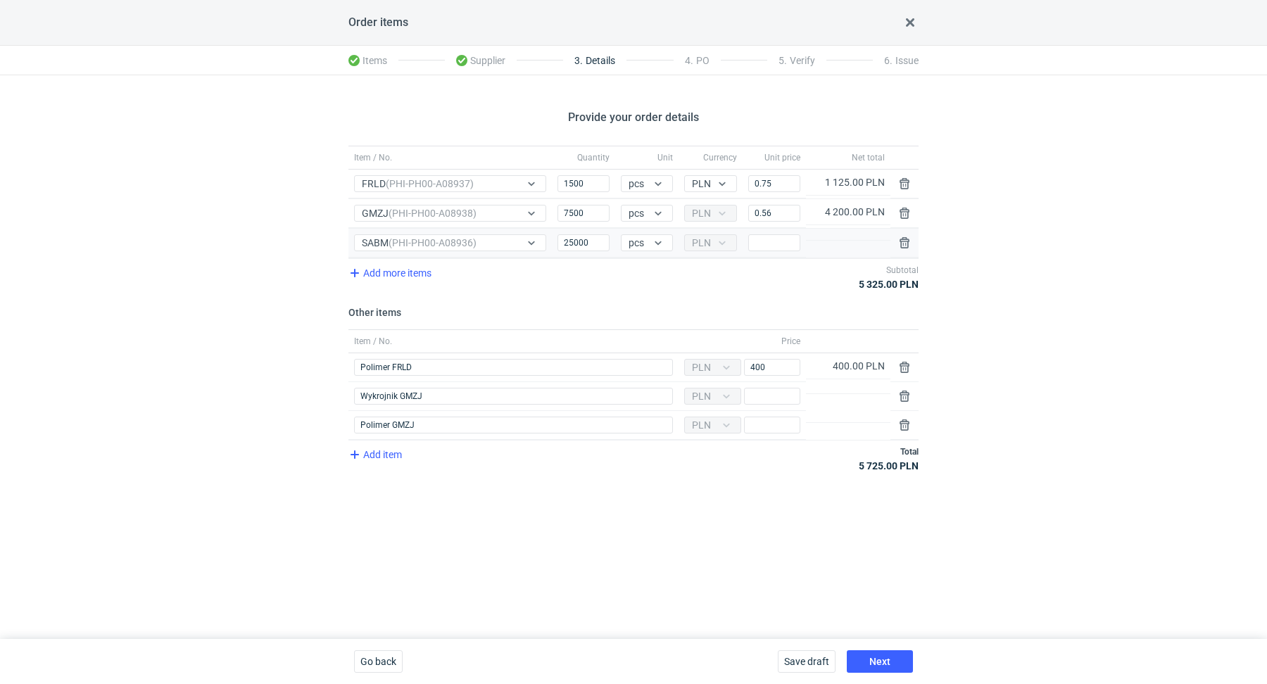
click at [477, 472] on div "Item / No. Quantity Unit Currency Unit price Net total Item / No. FRLD (PHI-PH0…" at bounding box center [633, 317] width 570 height 343
click at [787, 424] on input "Price" at bounding box center [772, 425] width 56 height 17
paste input "2400"
type input "2400"
click at [709, 482] on div "Item / No. Quantity Unit Currency Unit price Net total Item / No. FRLD (PHI-PH0…" at bounding box center [633, 317] width 570 height 343
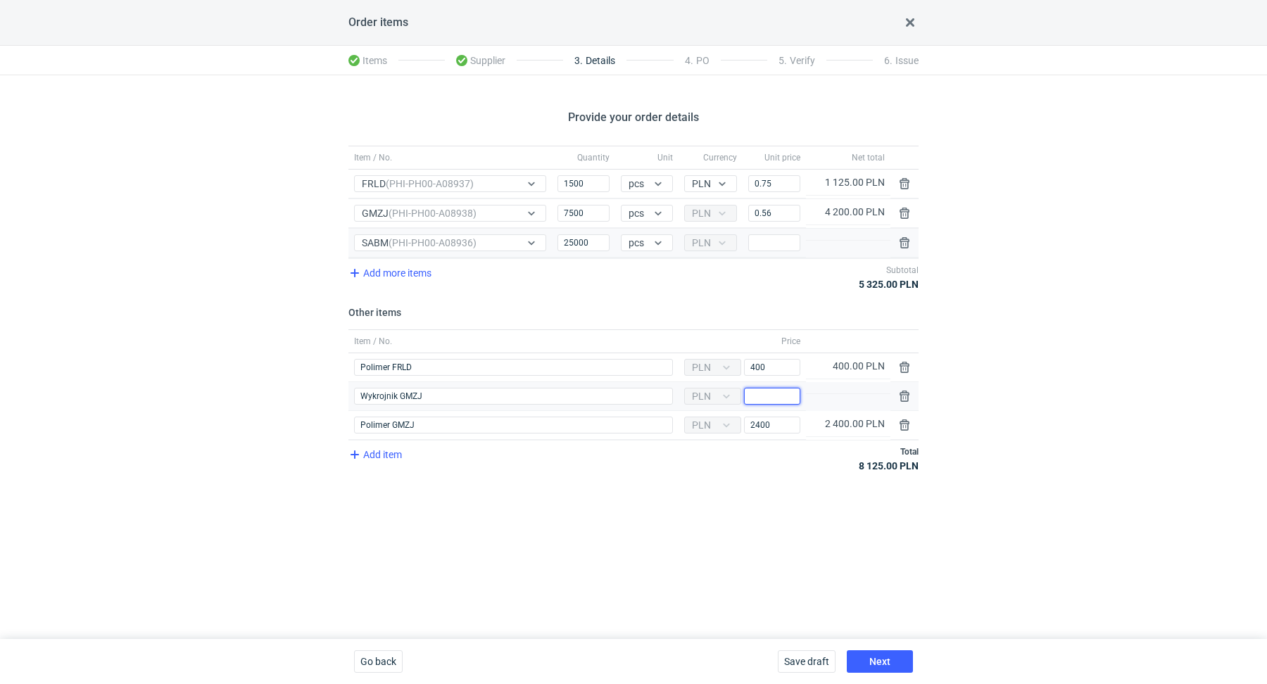
click at [775, 390] on input "Price" at bounding box center [772, 396] width 56 height 17
paste input "3000"
type input "3000"
click at [634, 479] on div "Item / No. Quantity Unit Currency Unit price Net total Item / No. FRLD (PHI-PH0…" at bounding box center [633, 317] width 570 height 343
click at [787, 239] on input "Price" at bounding box center [774, 242] width 52 height 17
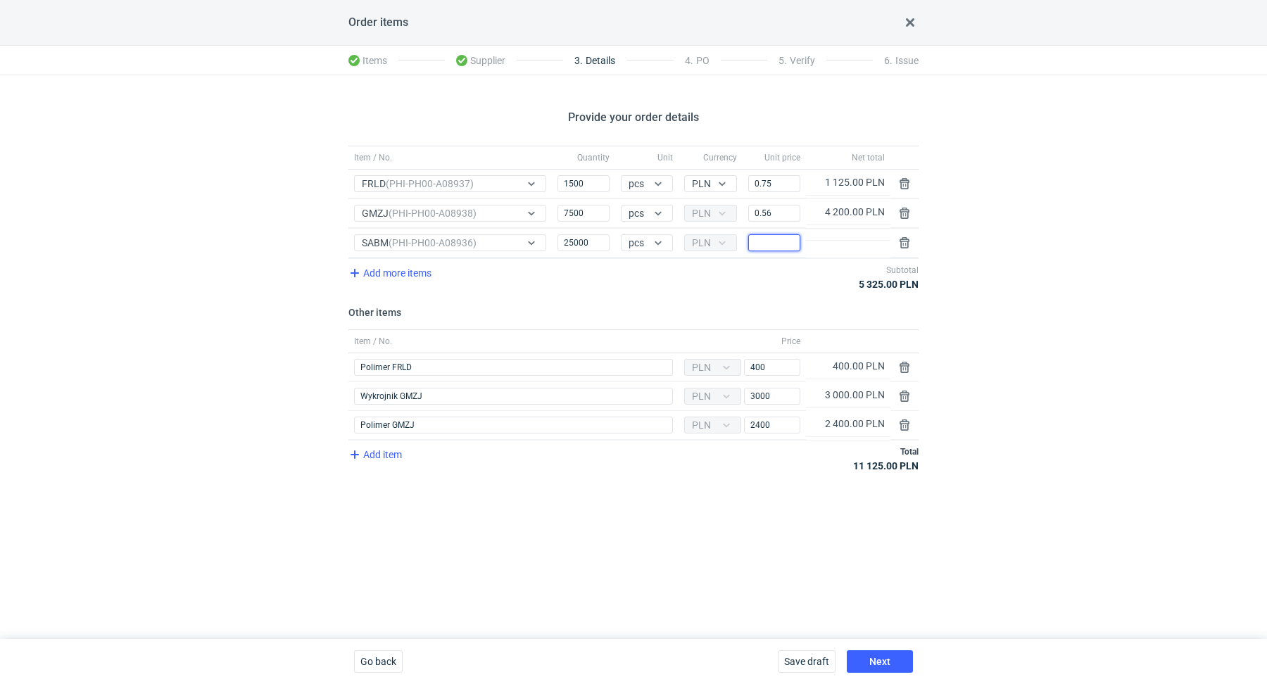
paste input "0.39"
type input "0.39"
click at [609, 504] on div "Provide your order details Item / No. Quantity Unit Currency Unit price Net tot…" at bounding box center [633, 357] width 1267 height 564
click at [372, 448] on span "Add item" at bounding box center [374, 454] width 57 height 17
click at [376, 481] on span "Add item" at bounding box center [374, 483] width 57 height 17
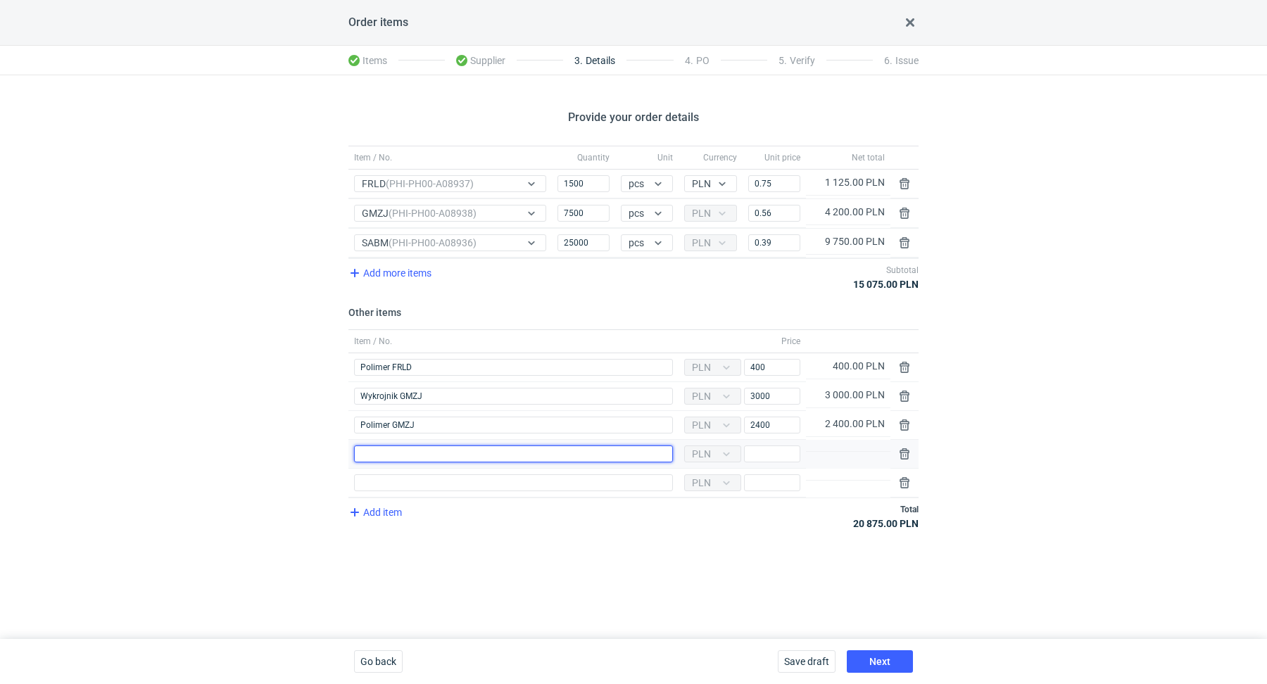
click at [381, 446] on input "Item / No." at bounding box center [513, 453] width 319 height 17
type input "Wykrojnik"
click at [411, 492] on div "Item / No." at bounding box center [513, 483] width 330 height 29
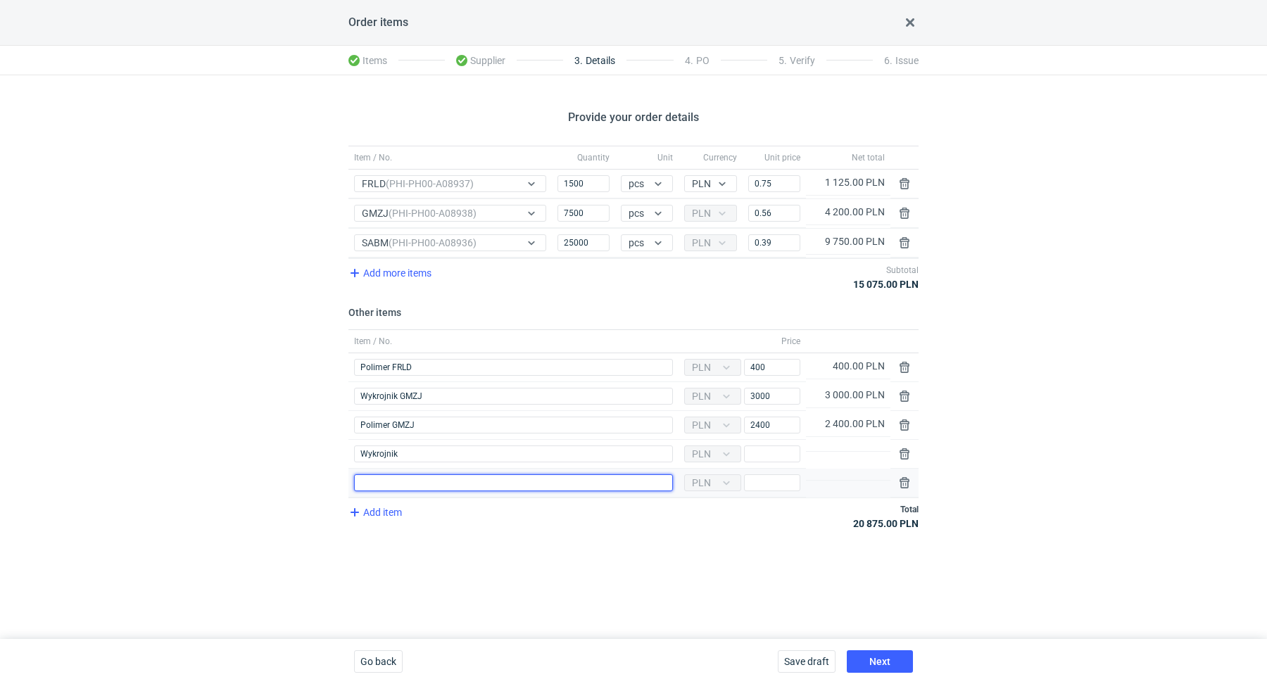
click at [414, 485] on input "Item / No." at bounding box center [513, 482] width 319 height 17
type input "Polimer"
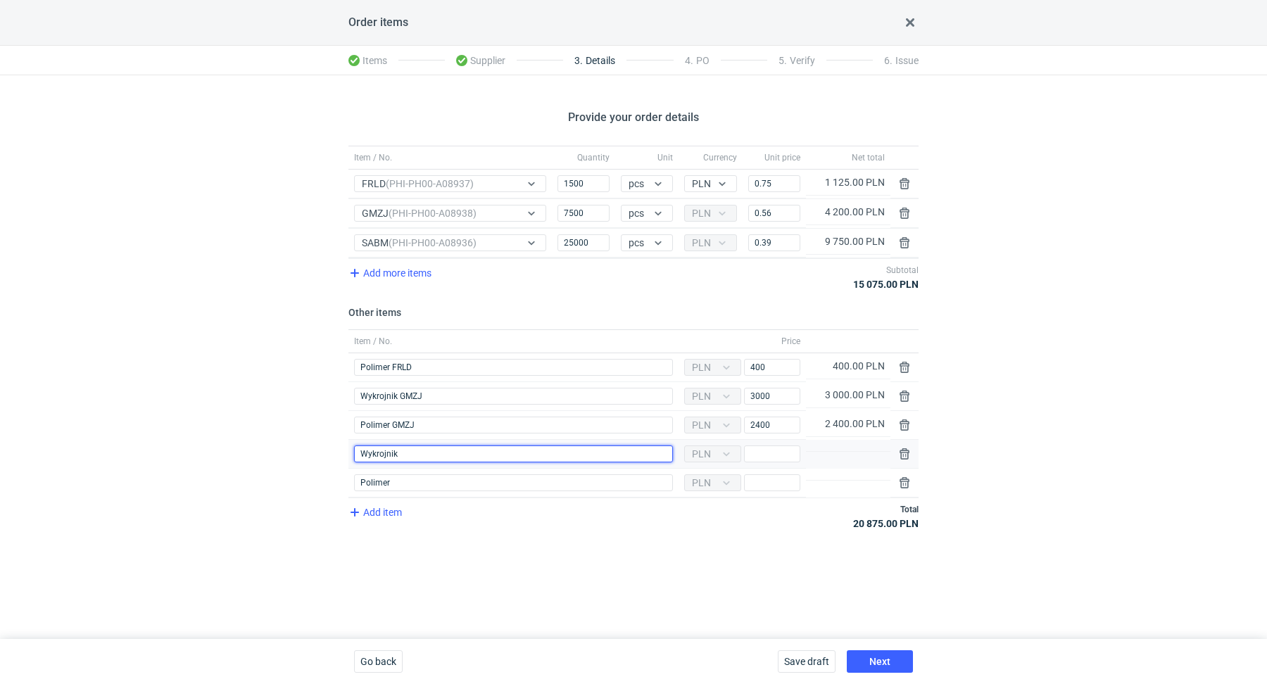
click at [417, 452] on input "Wykrojnik" at bounding box center [513, 453] width 319 height 17
type input "Wykrojnik SABM"
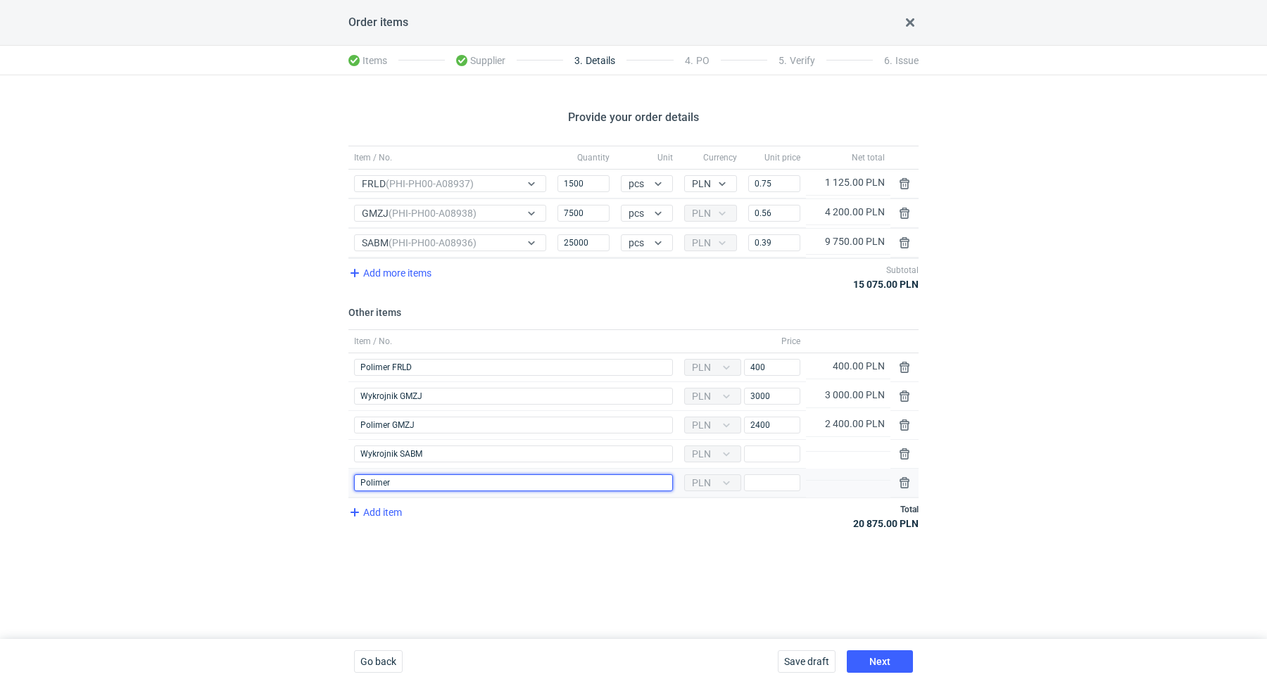
click at [410, 479] on input "Polimer" at bounding box center [513, 482] width 319 height 17
type input "Polimer SABM"
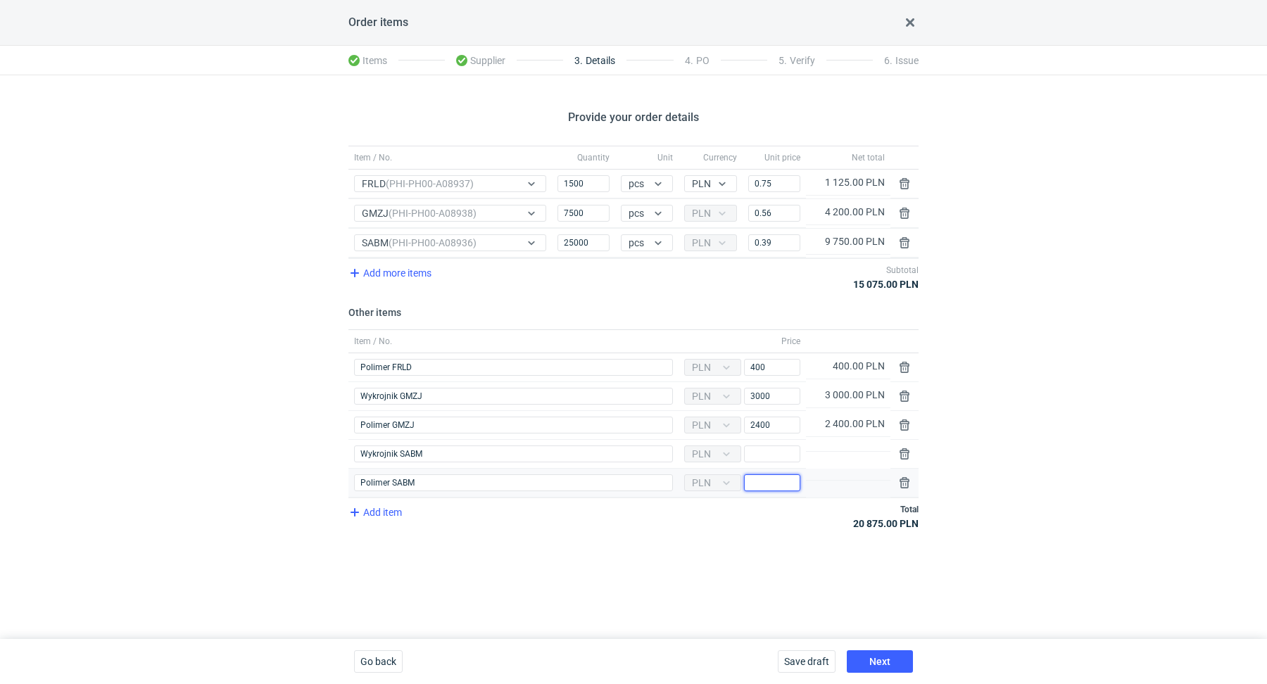
click at [765, 480] on input "Price" at bounding box center [772, 482] width 56 height 17
paste input "2000"
type input "2000"
click at [726, 531] on div "Item / No. Quantity Unit Currency Unit price Net total Item / No. FRLD (PHI-PH0…" at bounding box center [633, 346] width 570 height 400
click at [780, 451] on input "Price" at bounding box center [772, 453] width 56 height 17
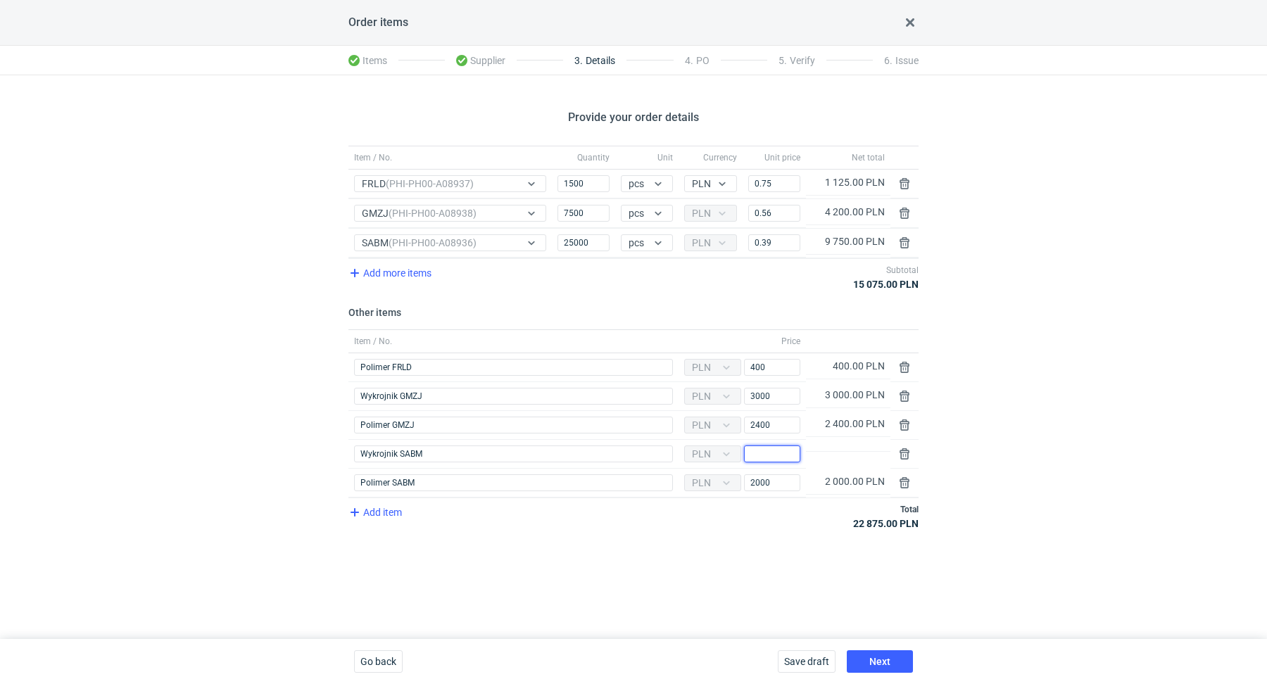
paste input "3300"
type input "3300"
click at [673, 555] on div "Provide your order details Item / No. Quantity Unit Currency Unit price Net tot…" at bounding box center [633, 357] width 1267 height 564
click at [879, 657] on span "Next" at bounding box center [879, 662] width 21 height 10
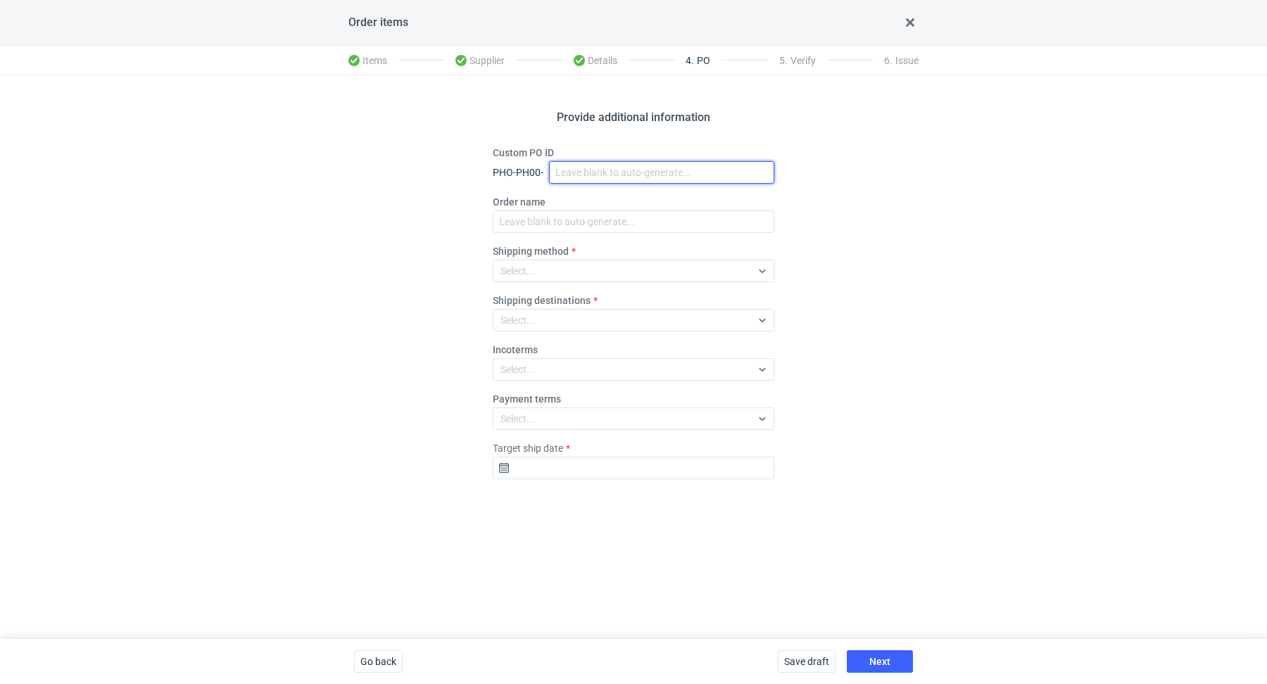
click at [575, 177] on input "Custom PO ID" at bounding box center [661, 172] width 225 height 23
paste input "R054257906"
paste input "FRLD"
paste input "GMZJ"
paste input "SABM"
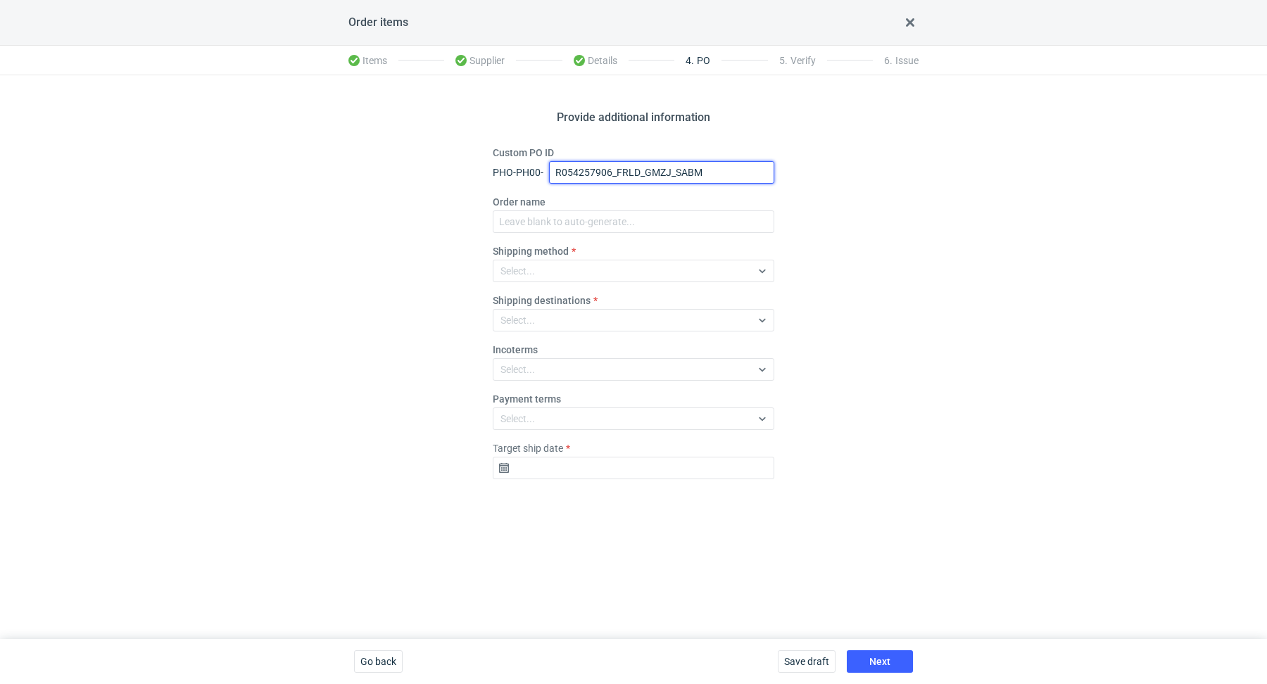
drag, startPoint x: 713, startPoint y: 172, endPoint x: 581, endPoint y: 149, distance: 133.6
click at [581, 149] on div "Custom PO ID PHO-PH00- R054257906_FRLD_GMZJ_SABM" at bounding box center [633, 165] width 281 height 38
type input "R054257906_FRLD_GMZJ_SABM"
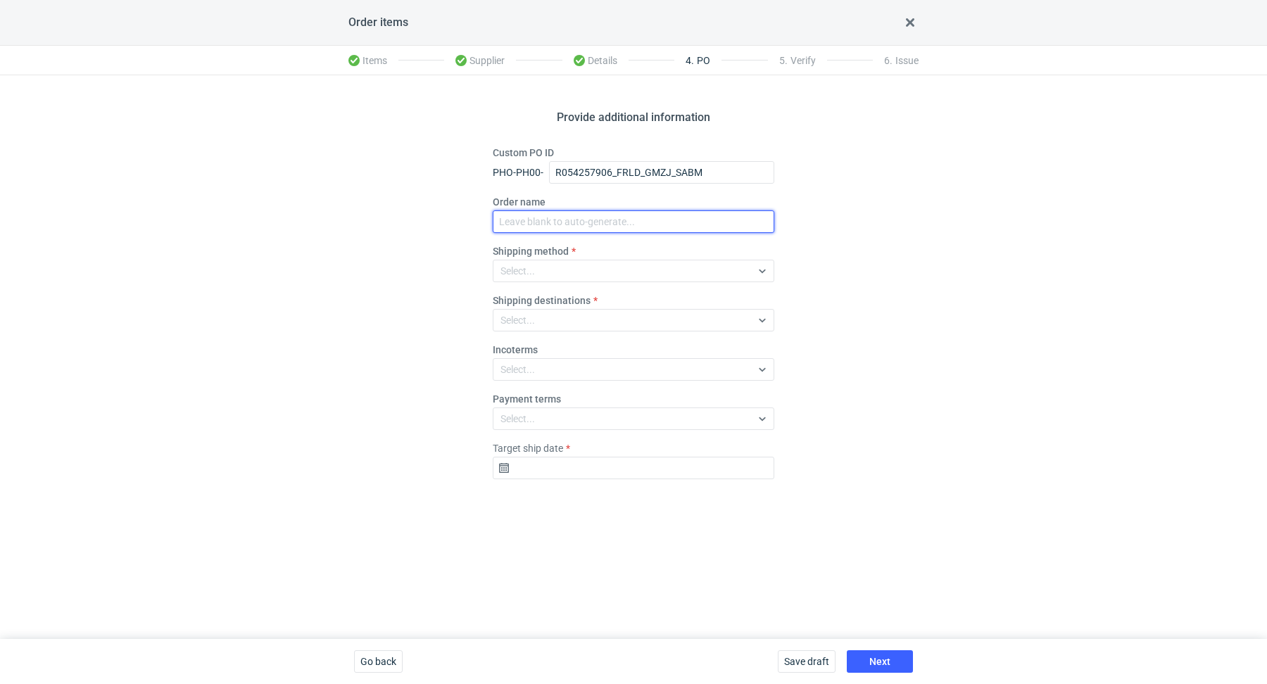
click at [564, 213] on input "Order name" at bounding box center [633, 221] width 281 height 23
paste input "R054257906_FRLD_GMZJ_SABM"
type input "R054257906_FRLD_GMZJ_SABM"
click at [545, 272] on div "Select..." at bounding box center [622, 271] width 258 height 20
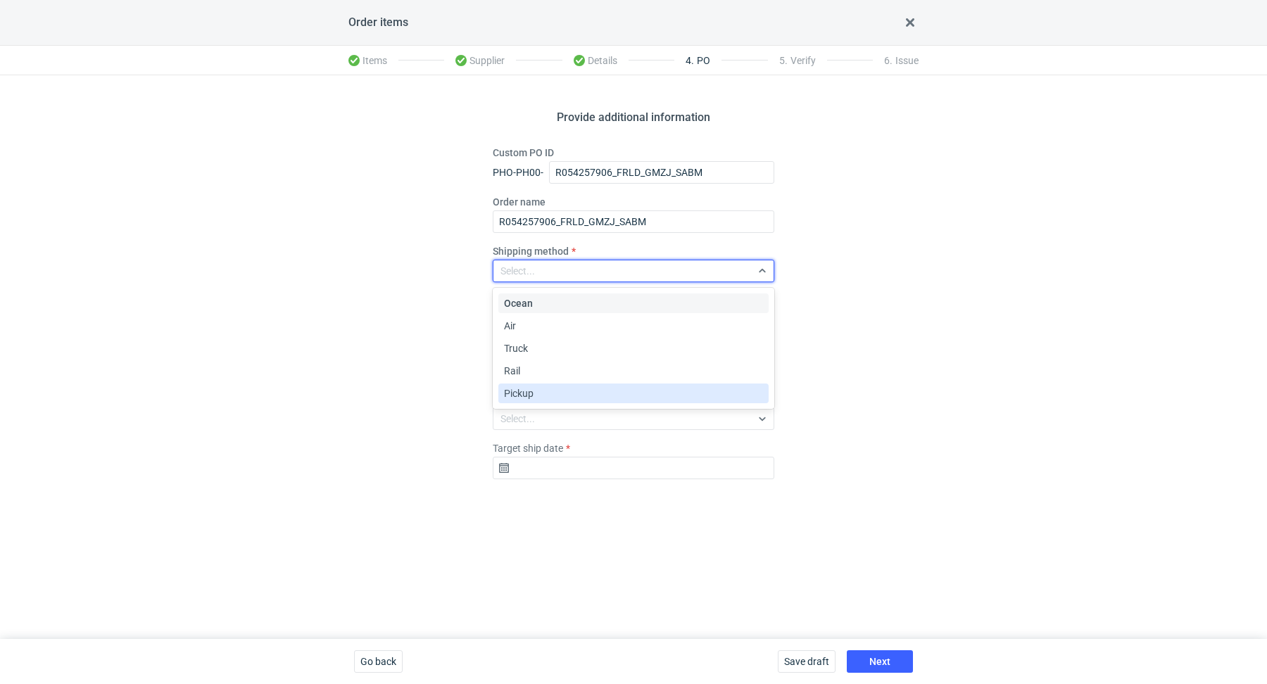
click at [547, 400] on div "Pickup" at bounding box center [633, 393] width 259 height 14
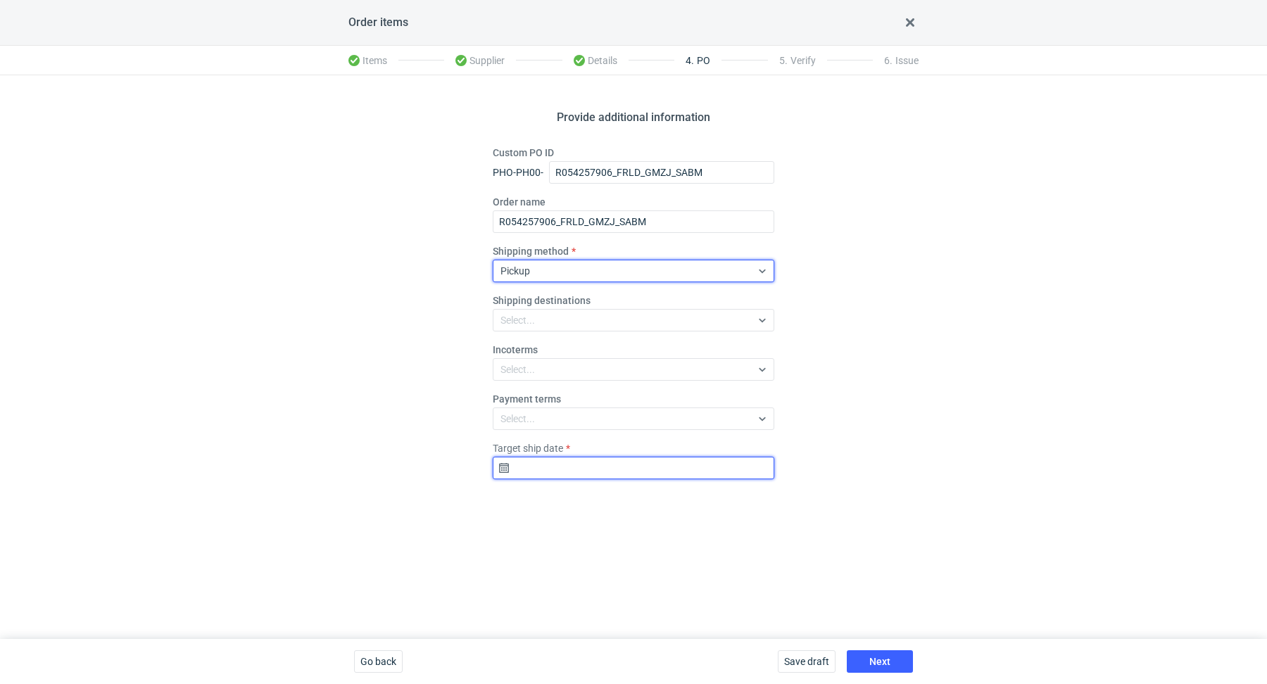
click at [548, 474] on input "Target ship date" at bounding box center [633, 468] width 281 height 23
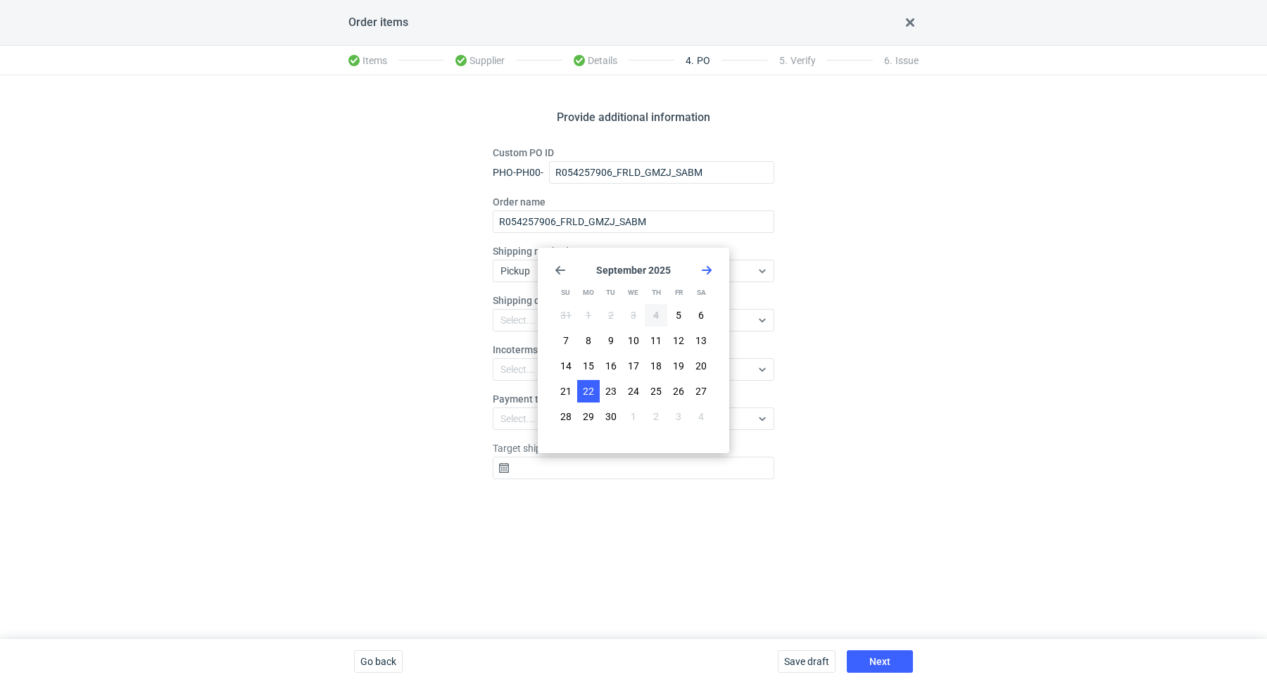
click at [591, 391] on span "22" at bounding box center [588, 391] width 11 height 14
type input "2025-09-22"
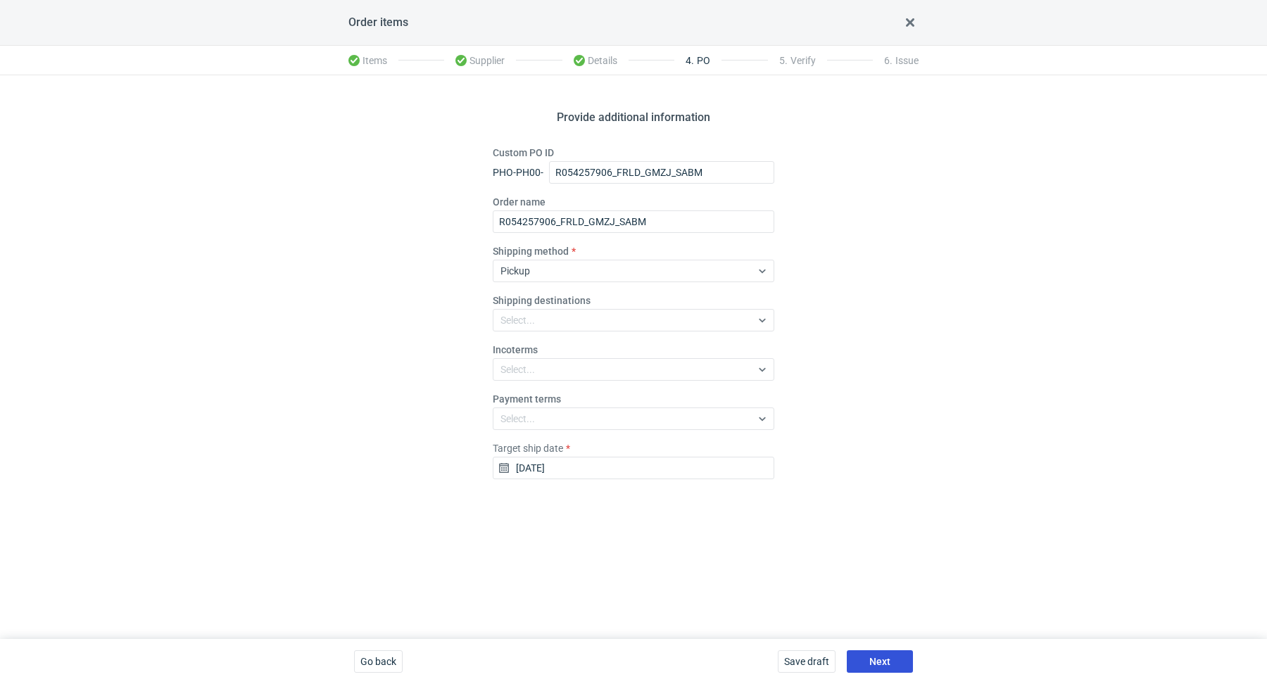
click at [880, 666] on span "Next" at bounding box center [879, 662] width 21 height 10
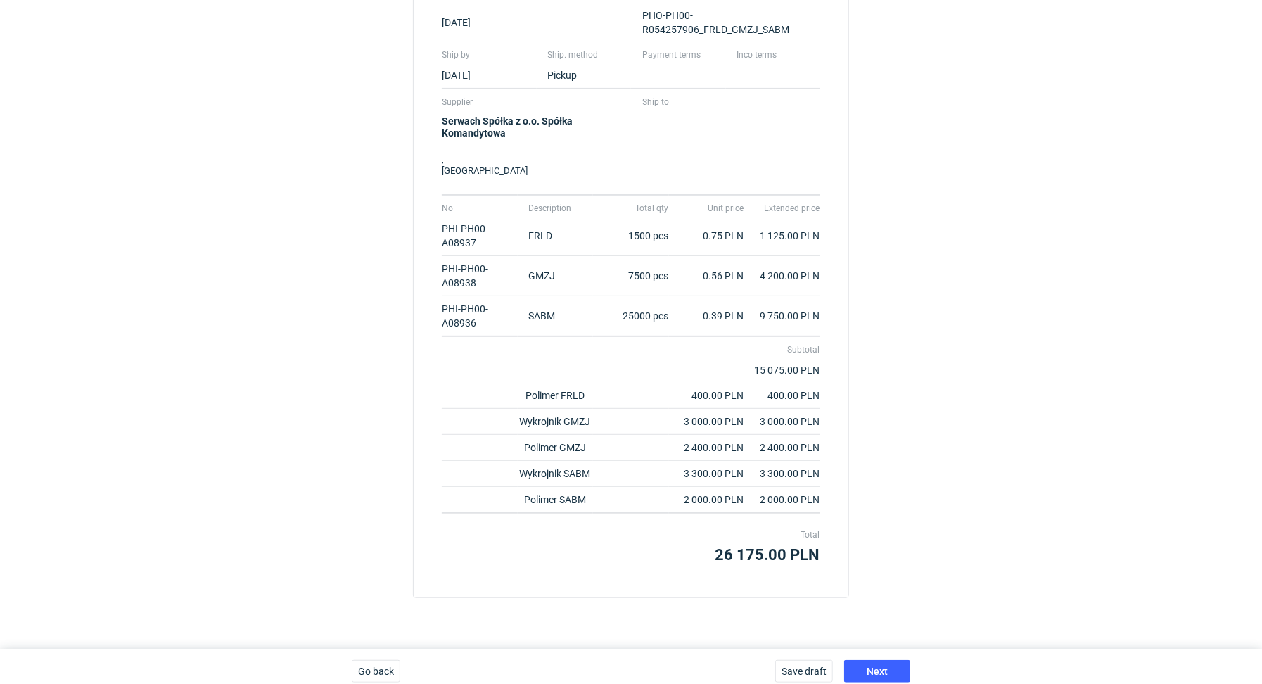
scroll to position [263, 0]
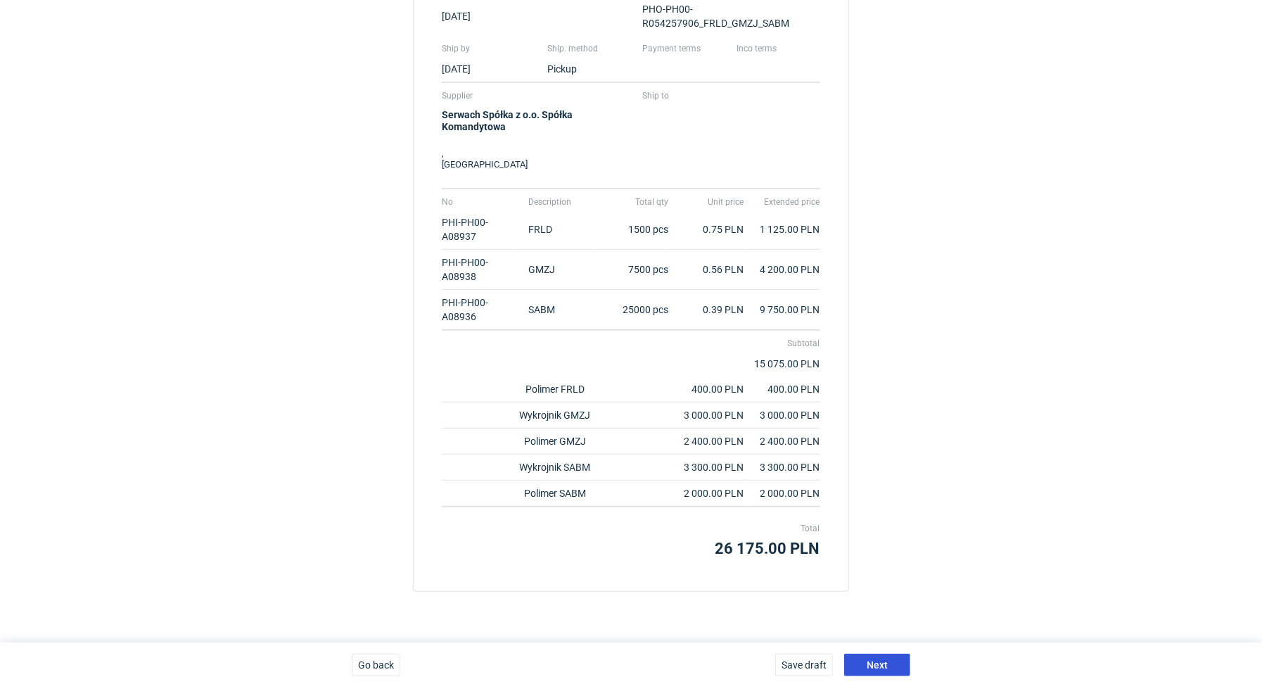
click at [882, 660] on span "Next" at bounding box center [877, 665] width 21 height 10
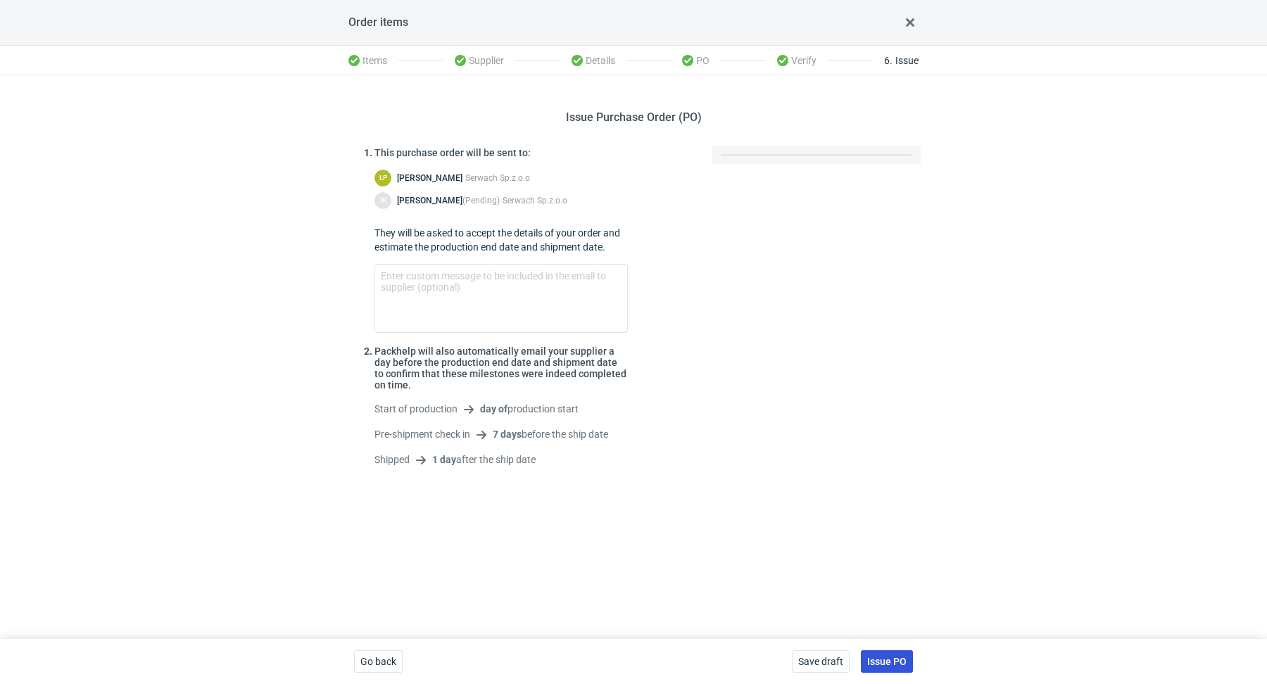
click at [885, 655] on button "Issue PO" at bounding box center [887, 661] width 52 height 23
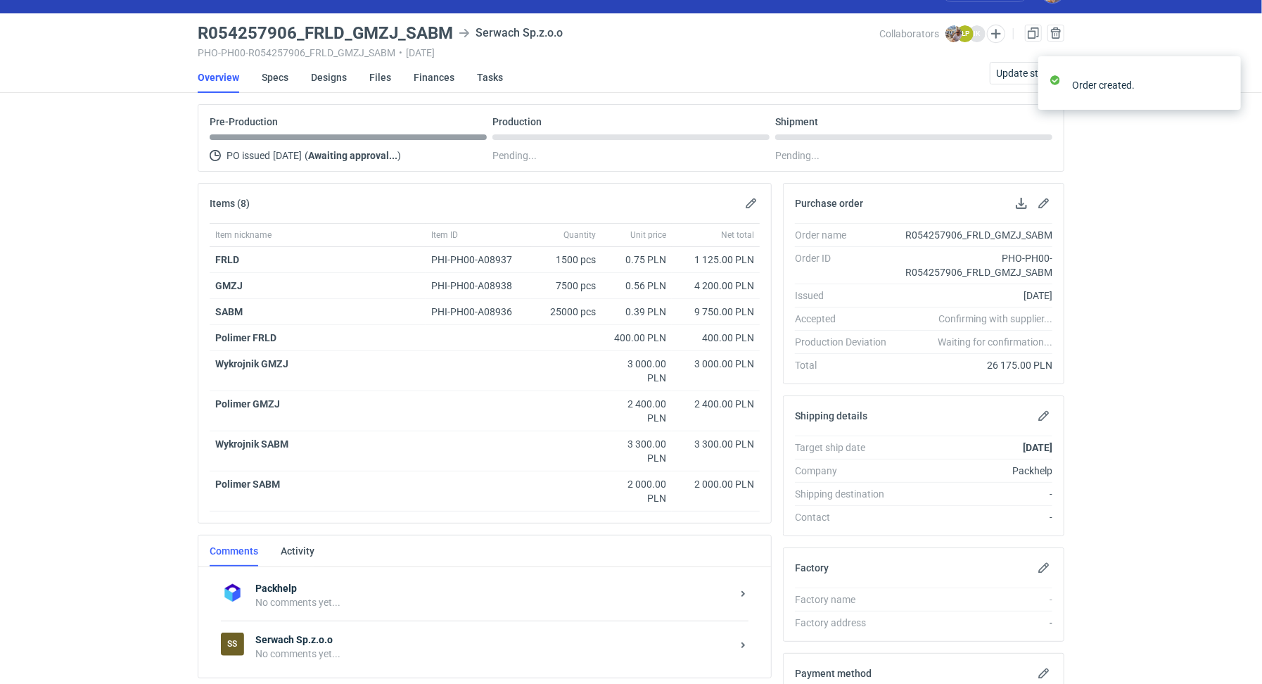
scroll to position [113, 0]
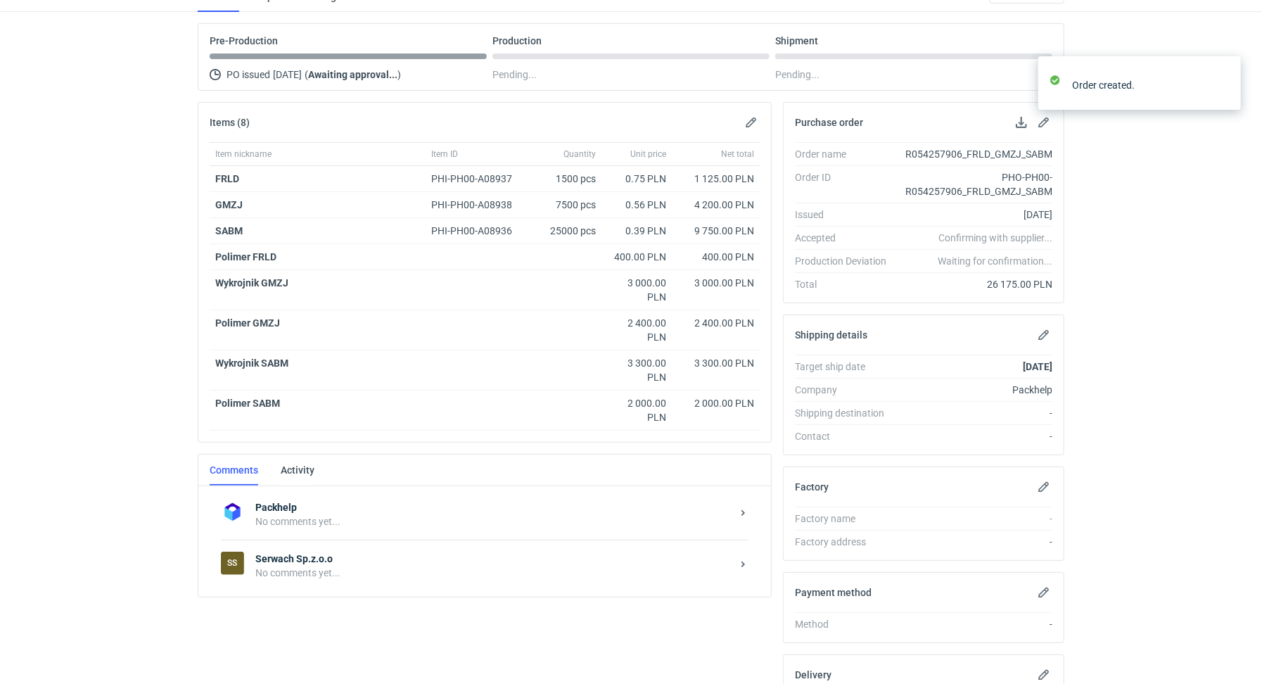
click at [372, 552] on strong "Serwach Sp.z.o.o" at bounding box center [493, 559] width 476 height 14
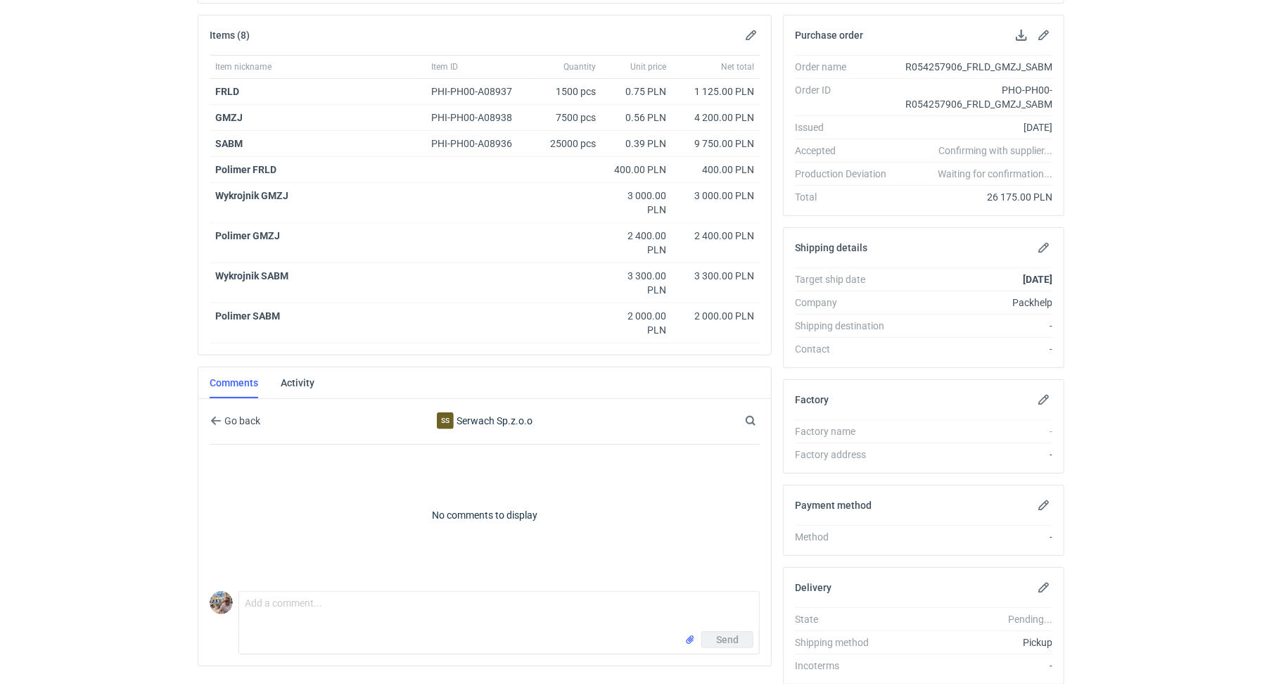
scroll to position [248, 0]
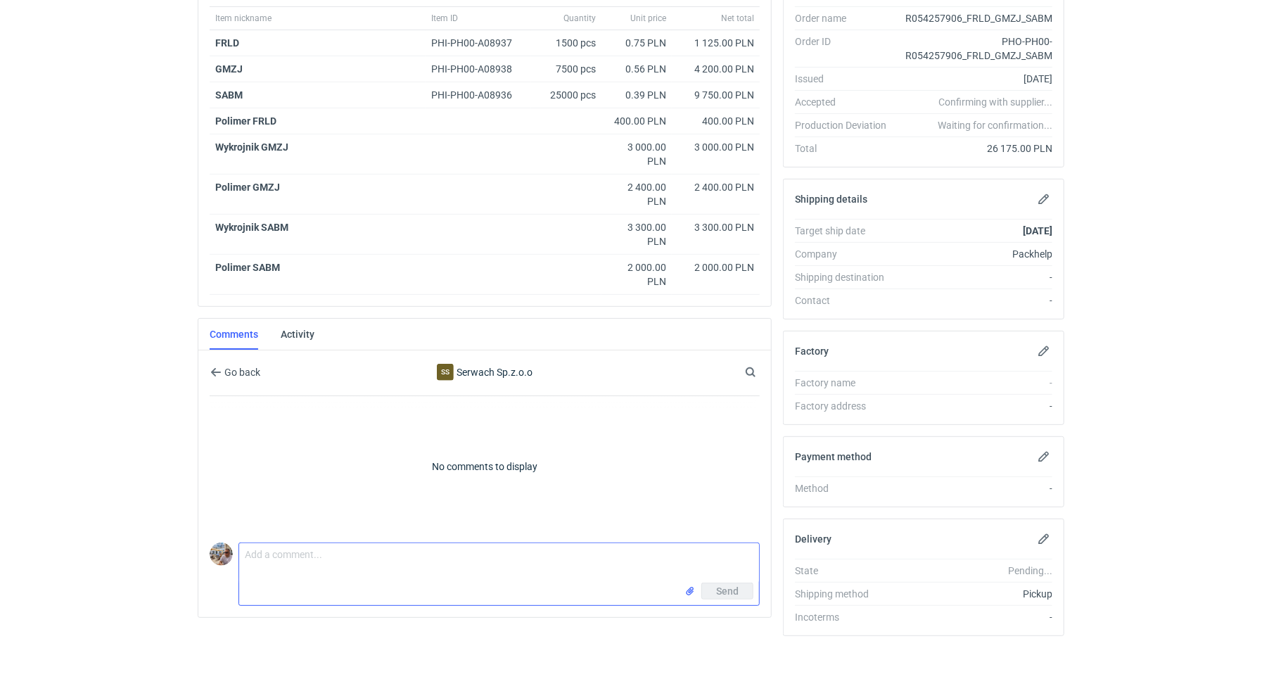
click at [343, 551] on textarea "Comment message" at bounding box center [499, 562] width 520 height 39
paste textarea "FRLD"
paste textarea "CAVC-1"
paste textarea "GMZJ"
paste textarea "CAVB-1"
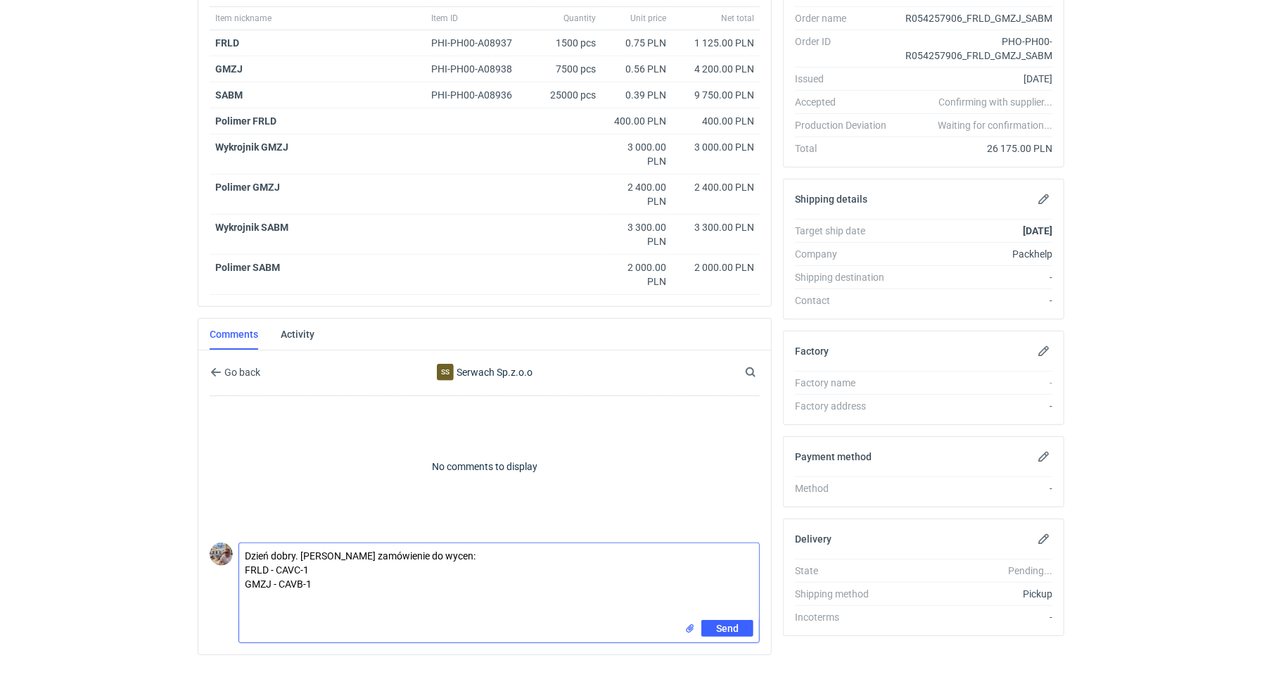
paste textarea "SABM"
paste textarea "CAUU-2"
type textarea "Dzień dobry. Panie Łukaszu zamówienie do wycen: FRLD - CAVC-1 GMZJ - CAVB-1 SAB…"
click at [723, 638] on span "Send" at bounding box center [727, 643] width 23 height 10
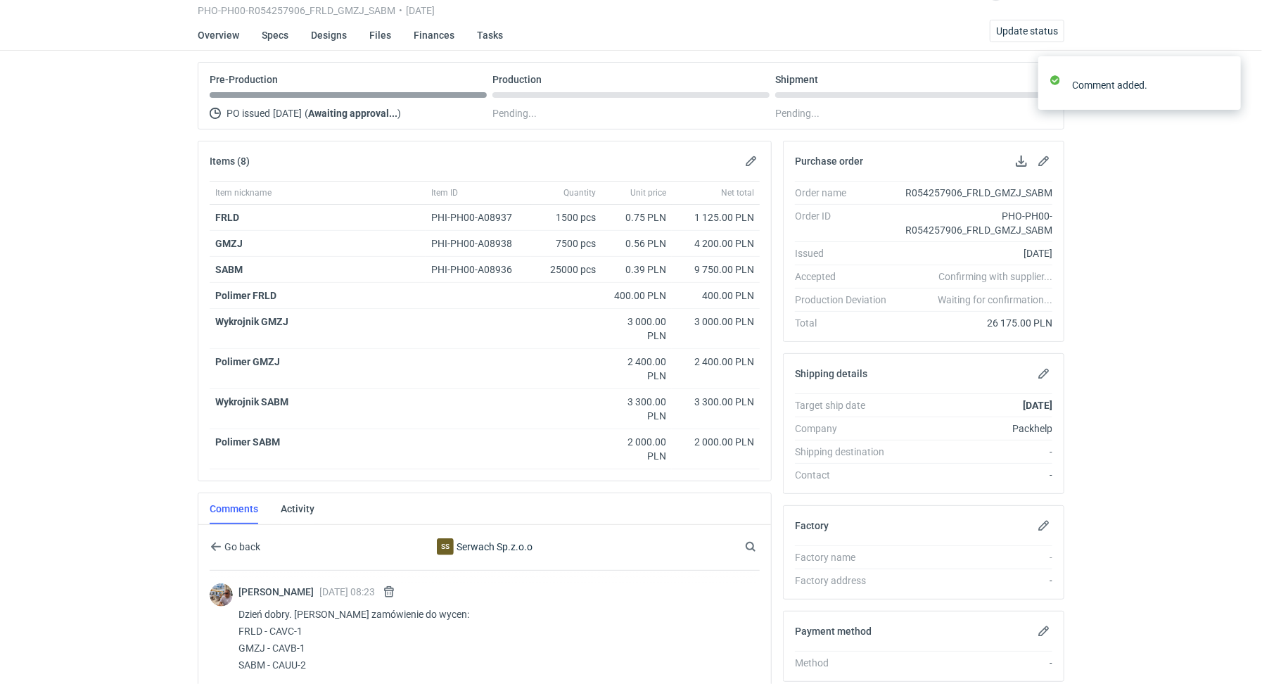
scroll to position [0, 0]
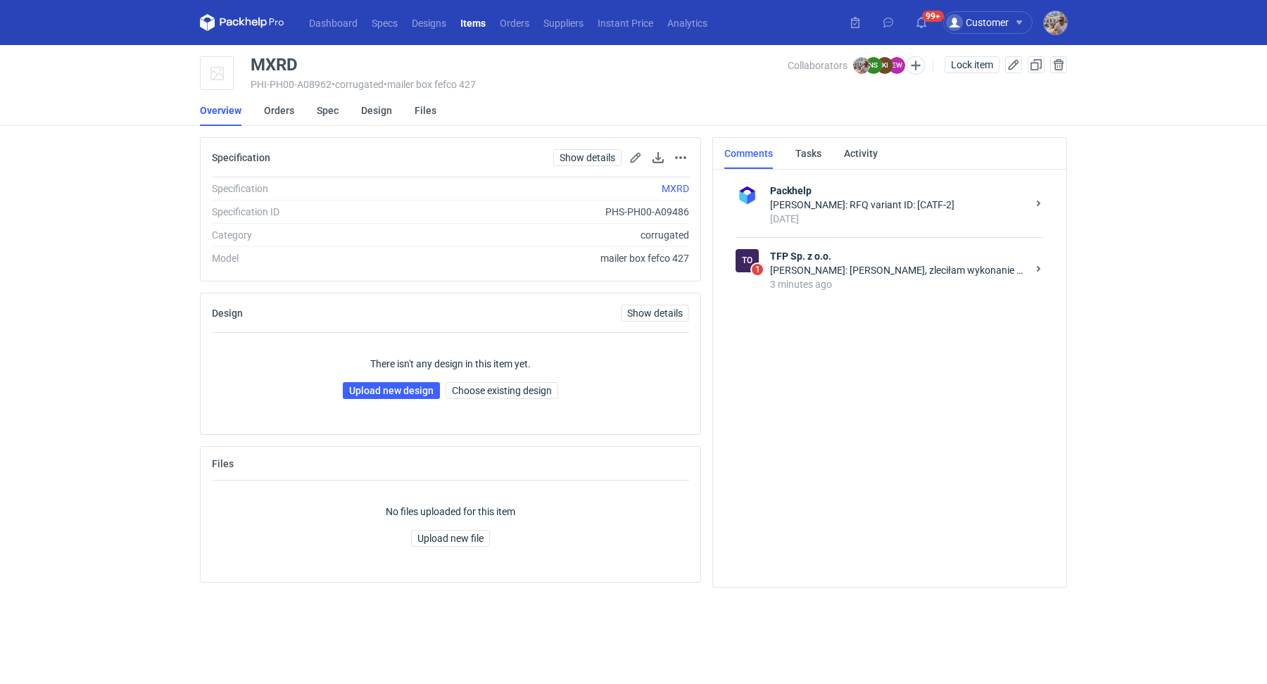
click at [865, 277] on div "3 minutes ago" at bounding box center [898, 284] width 257 height 14
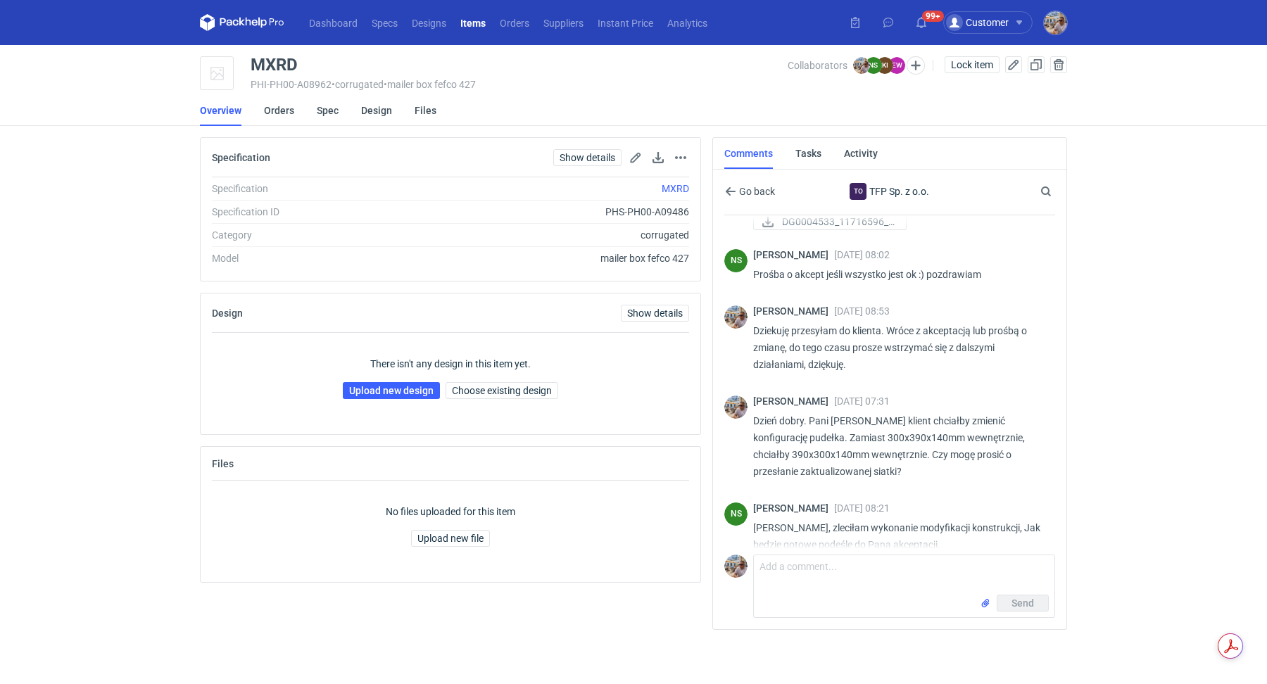
scroll to position [952, 0]
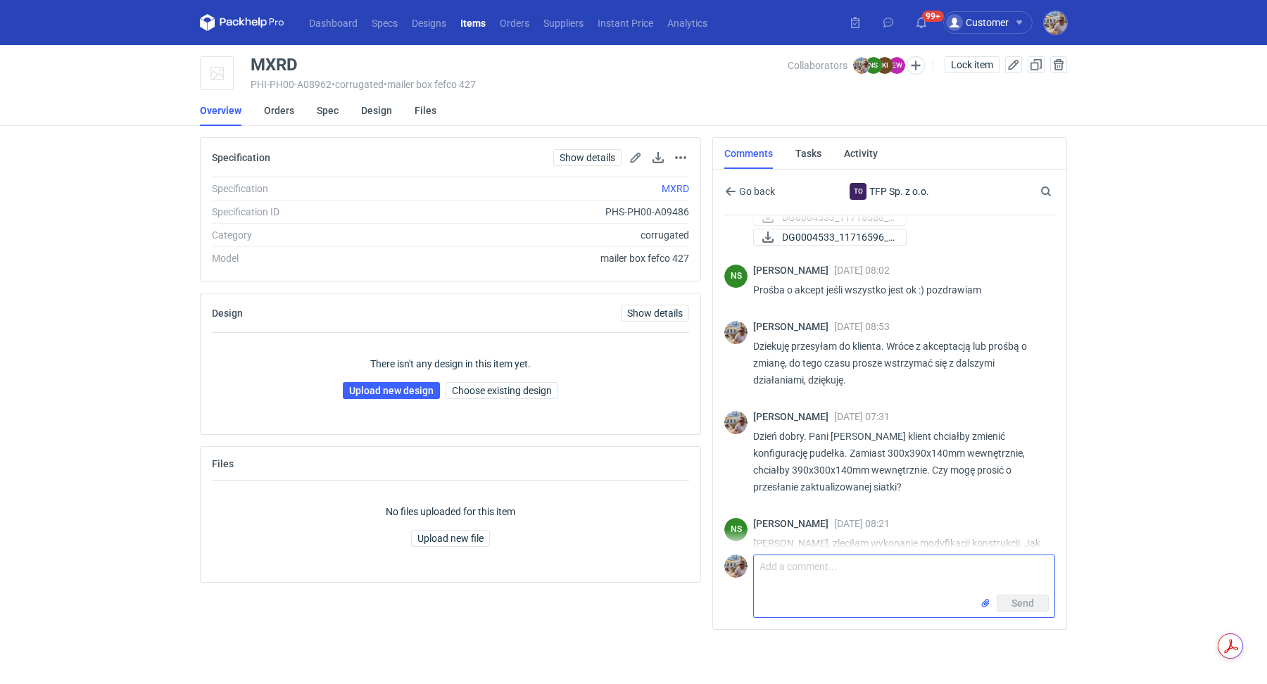
click at [861, 581] on textarea "Comment message" at bounding box center [904, 574] width 300 height 39
type textarea "Czy zmiana orientacji pudełka wpłynie na cenę produkcji?"
